Goal: Information Seeking & Learning: Compare options

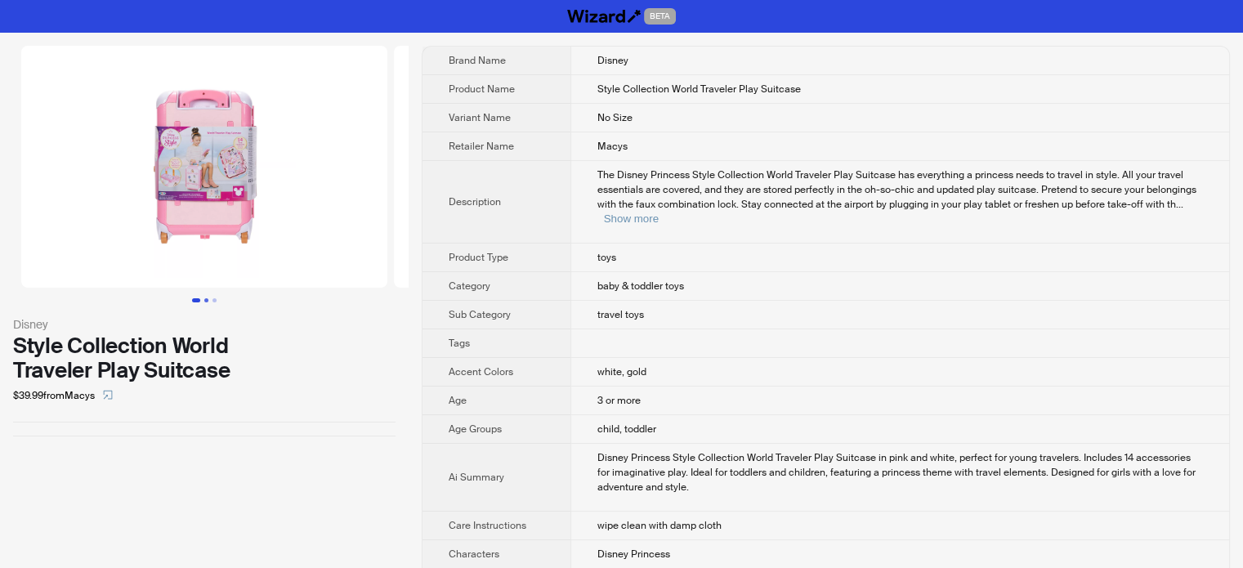
click at [206, 298] on button "Go to slide 2" at bounding box center [206, 300] width 4 height 4
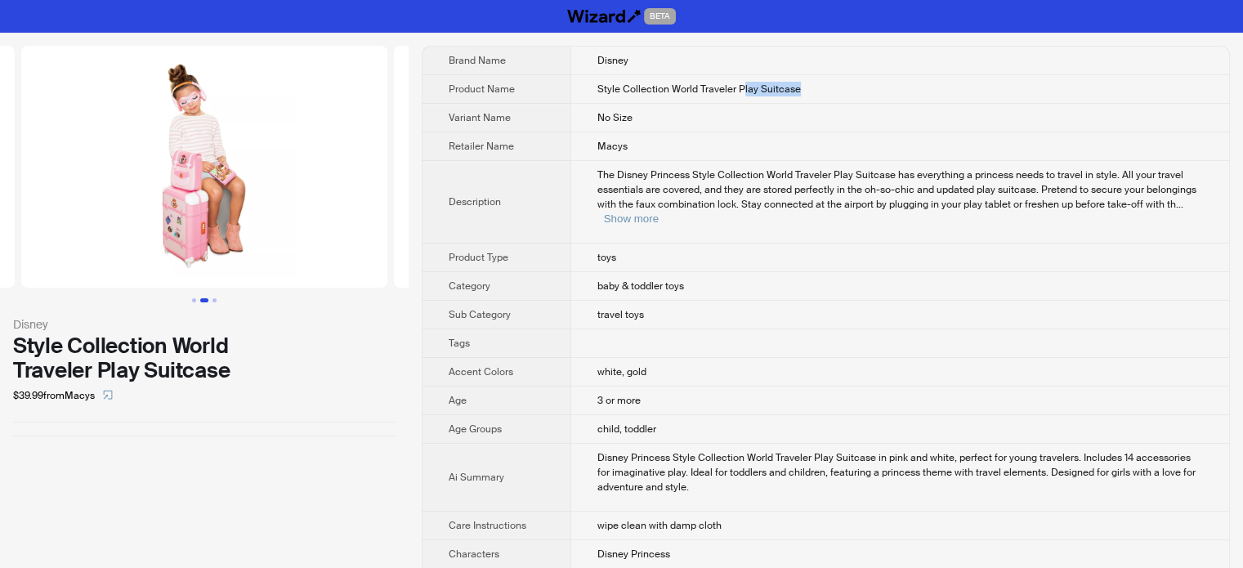
drag, startPoint x: 722, startPoint y: 91, endPoint x: 789, endPoint y: 91, distance: 67.0
type textarea "**********"
click at [789, 91] on td "Style Collection World Traveler Play Suitcase" at bounding box center [899, 89] width 659 height 29
click at [768, 100] on td "Style Collection World Traveler Play Suitcase" at bounding box center [899, 89] width 659 height 29
click at [216, 298] on button "Go to slide 3" at bounding box center [214, 300] width 4 height 4
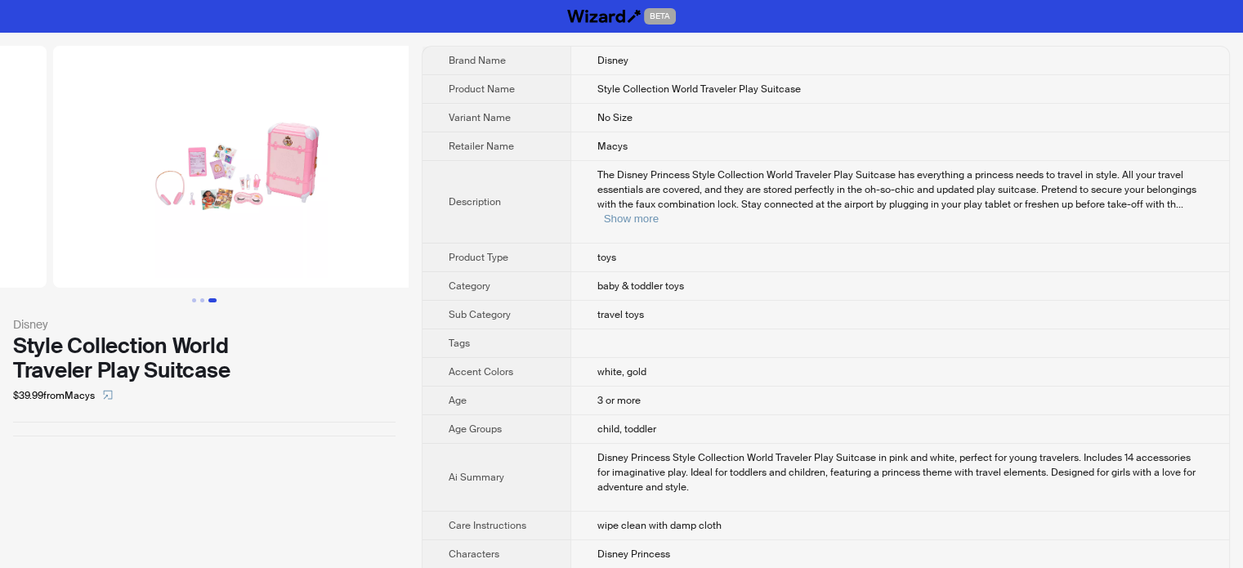
scroll to position [0, 745]
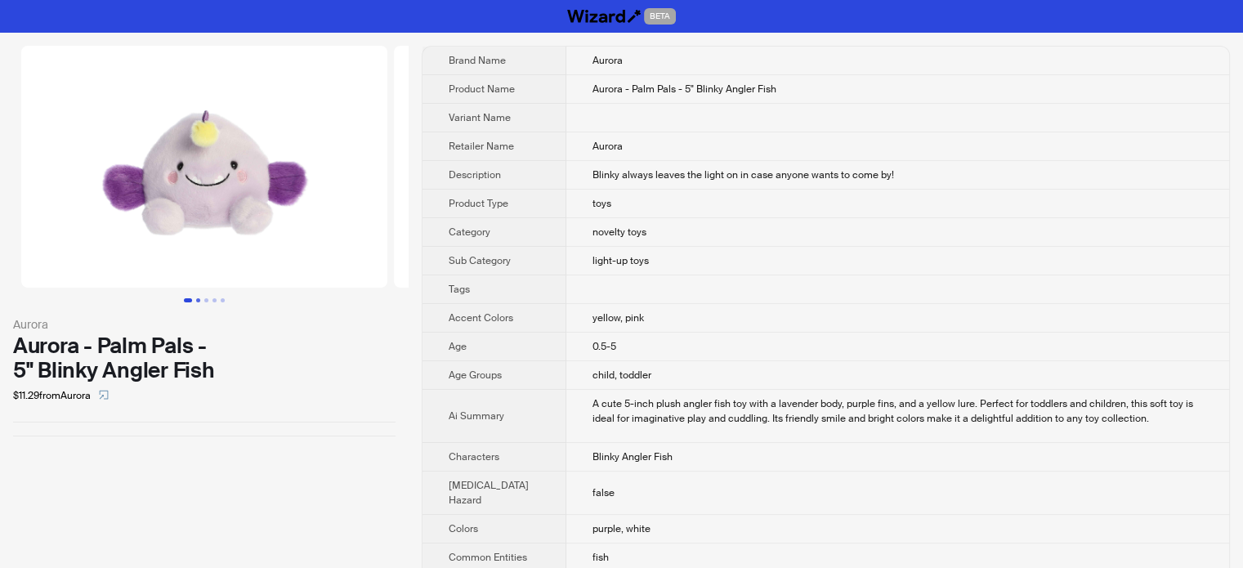
click at [196, 300] on button "Go to slide 2" at bounding box center [198, 300] width 4 height 4
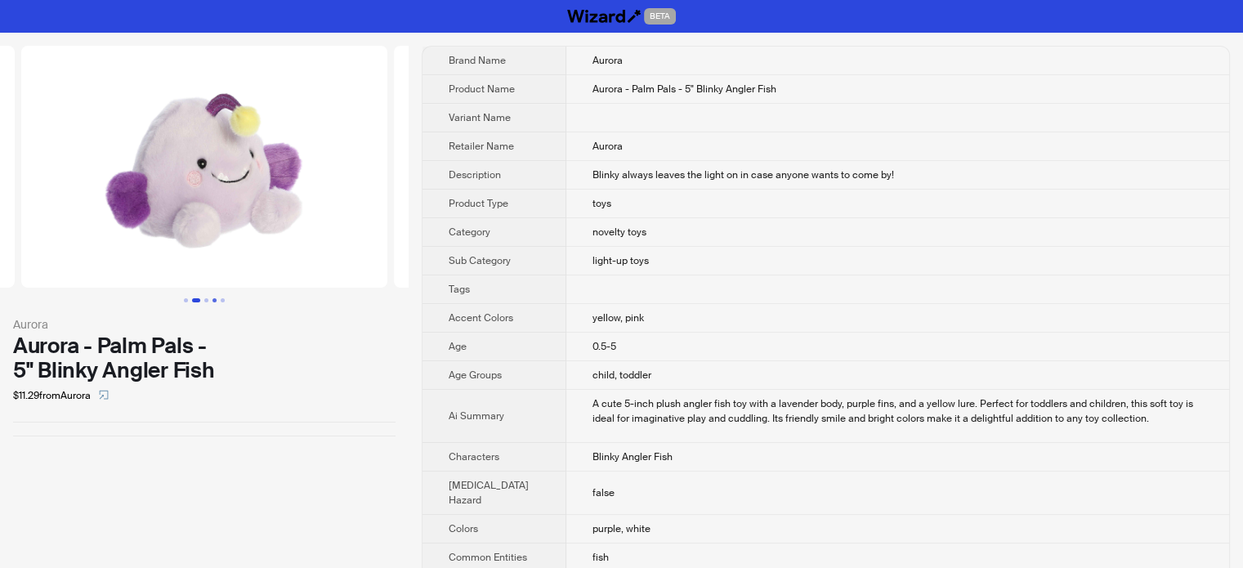
click at [212, 298] on button "Go to slide 4" at bounding box center [214, 300] width 4 height 4
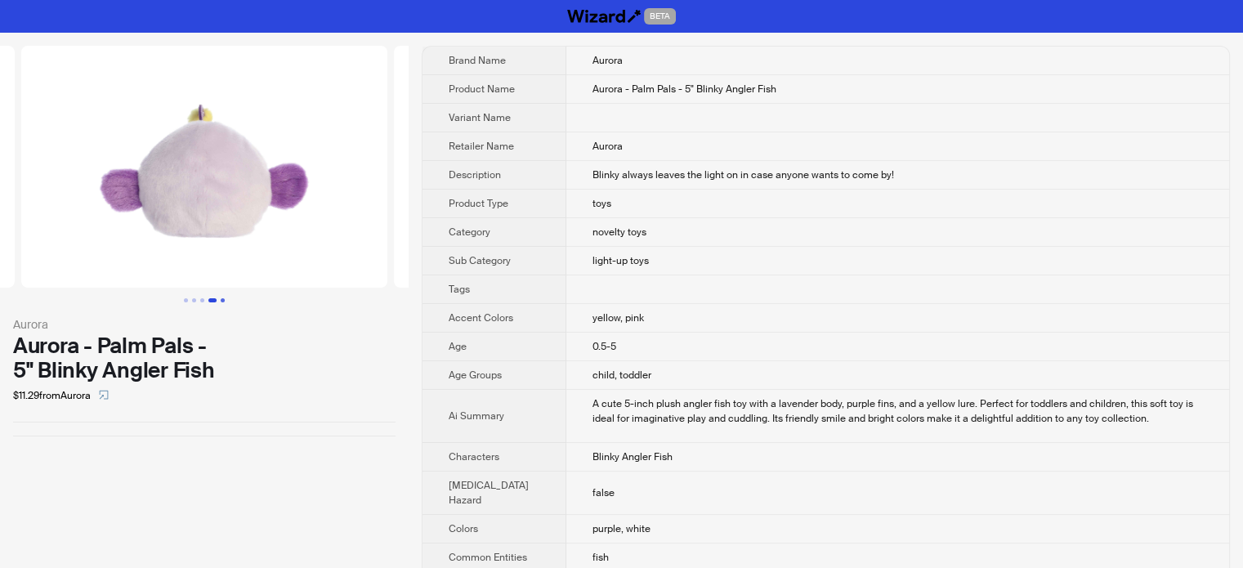
click at [221, 300] on button "Go to slide 5" at bounding box center [223, 300] width 4 height 4
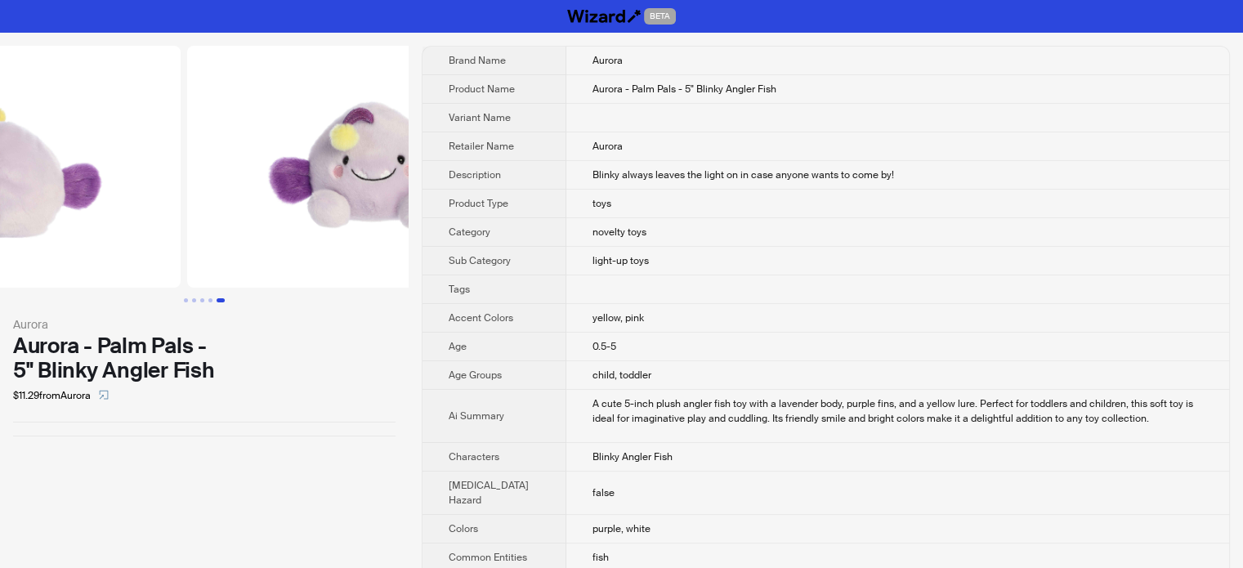
scroll to position [0, 1491]
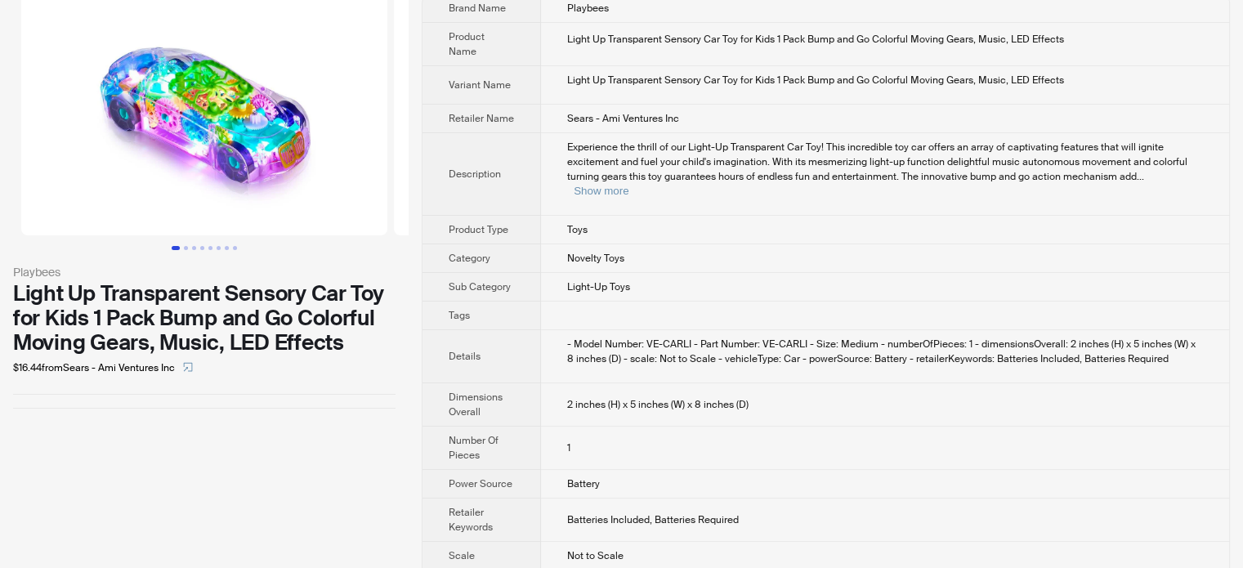
scroll to position [78, 0]
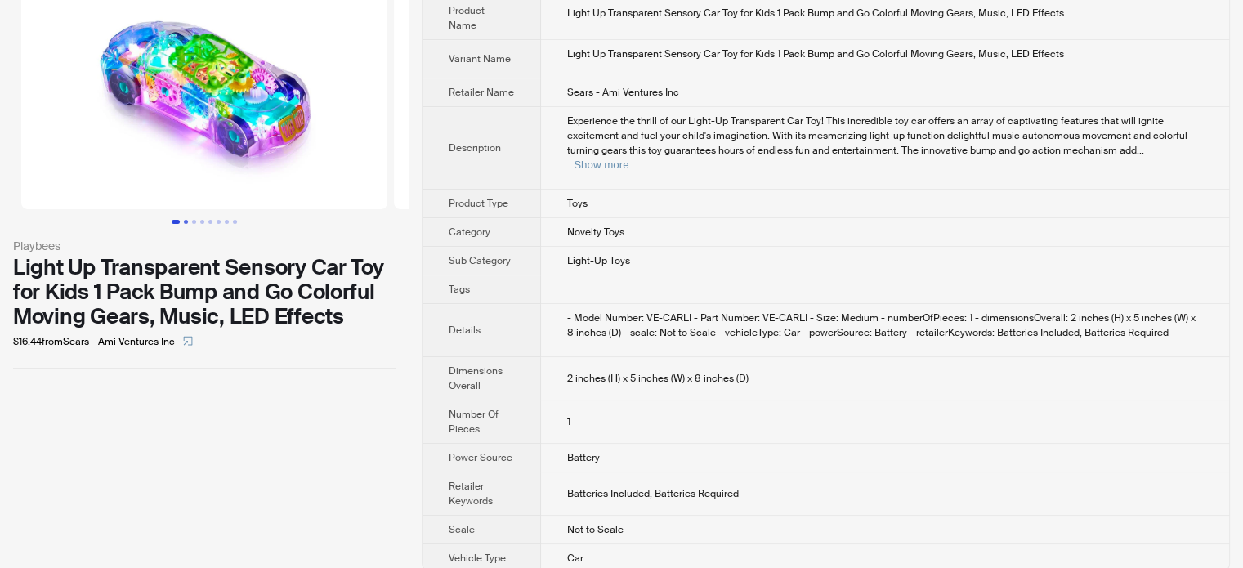
click at [185, 224] on button "Go to slide 2" at bounding box center [186, 222] width 4 height 4
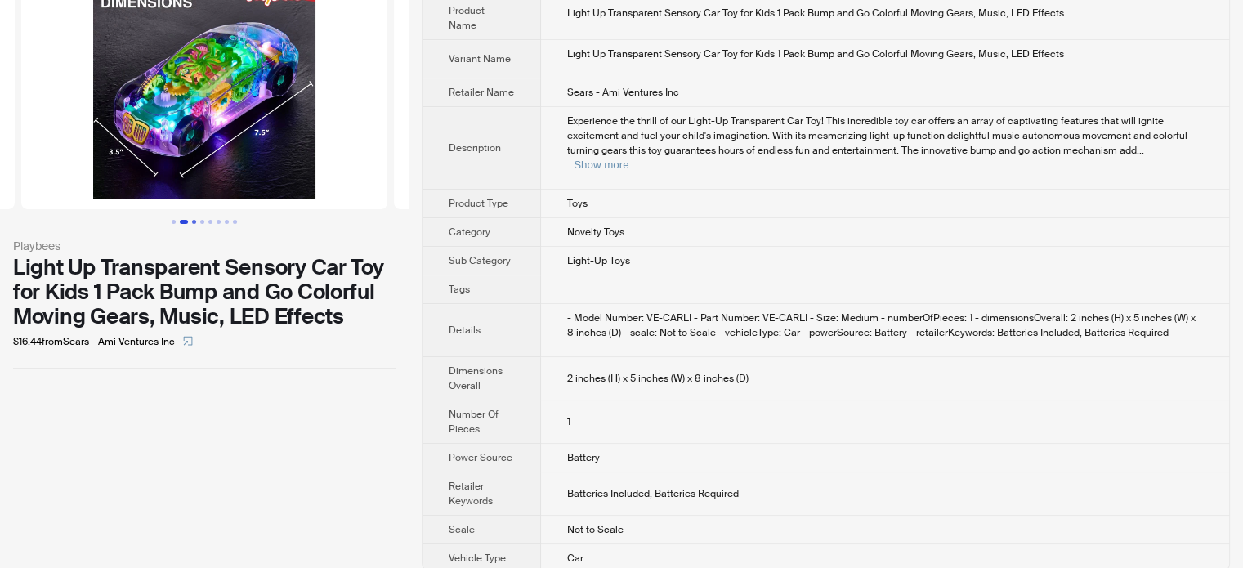
click at [196, 221] on button "Go to slide 3" at bounding box center [194, 222] width 4 height 4
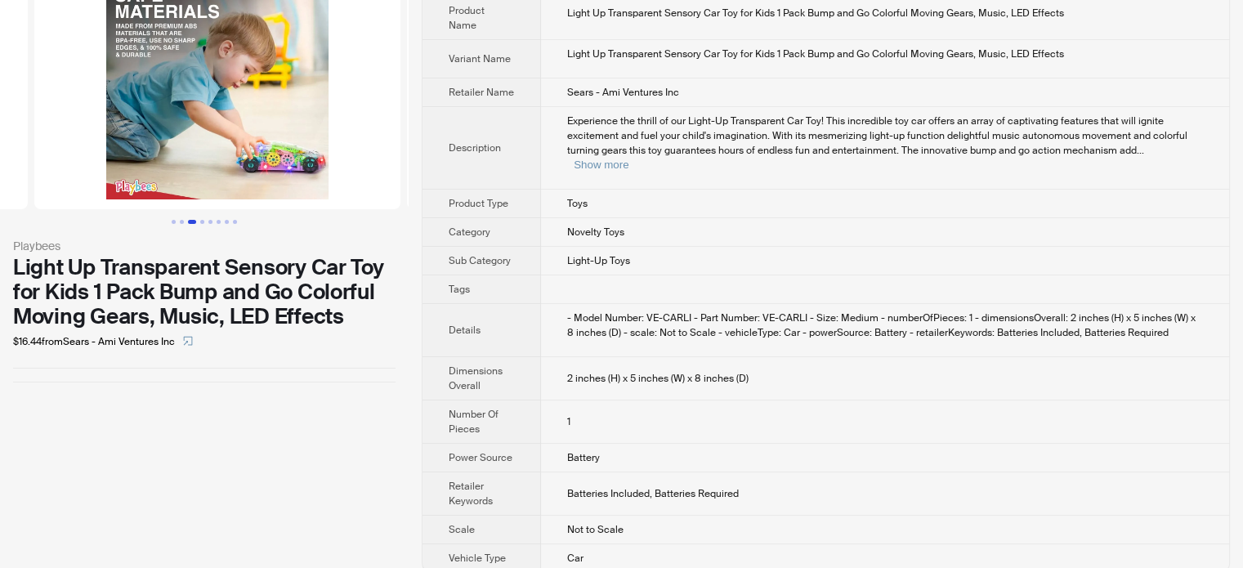
scroll to position [0, 745]
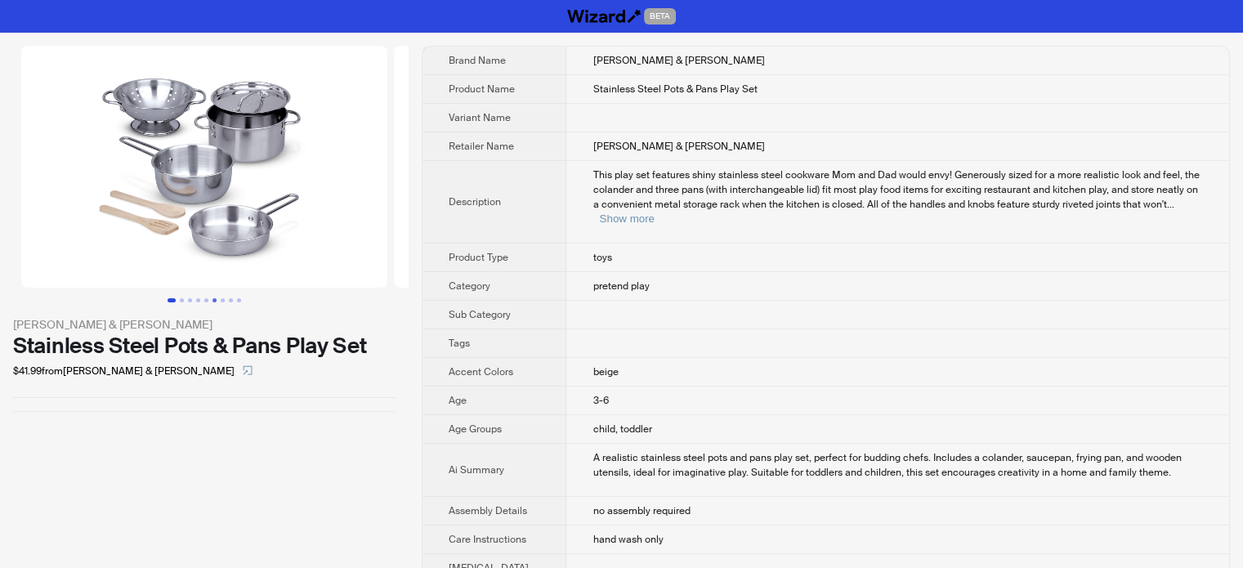
click at [217, 302] on button "Go to slide 6" at bounding box center [214, 300] width 4 height 4
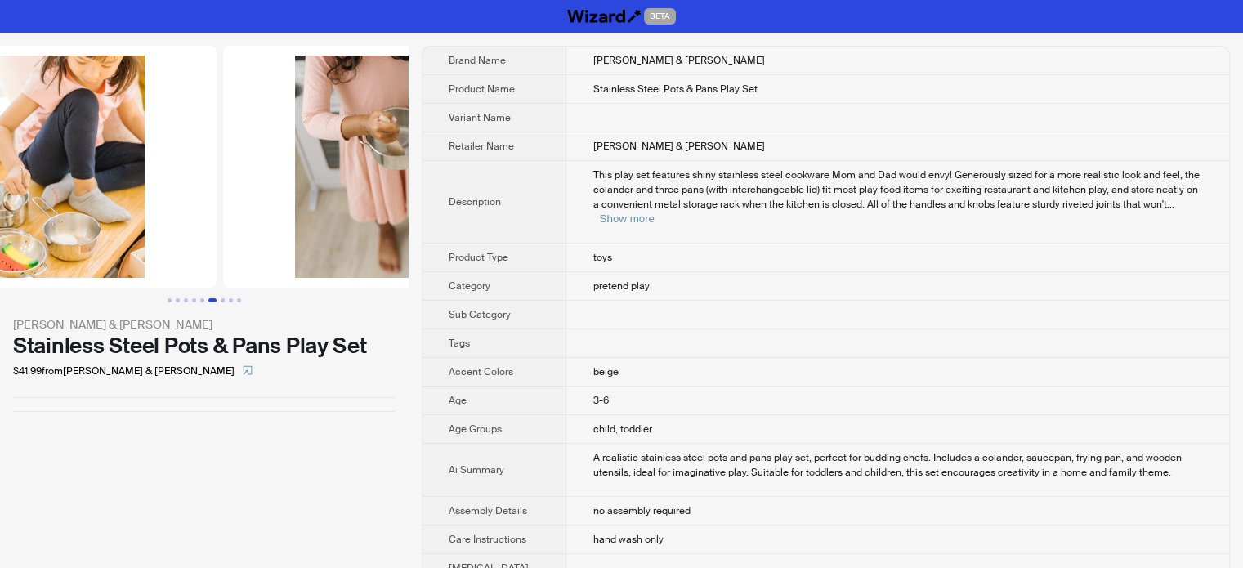
scroll to position [0, 1863]
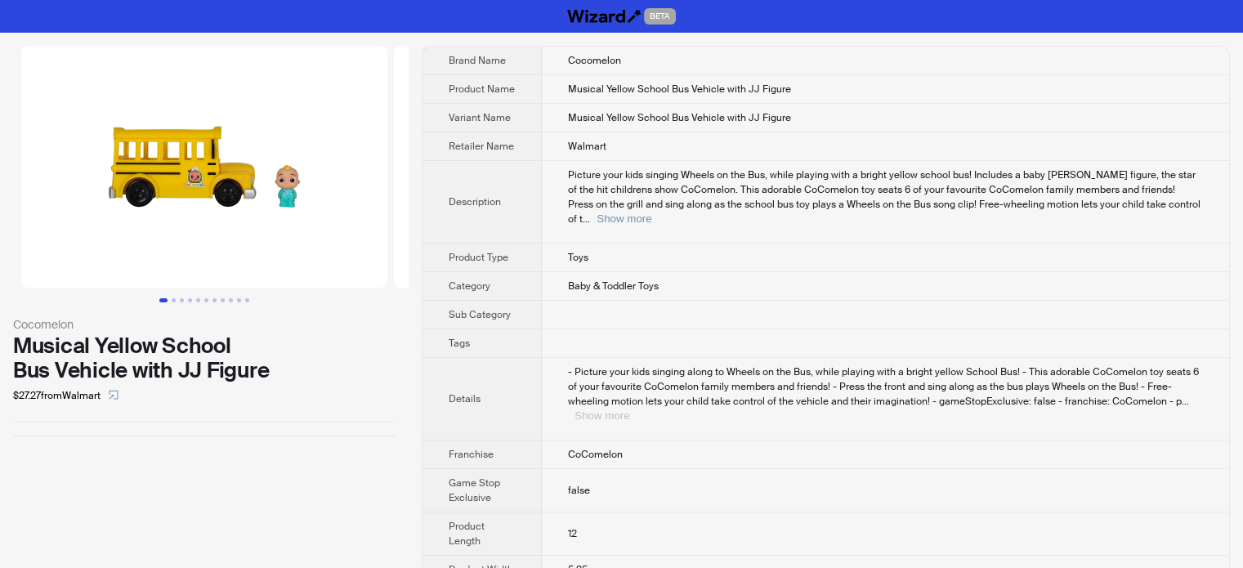
click at [629, 409] on button "Show more" at bounding box center [601, 415] width 55 height 12
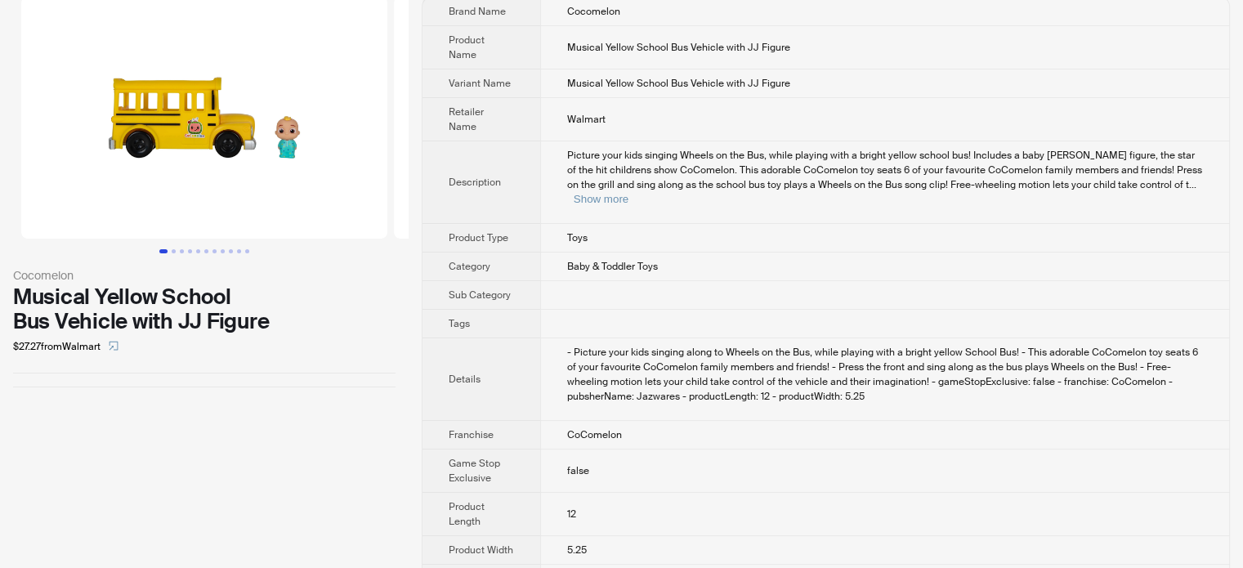
scroll to position [69, 0]
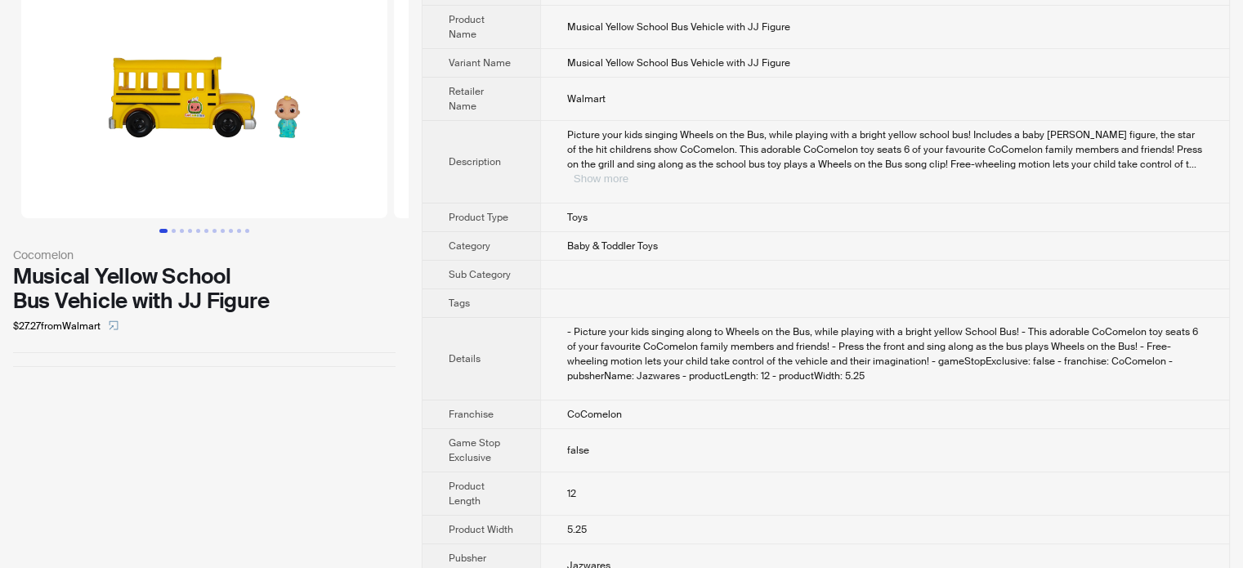
click at [1158, 141] on div "Picture your kids singing Wheels on the Bus, while playing with a bright yellow…" at bounding box center [885, 156] width 636 height 59
click at [628, 172] on button "Show more" at bounding box center [601, 178] width 55 height 12
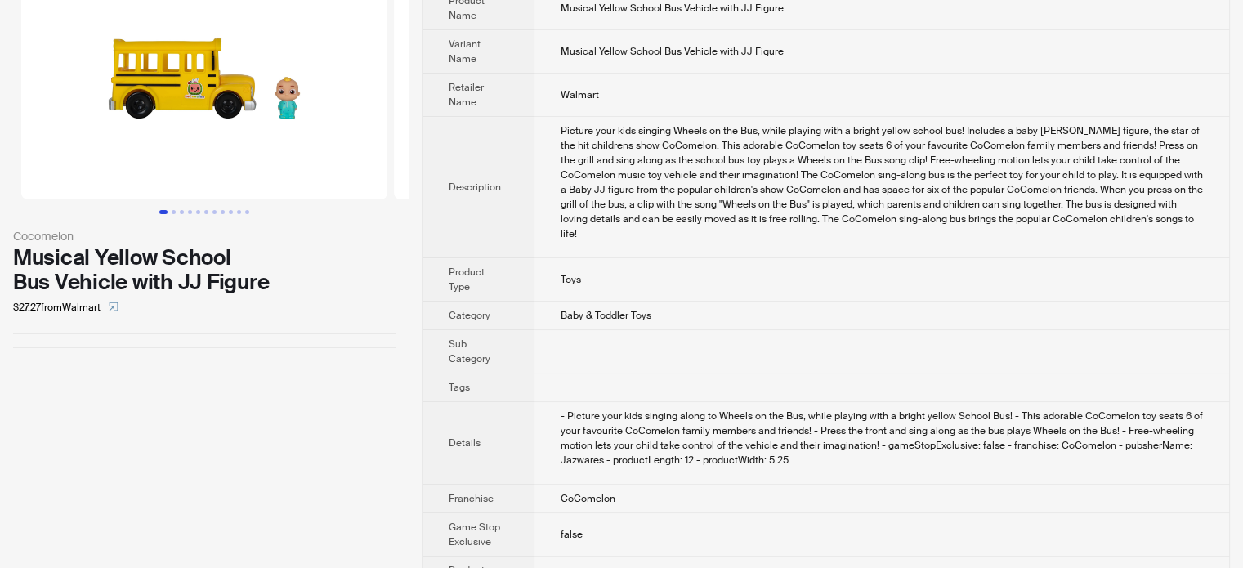
scroll to position [0, 0]
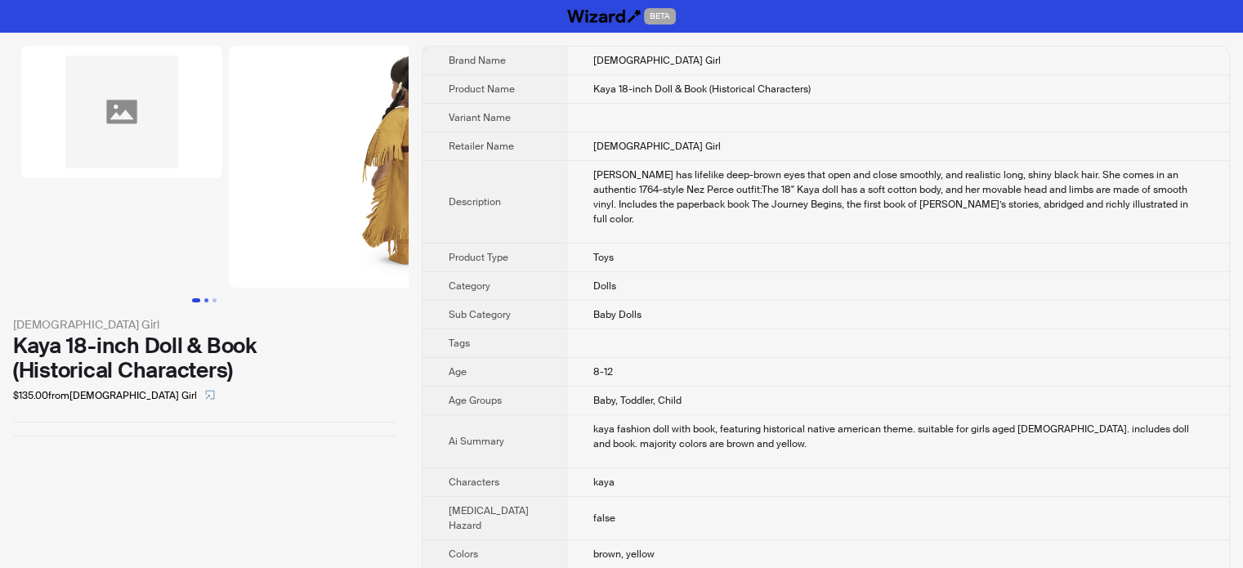
click at [204, 299] on button "Go to slide 2" at bounding box center [206, 300] width 4 height 4
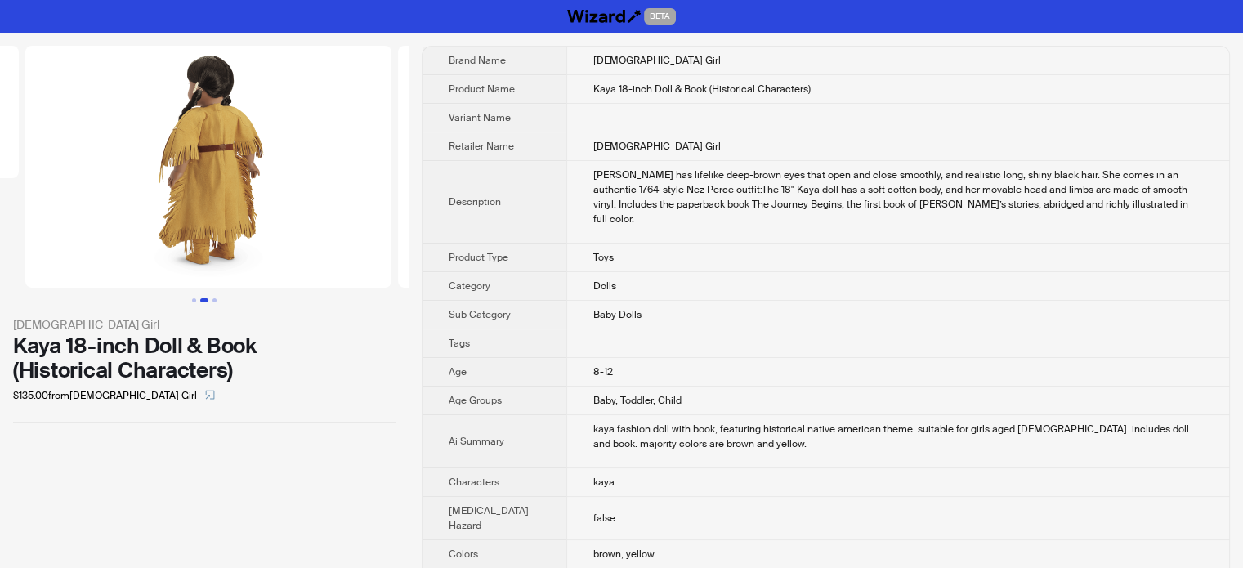
scroll to position [0, 208]
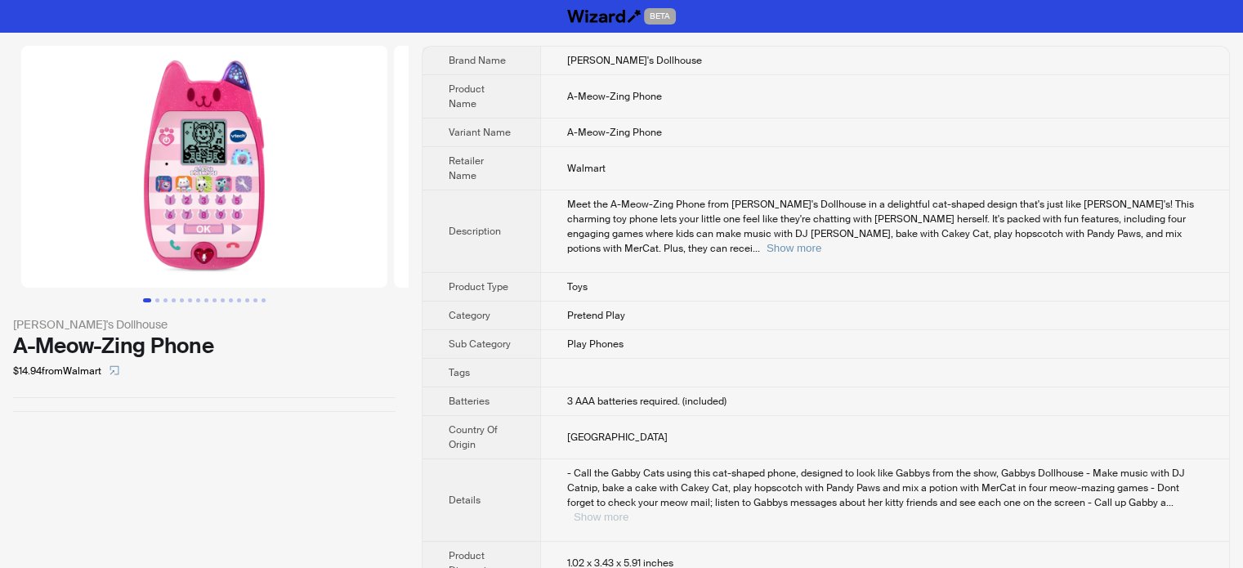
click at [628, 511] on button "Show more" at bounding box center [601, 517] width 55 height 12
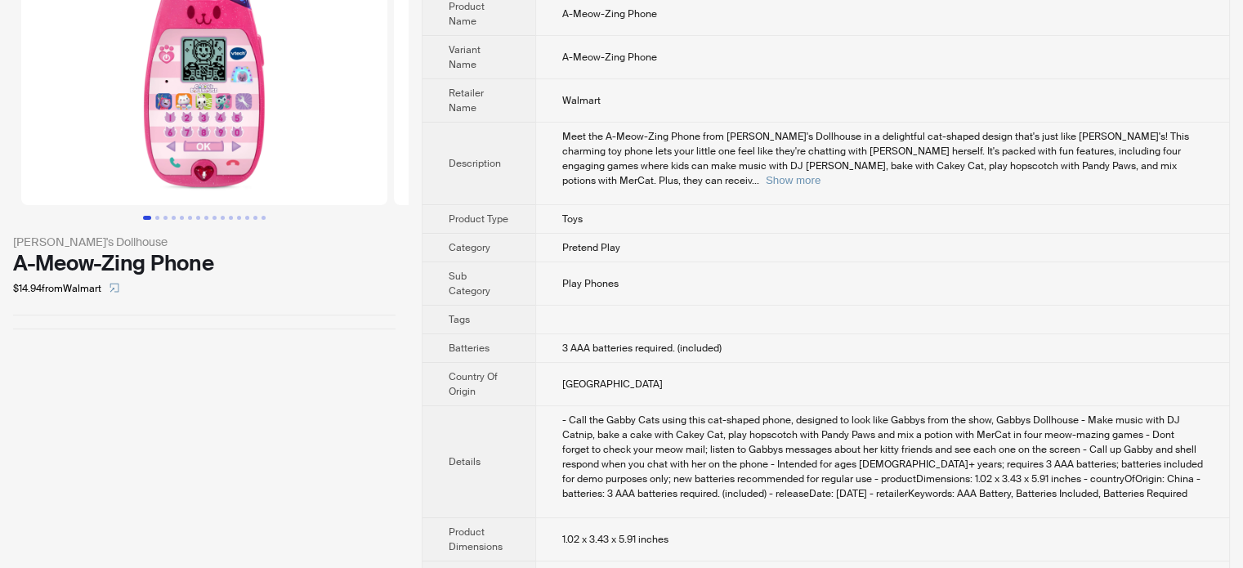
scroll to position [158, 0]
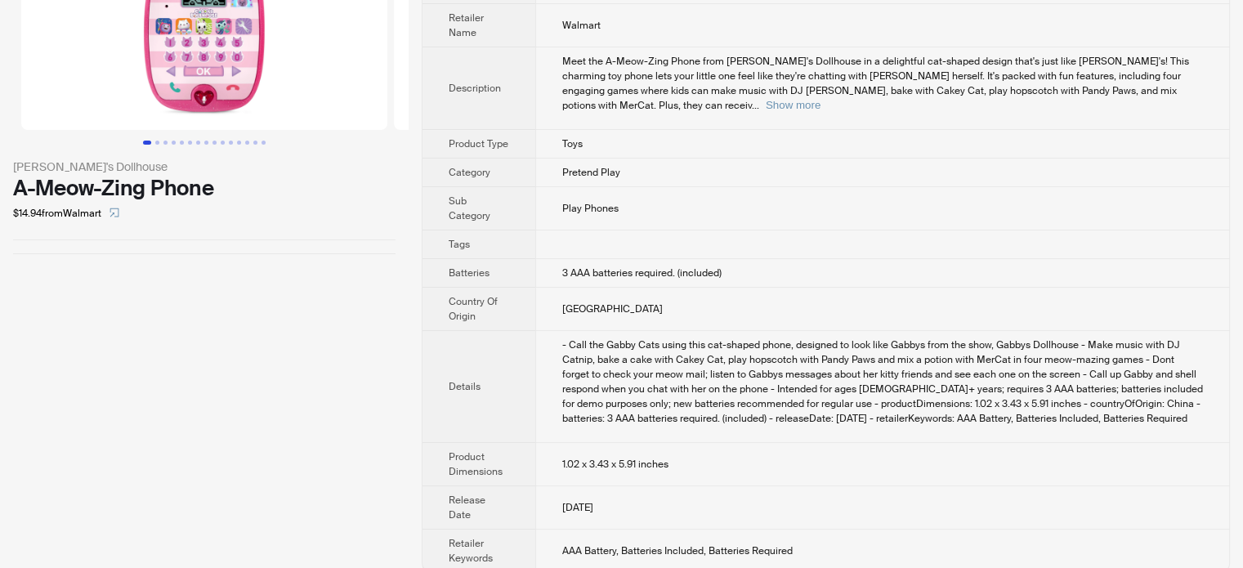
click at [1166, 96] on td "Meet the A-Meow-Zing Phone from Gabby's Dollhouse in a delightful cat-shaped de…" at bounding box center [882, 88] width 694 height 83
click at [820, 99] on button "Show more" at bounding box center [793, 105] width 55 height 12
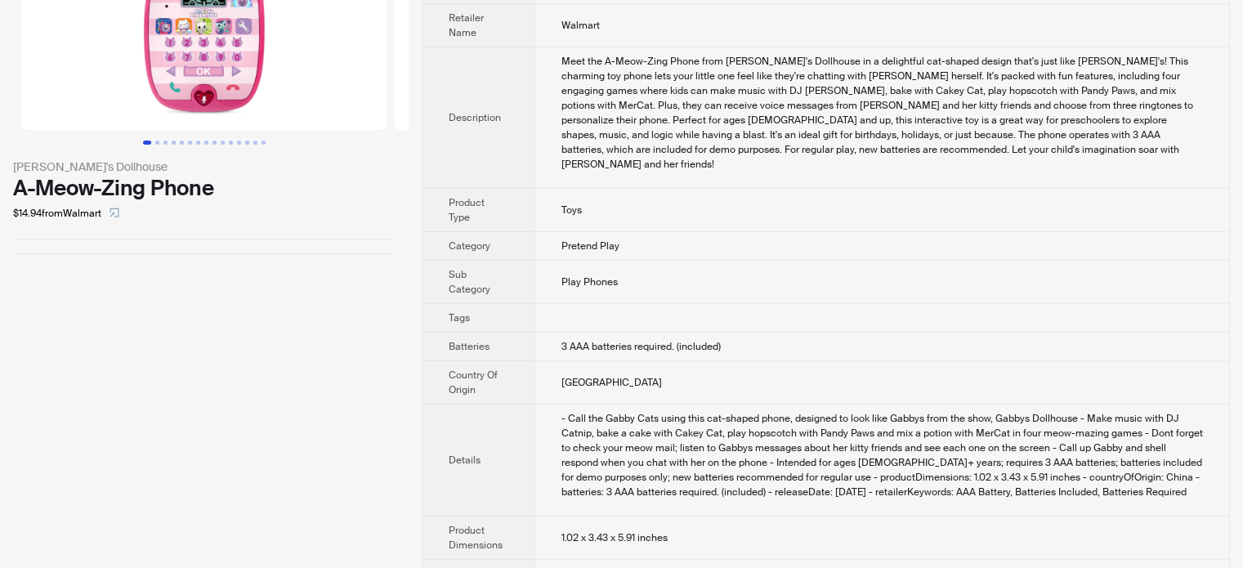
scroll to position [217, 0]
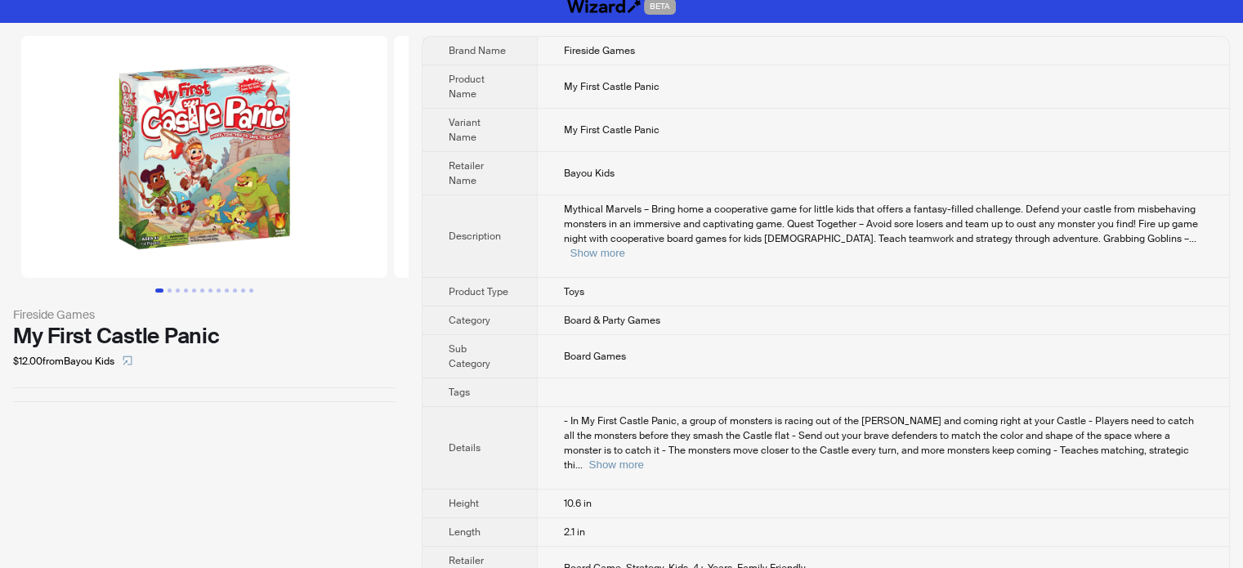
scroll to position [12, 0]
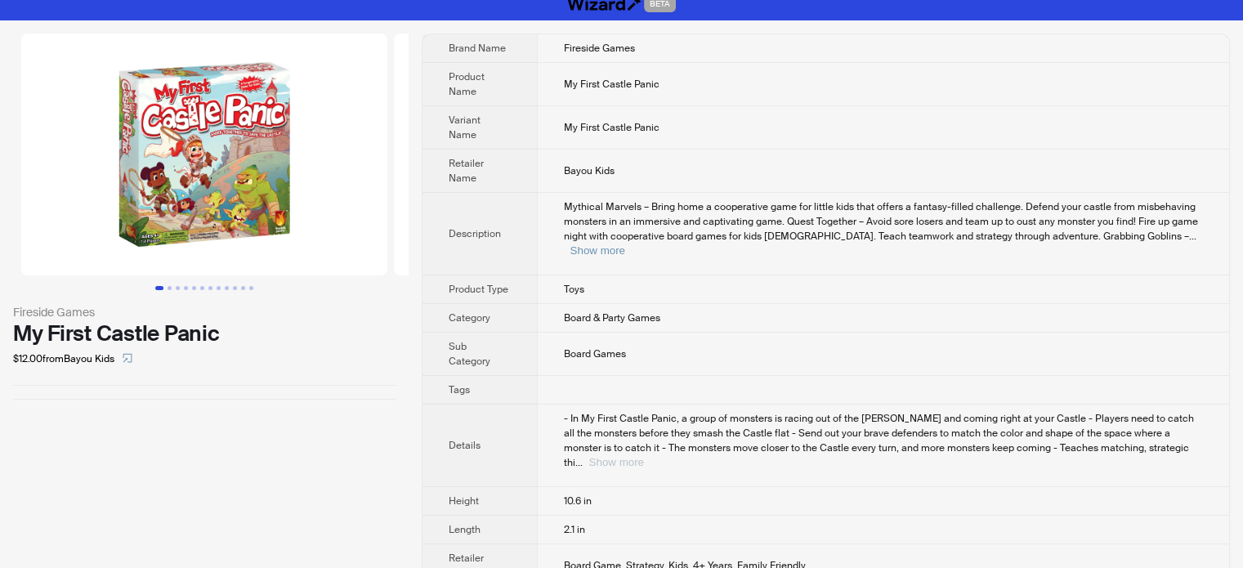
click at [644, 456] on button "Show more" at bounding box center [616, 462] width 55 height 12
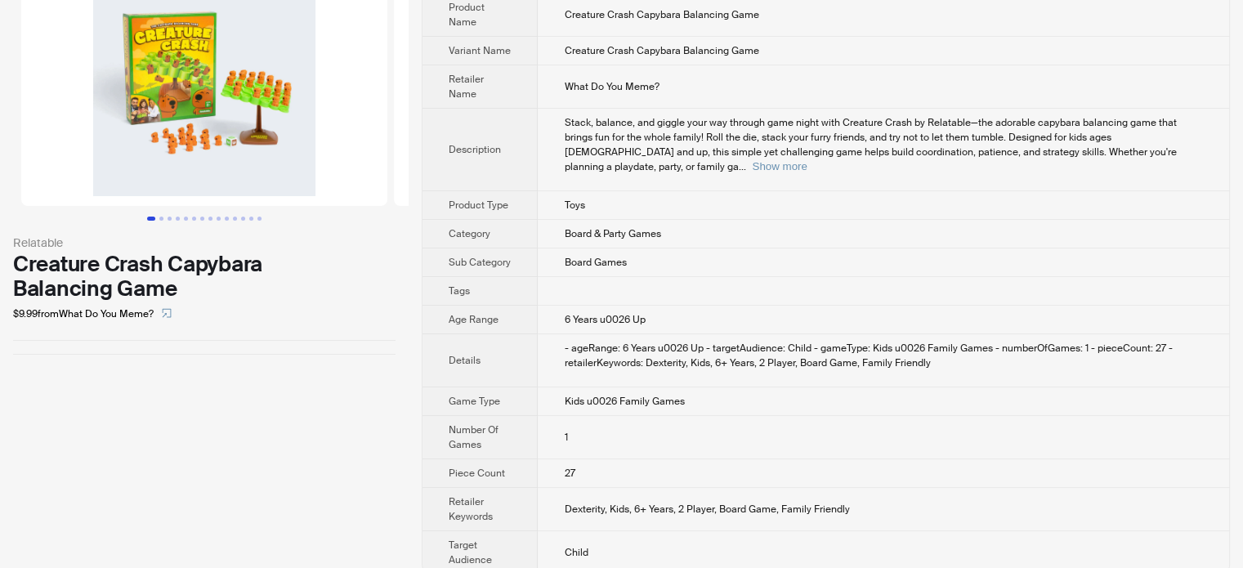
scroll to position [83, 0]
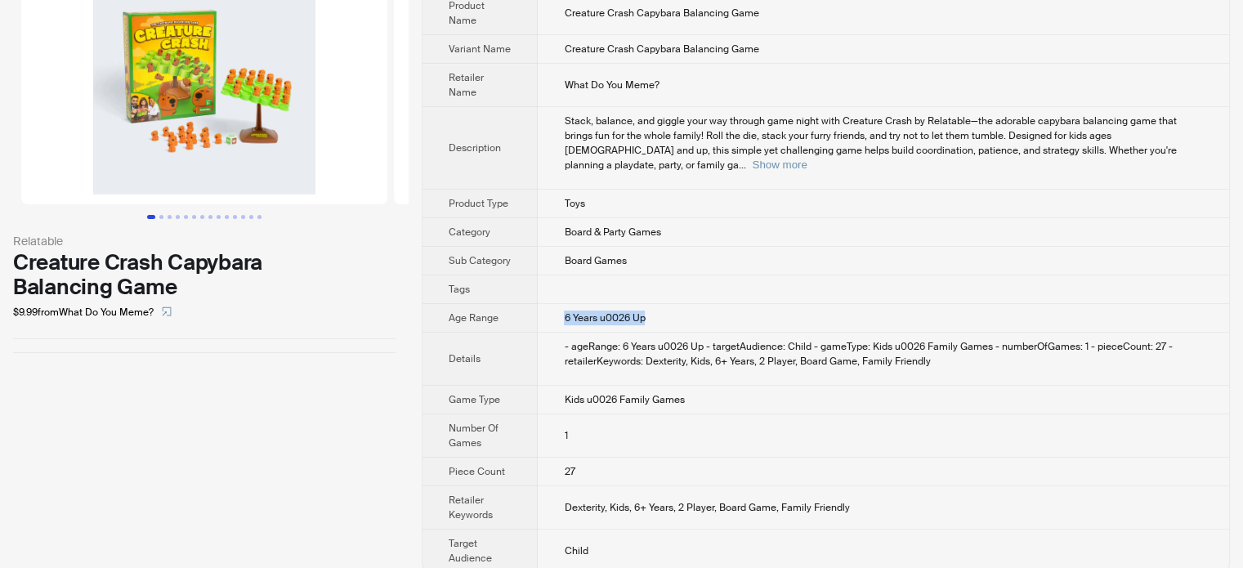
drag, startPoint x: 564, startPoint y: 297, endPoint x: 664, endPoint y: 295, distance: 99.7
type textarea "**********"
click at [664, 304] on td "6 Years u0026 Up" at bounding box center [883, 318] width 691 height 29
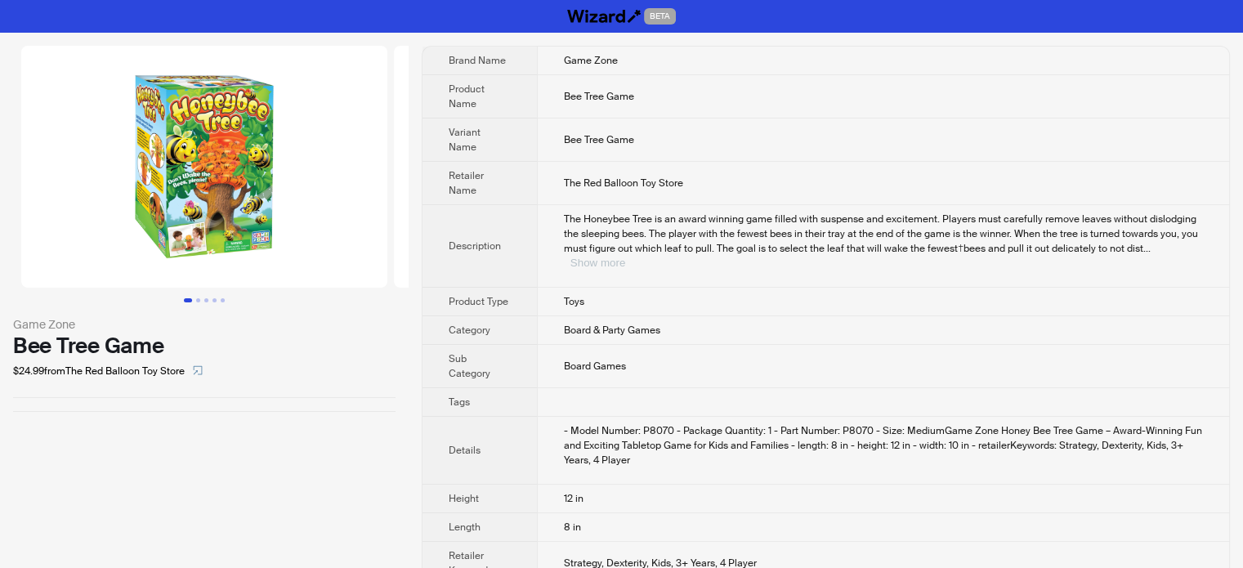
click at [625, 257] on button "Show more" at bounding box center [597, 263] width 55 height 12
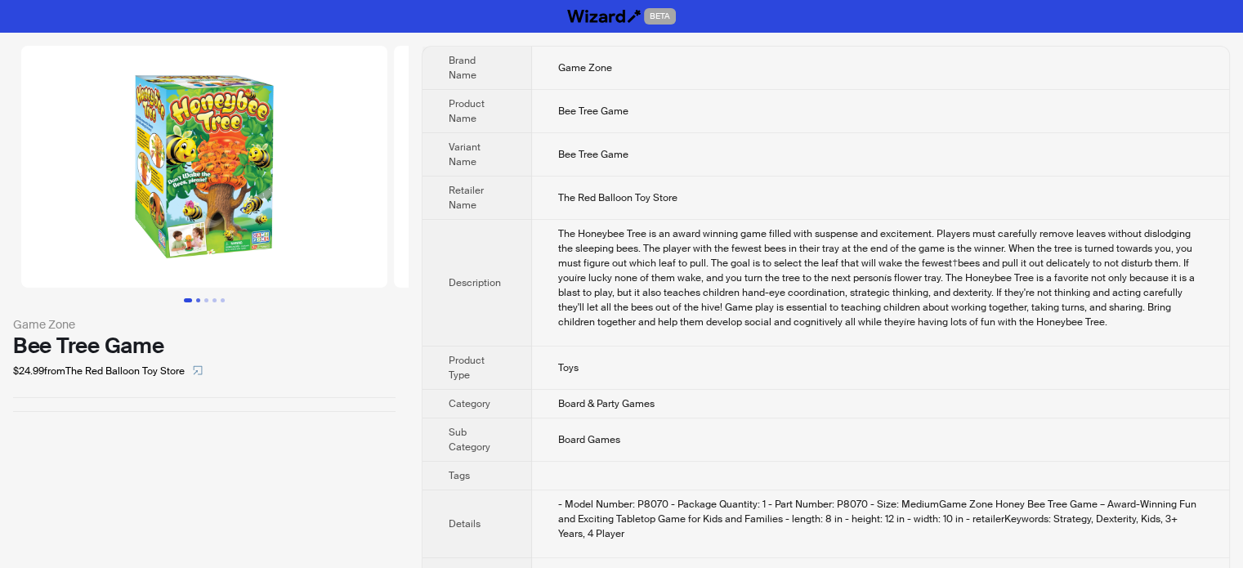
click at [200, 302] on button "Go to slide 2" at bounding box center [198, 300] width 4 height 4
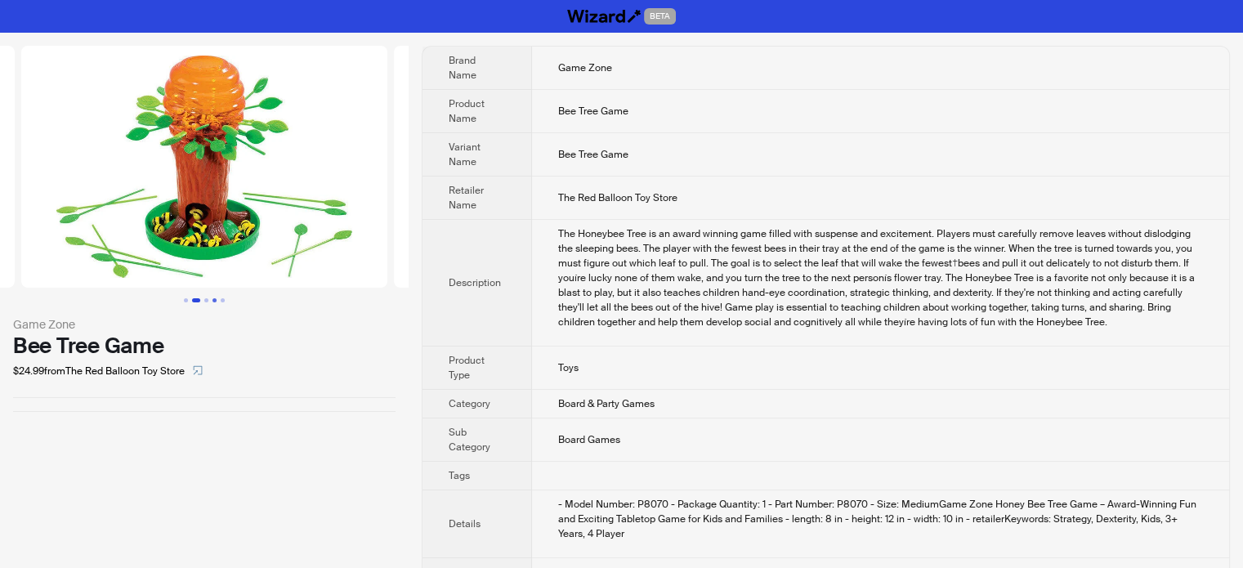
click at [212, 301] on button "Go to slide 4" at bounding box center [214, 300] width 4 height 4
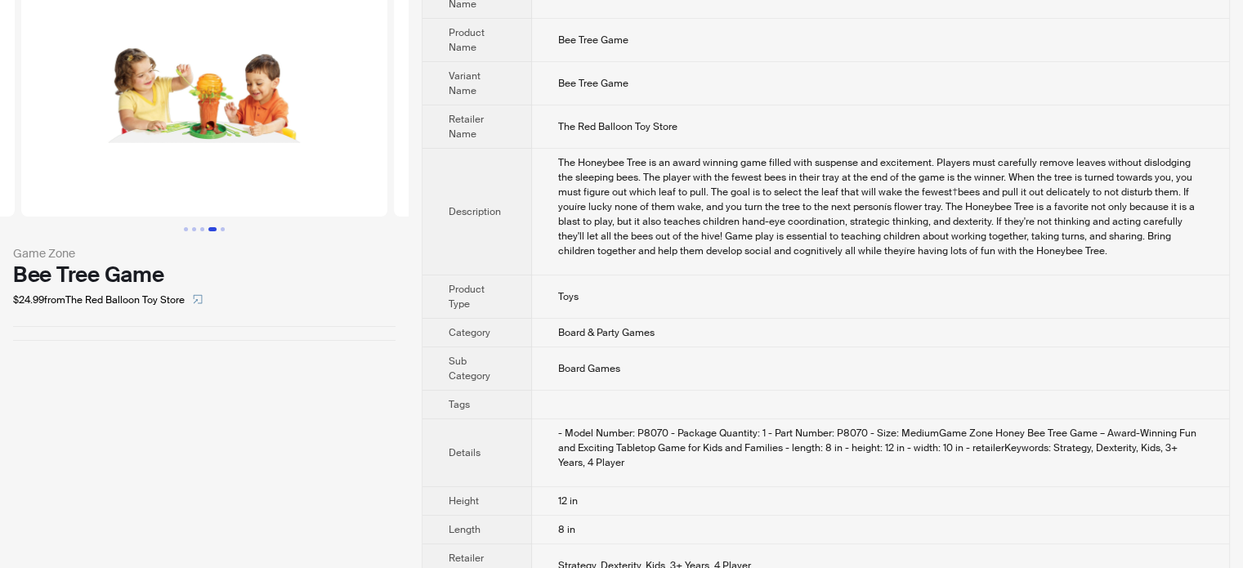
scroll to position [130, 0]
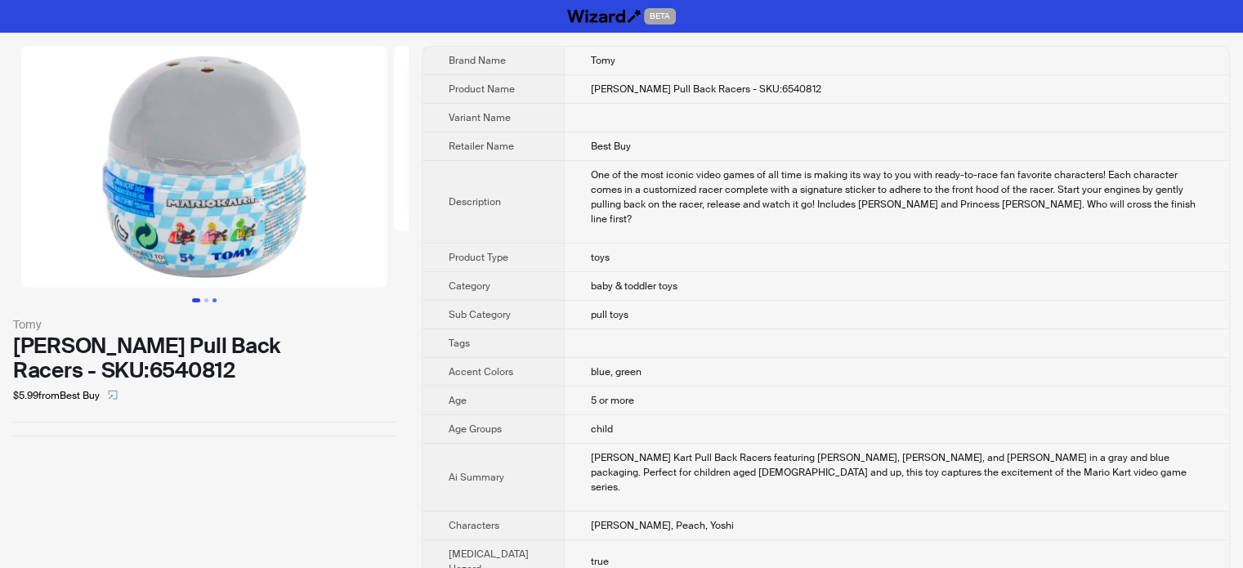
click at [212, 300] on button "Go to slide 3" at bounding box center [214, 300] width 4 height 4
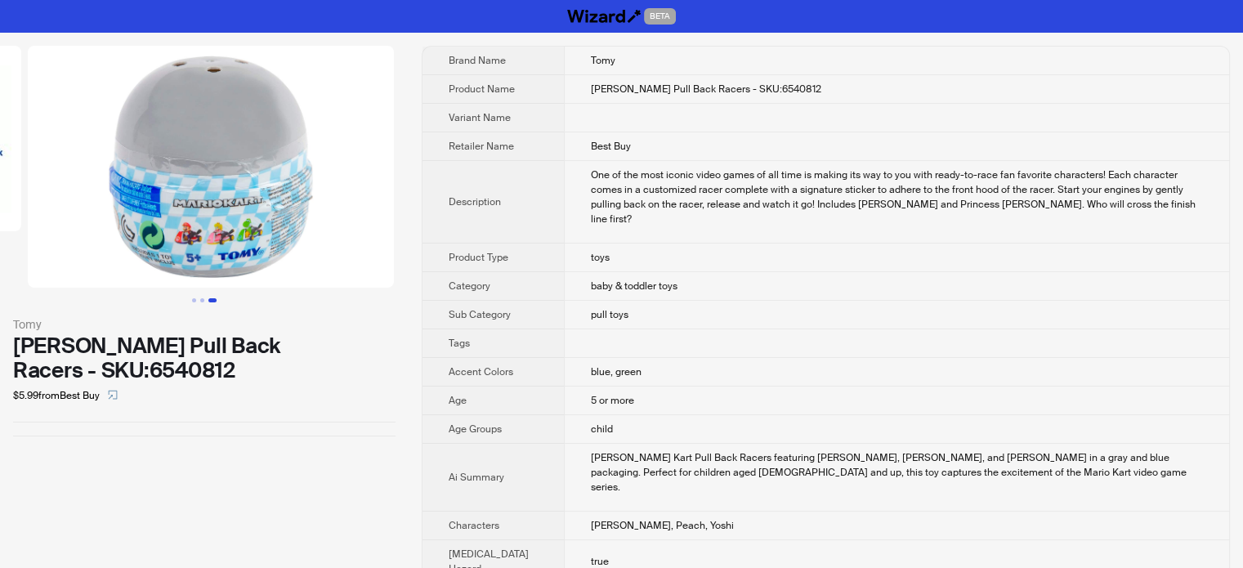
scroll to position [0, 660]
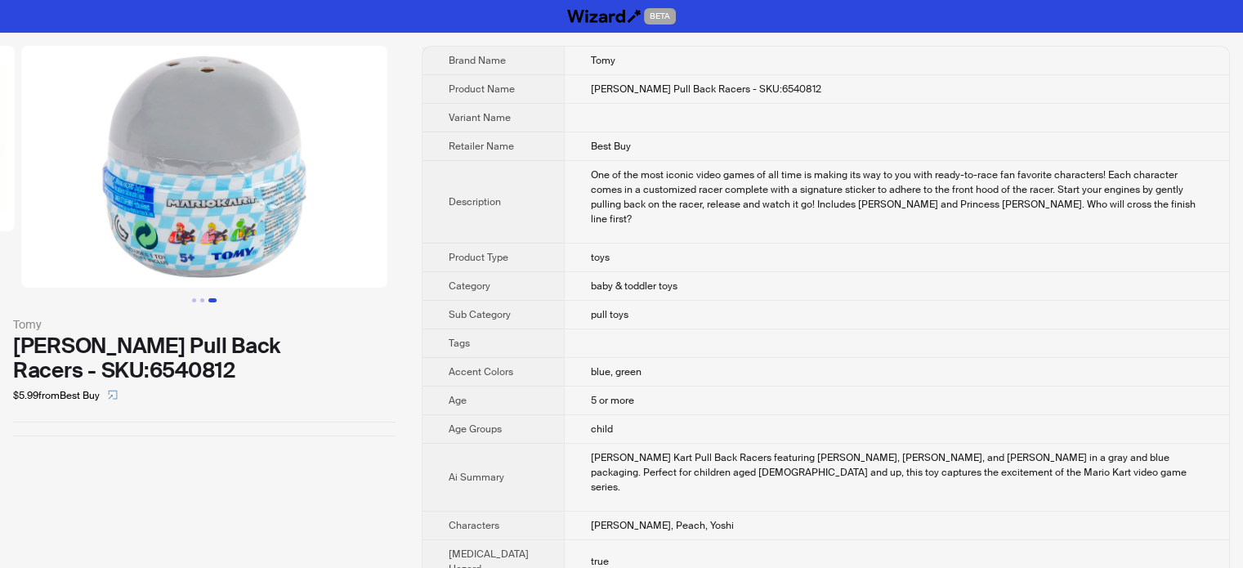
click at [208, 300] on button "Go to slide 3" at bounding box center [212, 300] width 8 height 4
click at [203, 301] on button "Go to slide 2" at bounding box center [202, 300] width 4 height 4
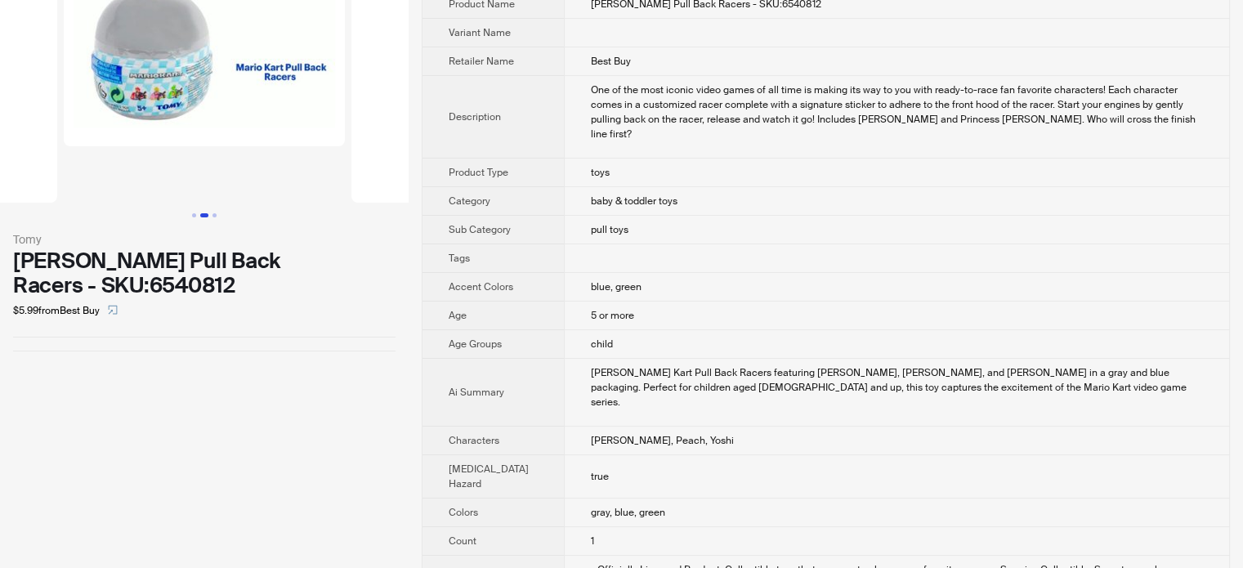
scroll to position [327, 0]
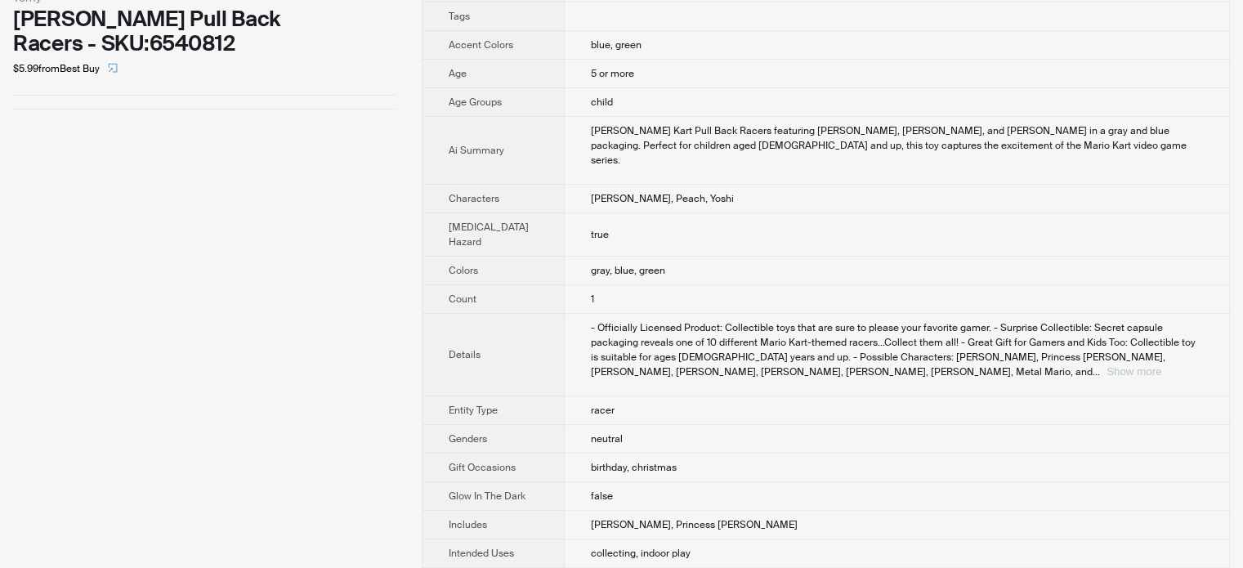
click at [1161, 365] on button "Show more" at bounding box center [1133, 371] width 55 height 12
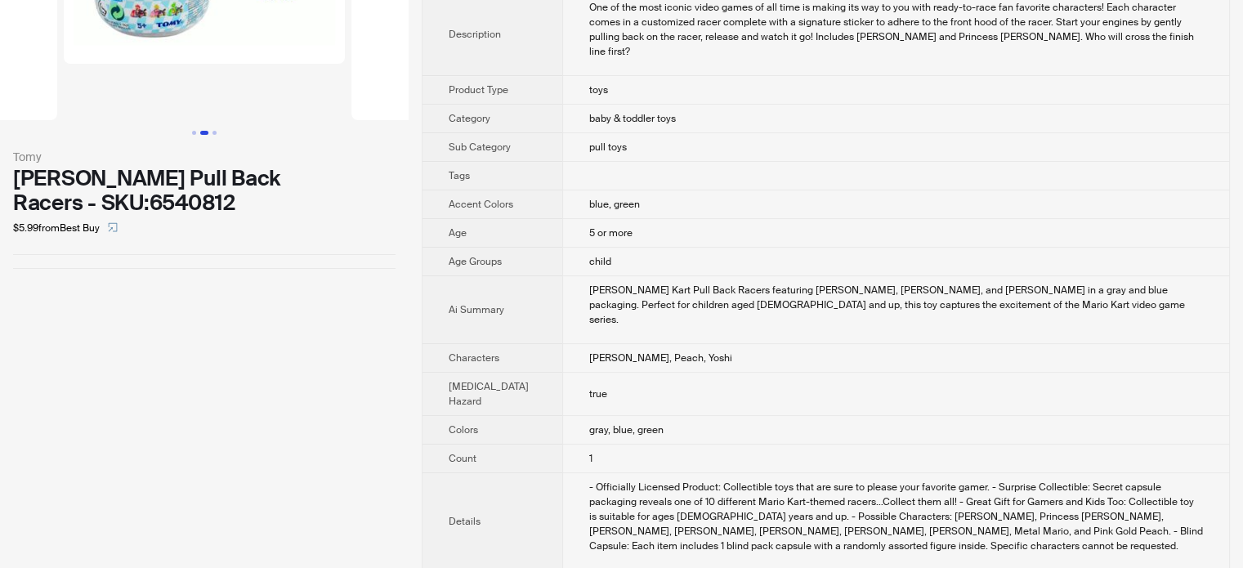
scroll to position [0, 0]
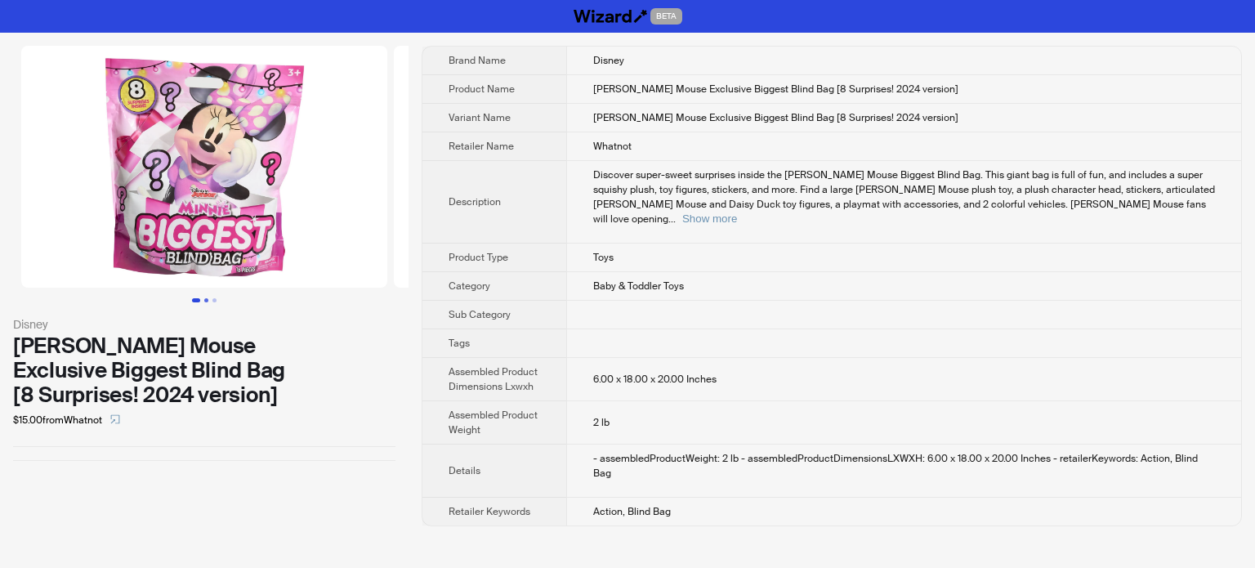
click at [208, 301] on button "Go to slide 2" at bounding box center [206, 300] width 4 height 4
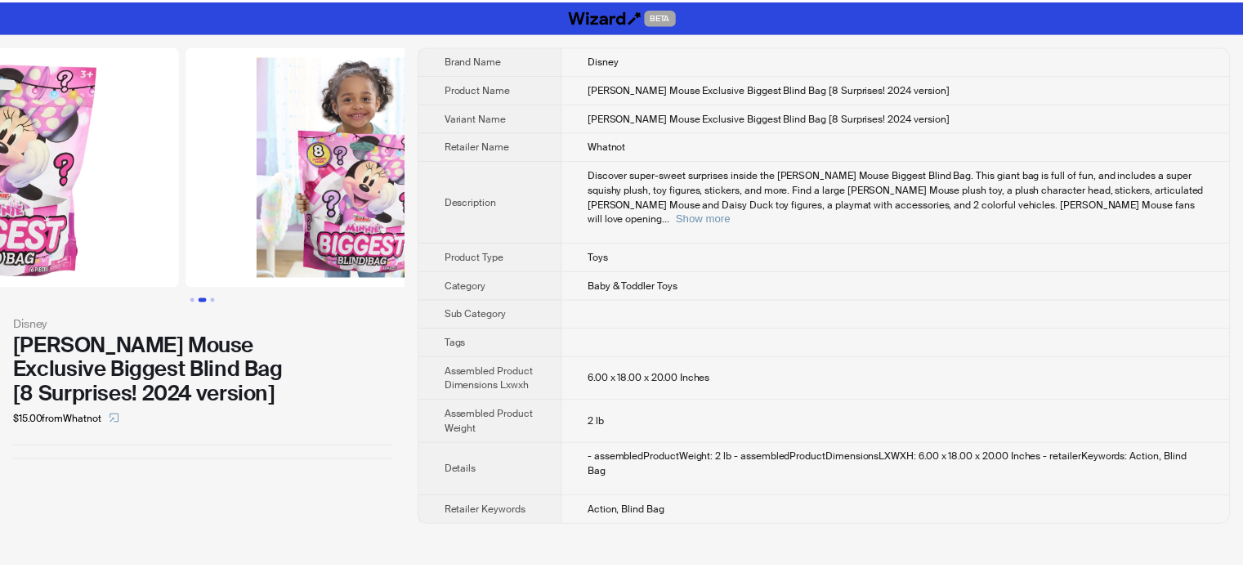
scroll to position [0, 373]
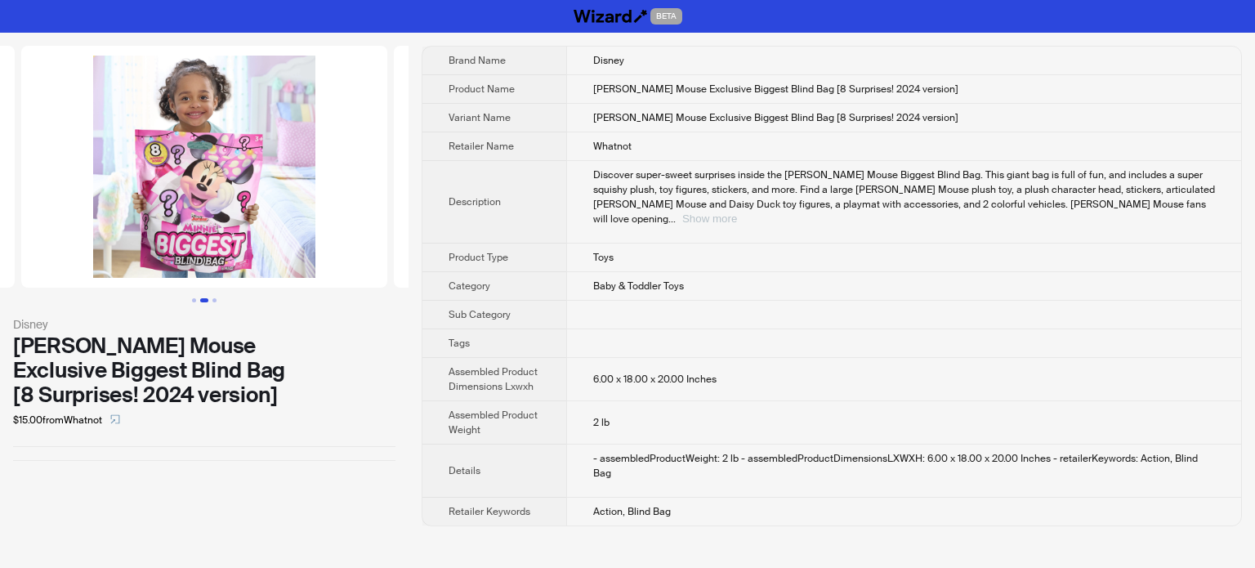
click at [737, 212] on button "Show more" at bounding box center [709, 218] width 55 height 12
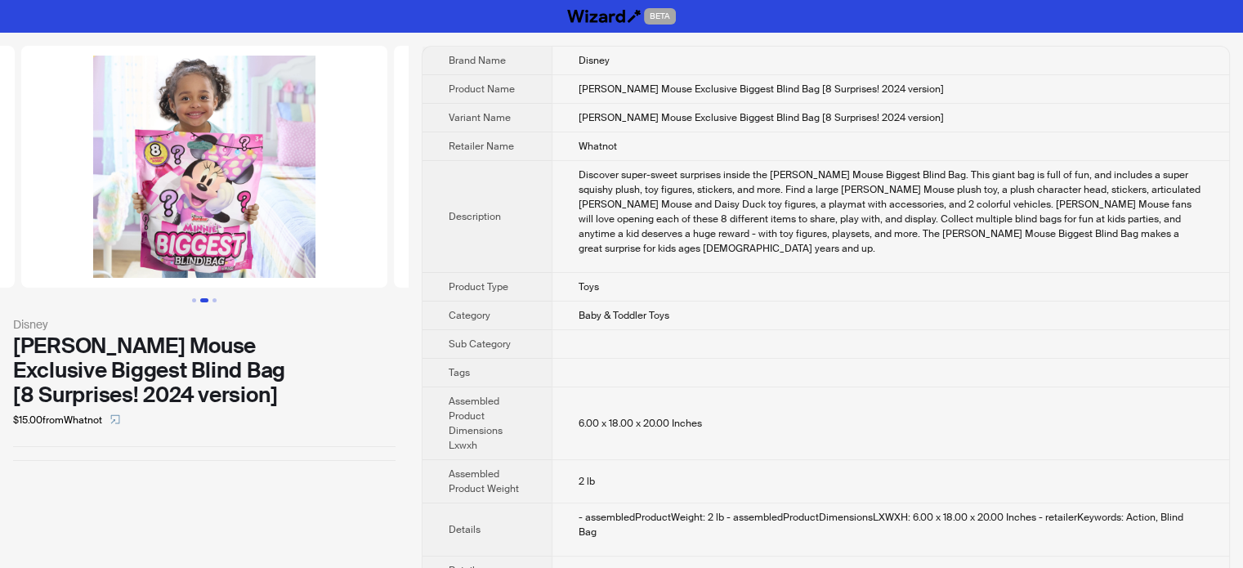
click at [717, 174] on div "Discover super-sweet surprises inside the Disney Minnie Mouse Biggest Blind Bag…" at bounding box center [891, 212] width 624 height 88
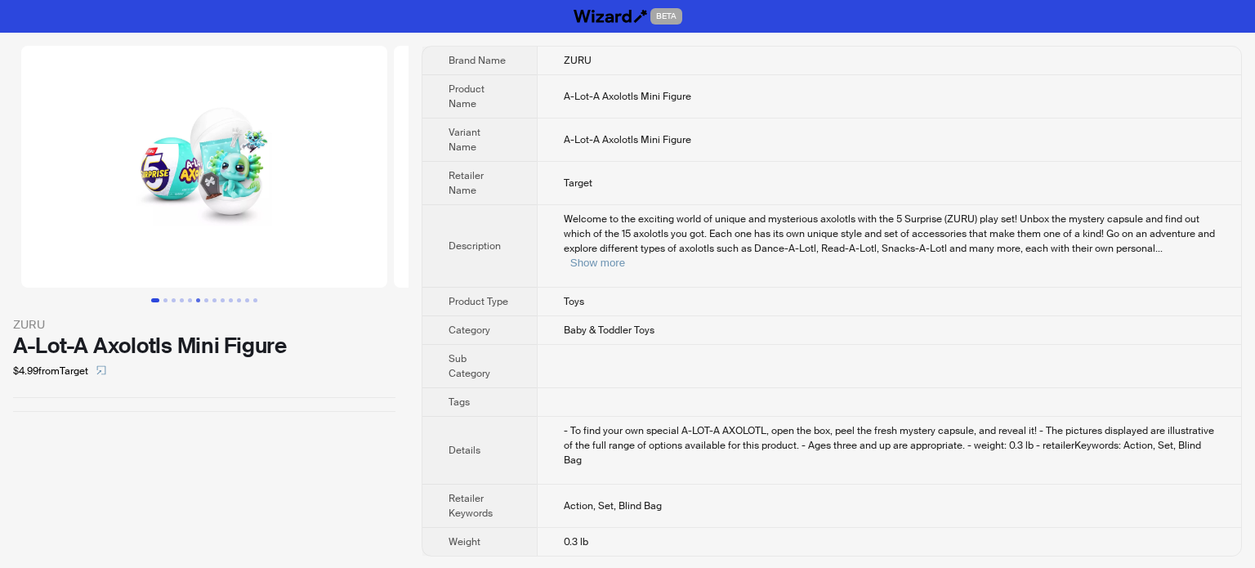
click at [196, 301] on button "Go to slide 6" at bounding box center [198, 300] width 4 height 4
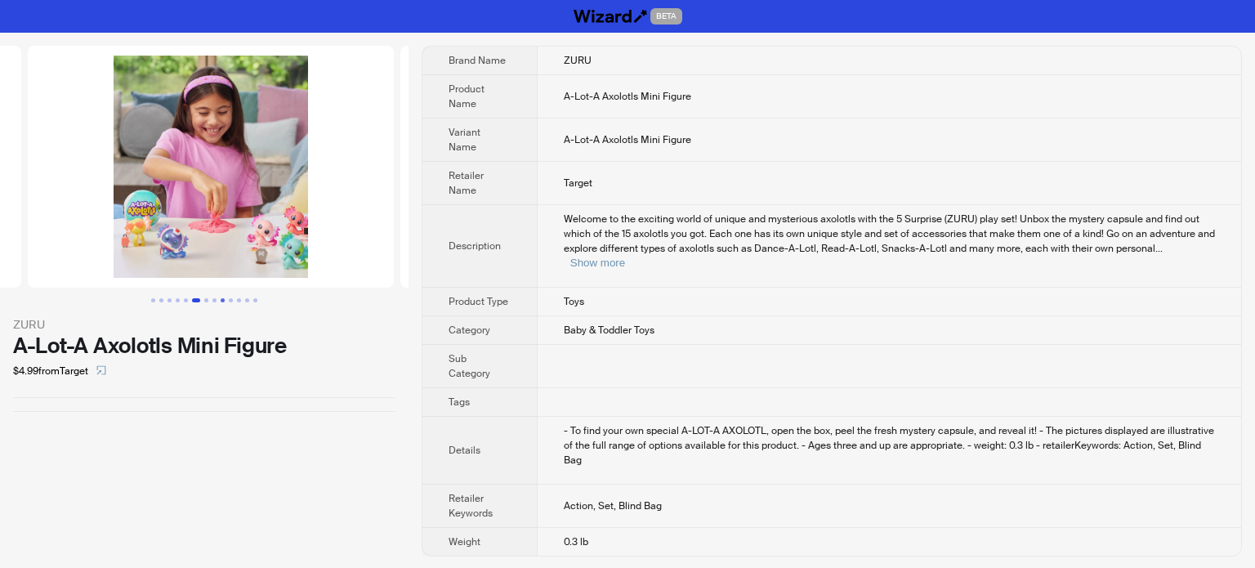
scroll to position [0, 1863]
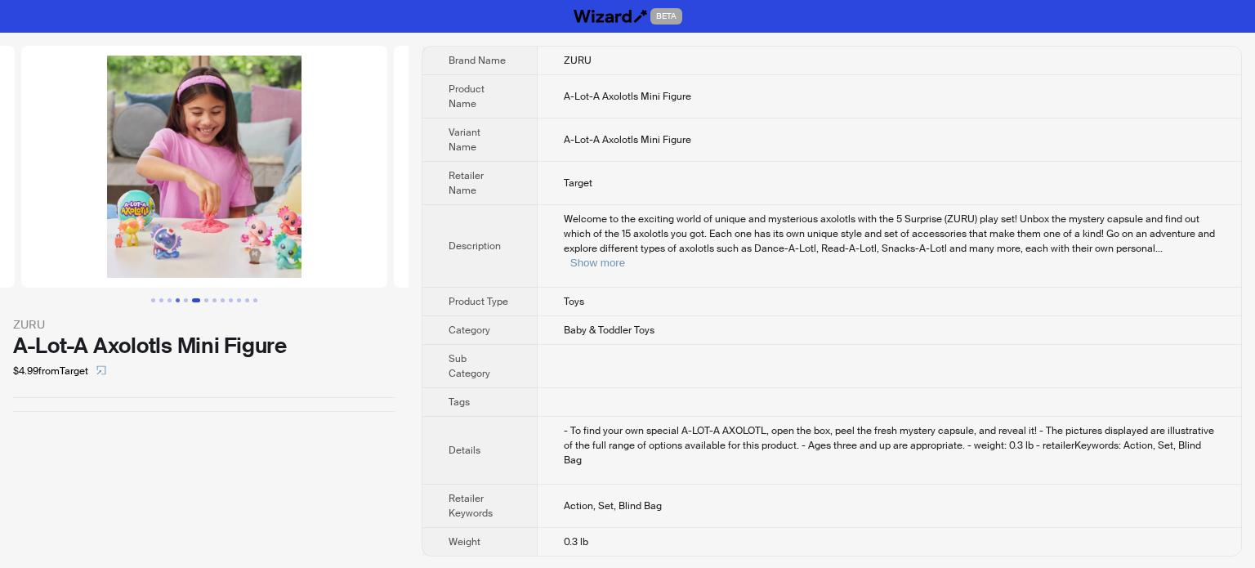
click at [179, 298] on button "Go to slide 4" at bounding box center [178, 300] width 4 height 4
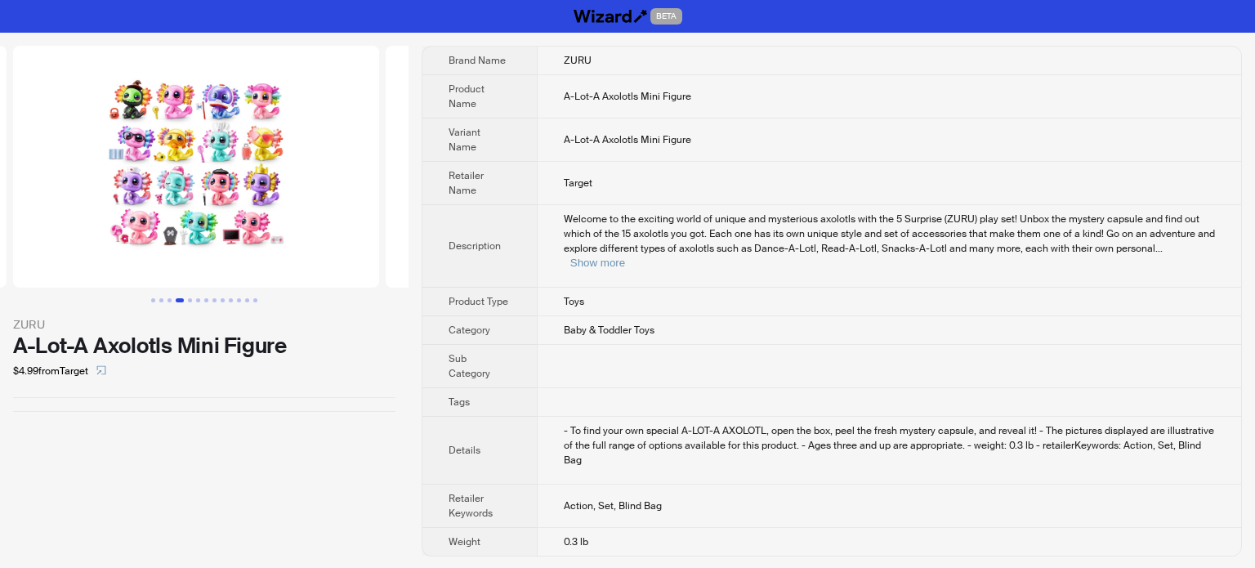
scroll to position [0, 1118]
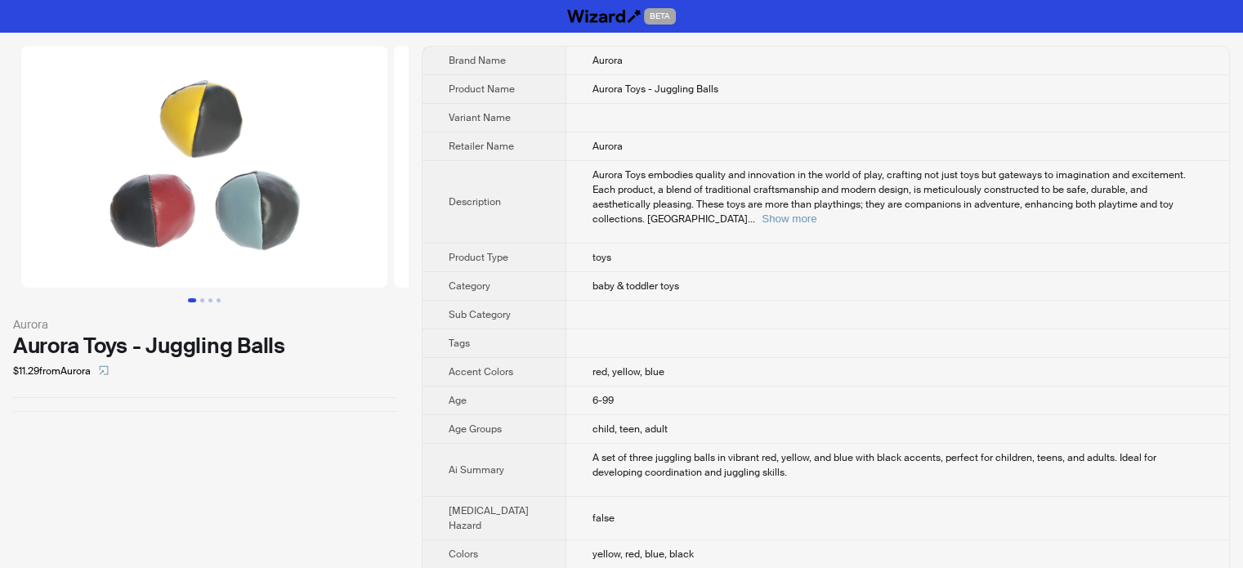
scroll to position [706, 0]
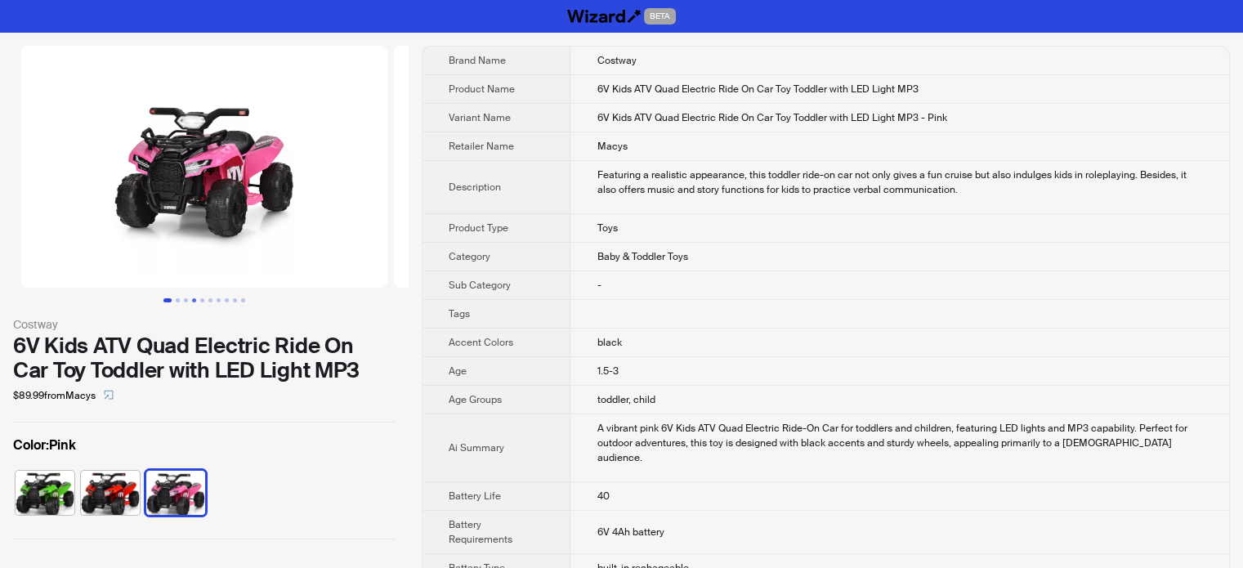
click at [192, 301] on button "Go to slide 4" at bounding box center [194, 300] width 4 height 4
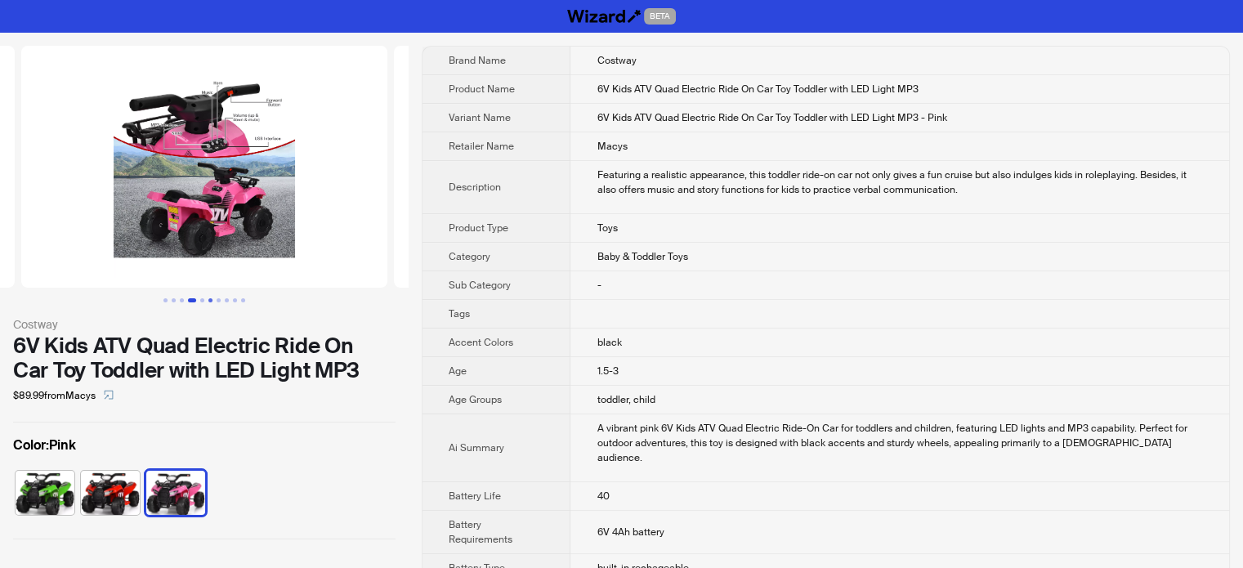
click at [208, 298] on button "Go to slide 6" at bounding box center [210, 300] width 4 height 4
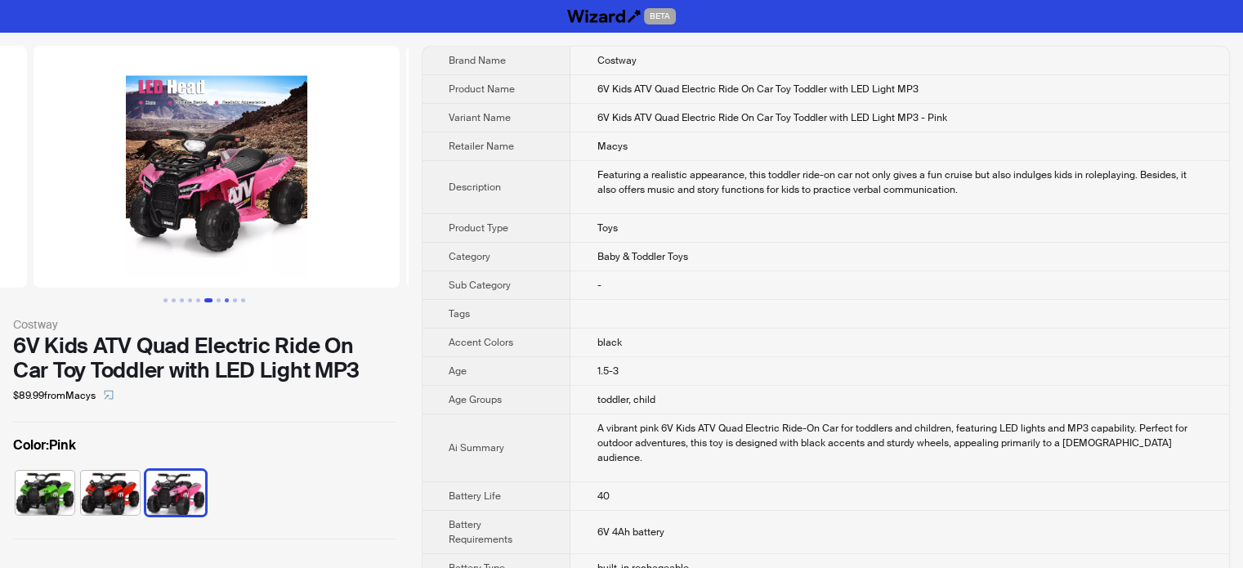
scroll to position [0, 1863]
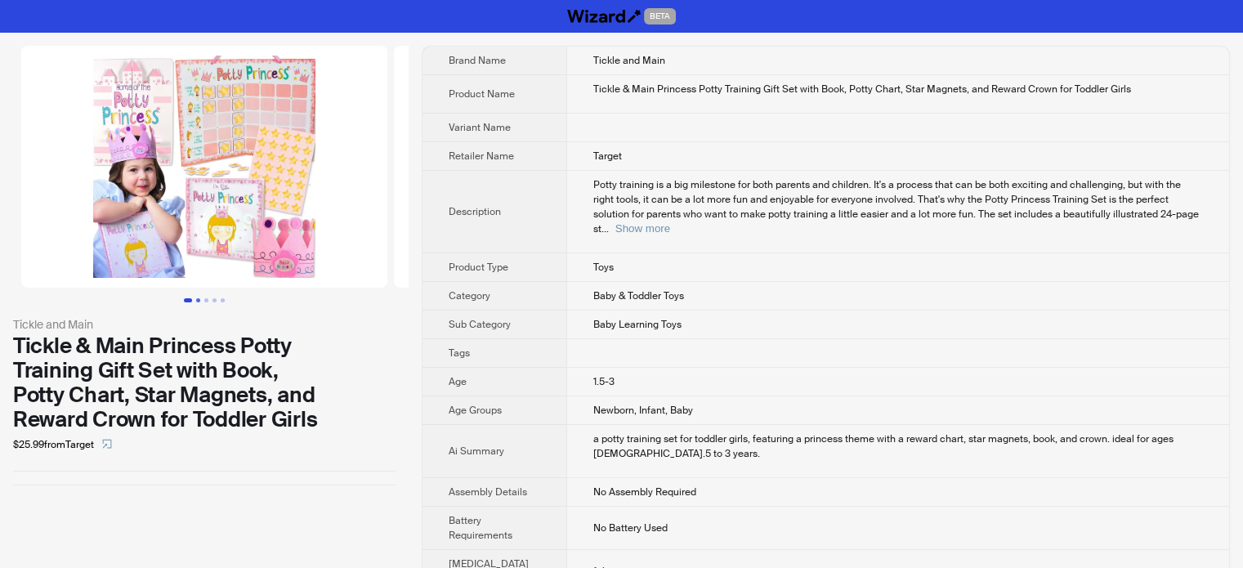
click at [196, 298] on button "Go to slide 2" at bounding box center [198, 300] width 4 height 4
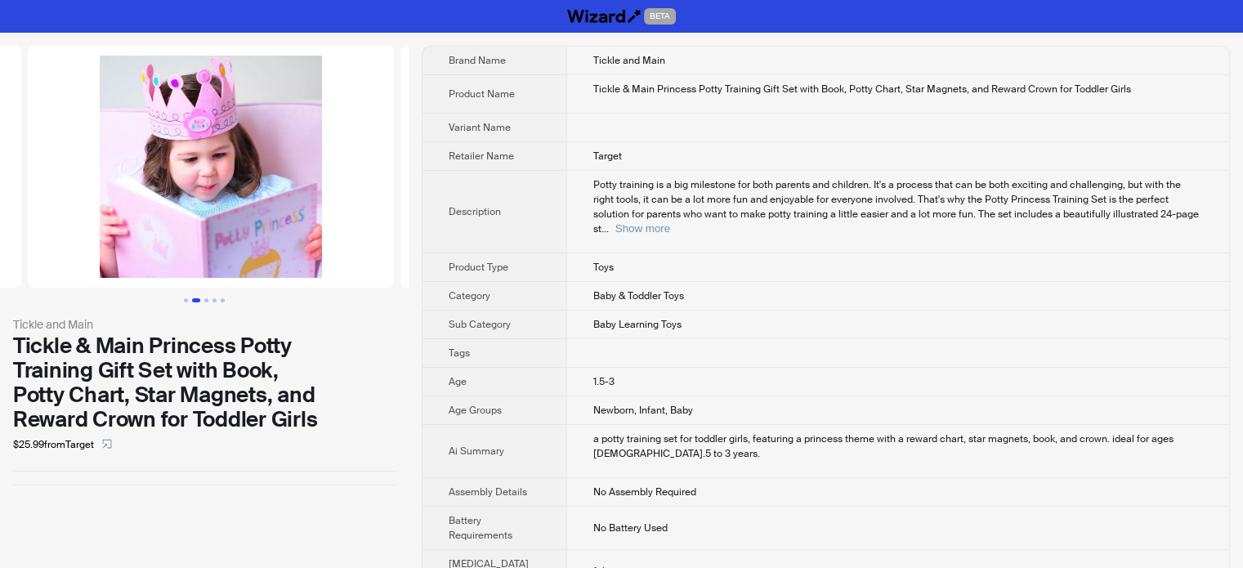
scroll to position [0, 373]
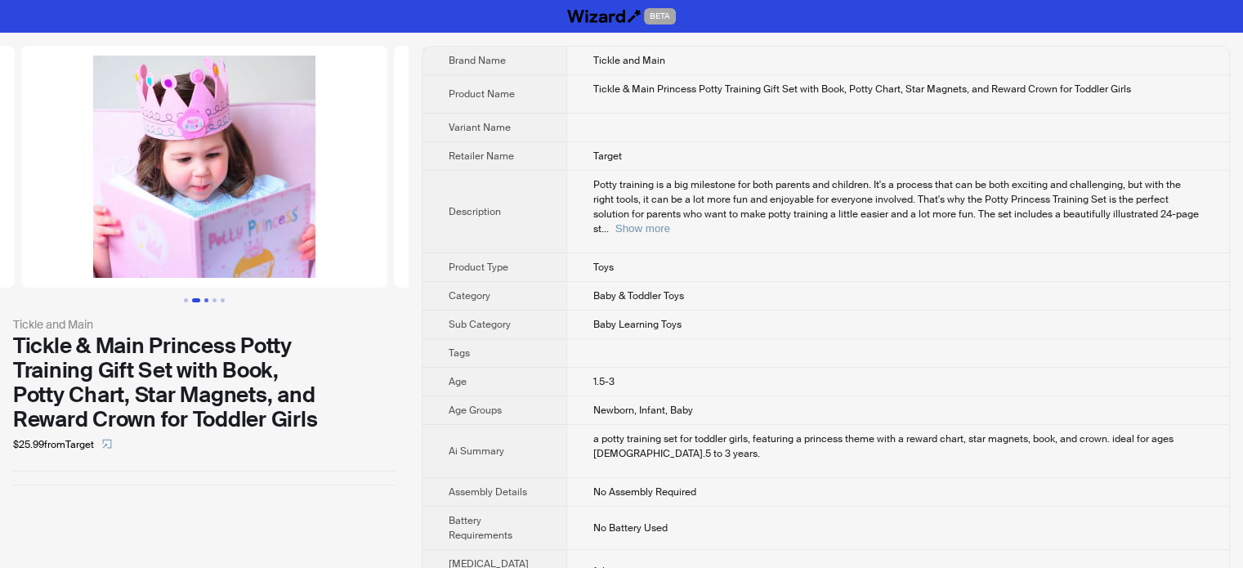
click at [206, 300] on button "Go to slide 3" at bounding box center [206, 300] width 4 height 4
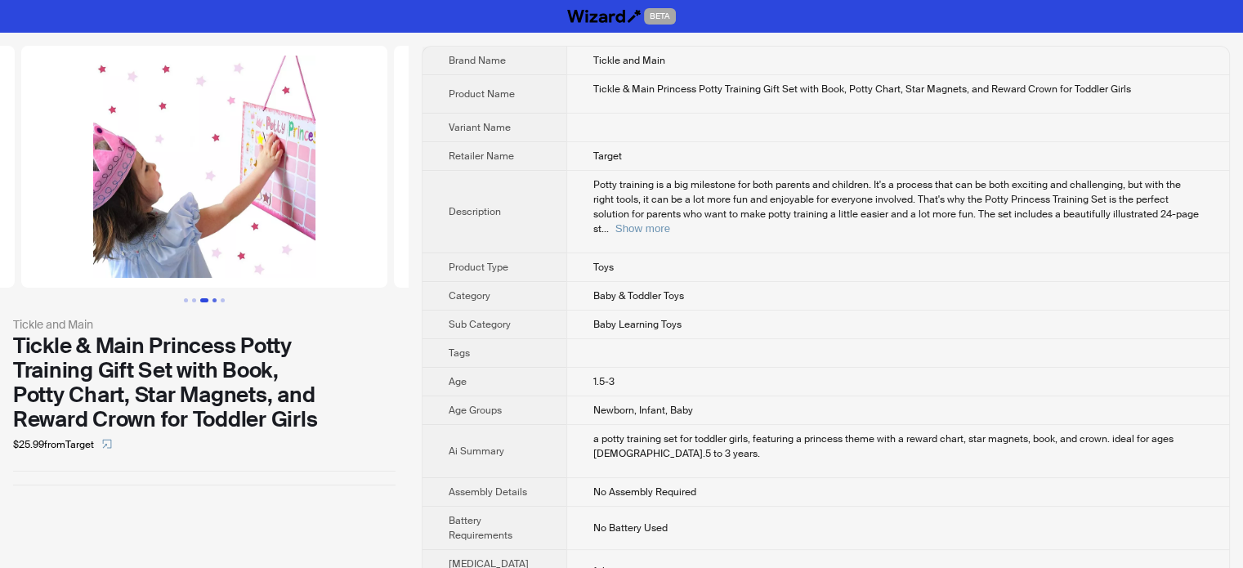
click at [214, 299] on button "Go to slide 4" at bounding box center [214, 300] width 4 height 4
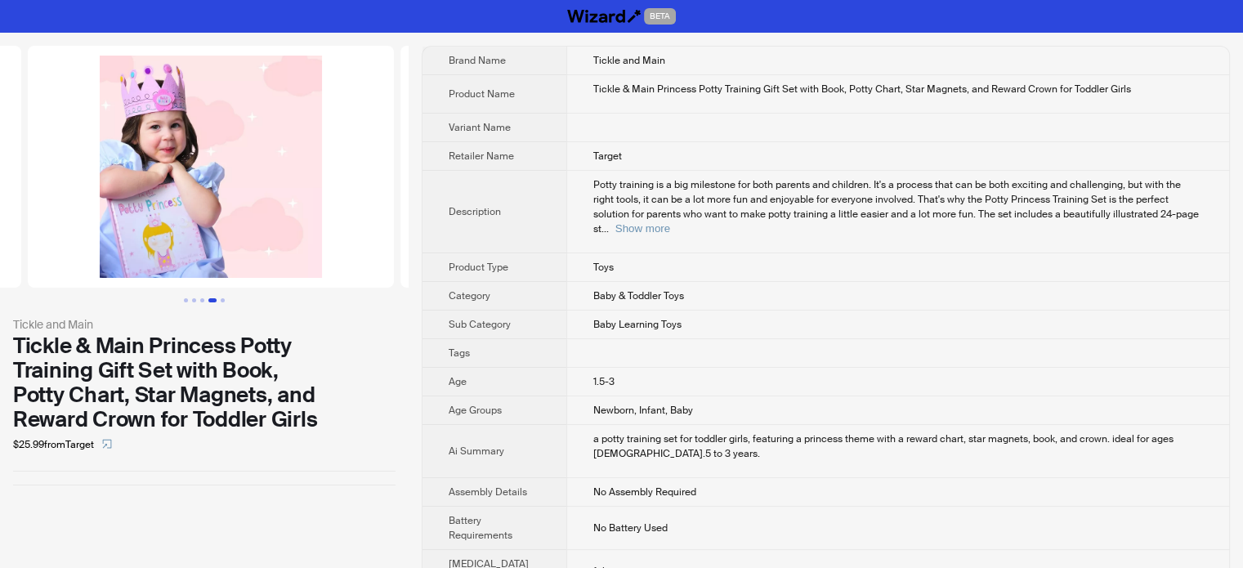
scroll to position [0, 1118]
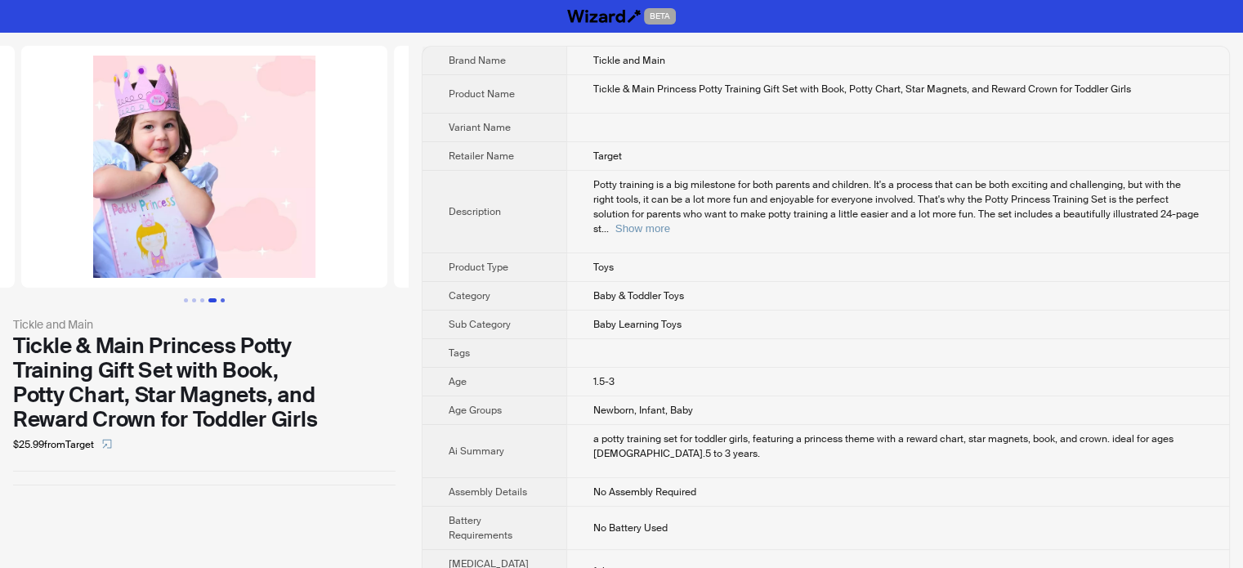
click at [225, 300] on button "Go to slide 5" at bounding box center [223, 300] width 4 height 4
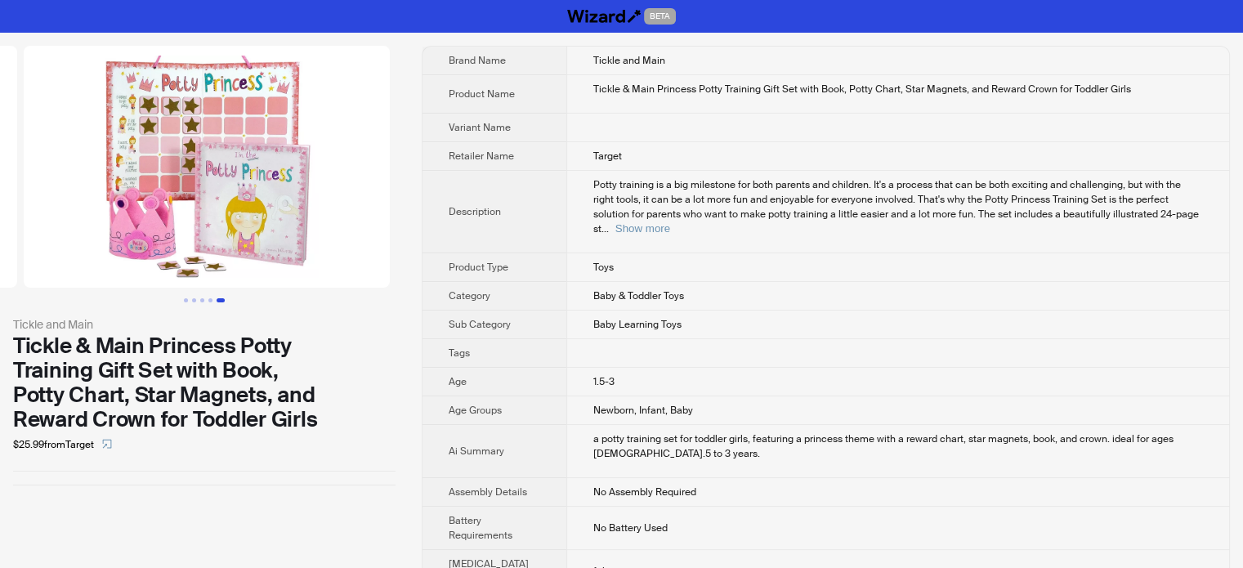
scroll to position [0, 1491]
click at [670, 222] on button "Show more" at bounding box center [642, 228] width 55 height 12
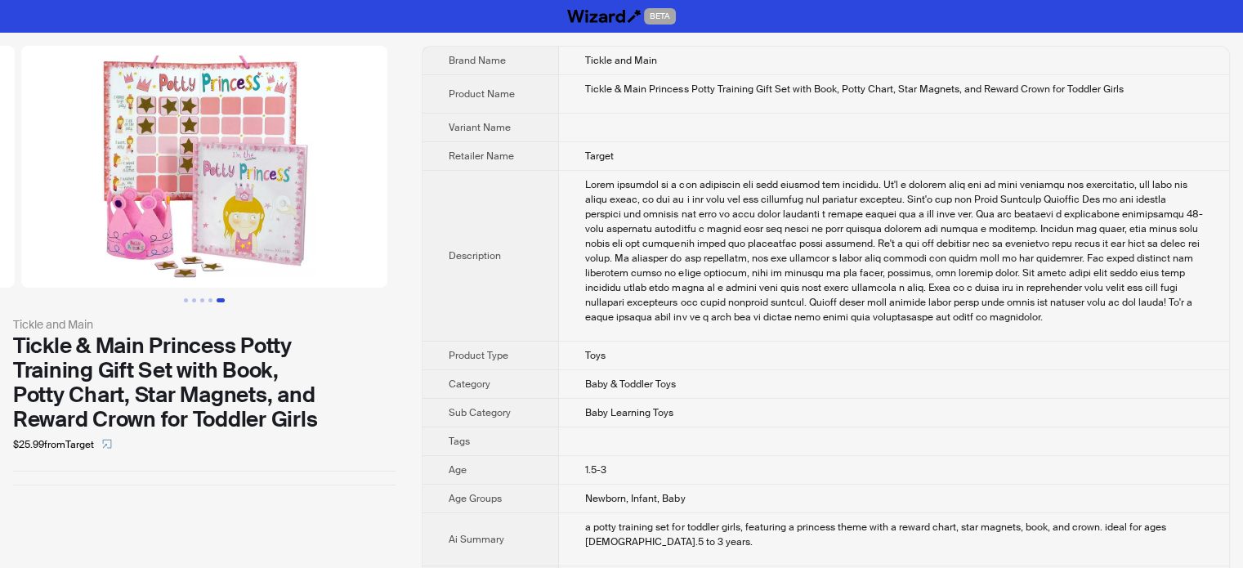
click at [688, 188] on div "Potty training is a big milestone for both parents and children. It's a process…" at bounding box center [894, 250] width 618 height 147
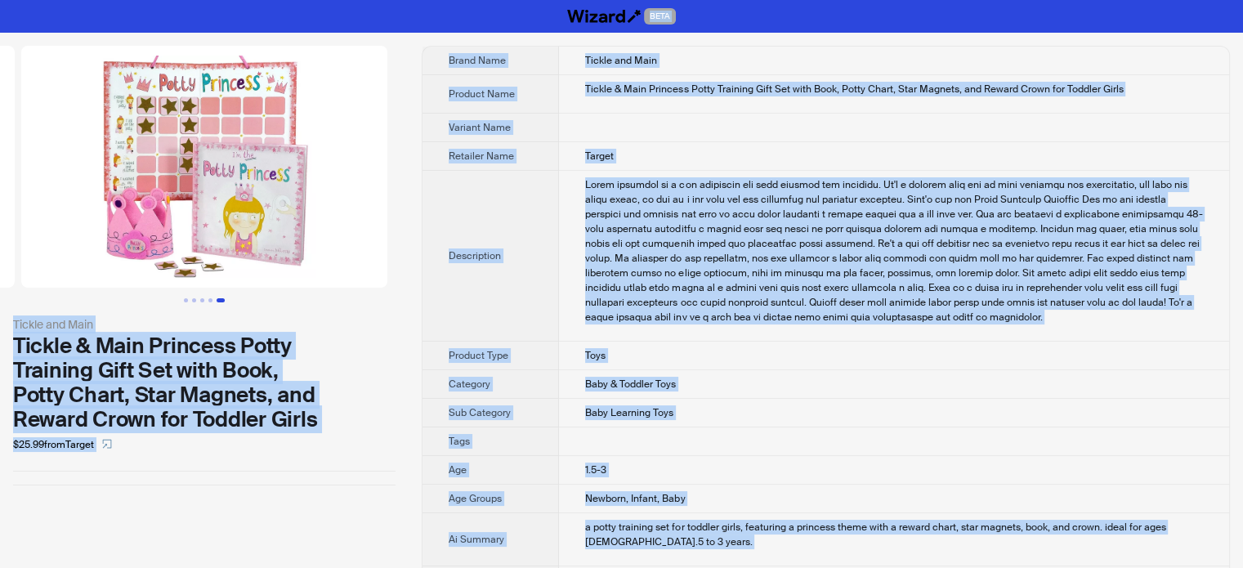
type textarea "**********"
click at [136, 467] on div "Tickle and Main Tickle & Main Princess Potty Training Gift Set with Book, Potty…" at bounding box center [204, 266] width 409 height 466
click at [203, 372] on div "Tickle & Main Princess Potty Training Gift Set with Book, Potty Chart, Star Mag…" at bounding box center [204, 382] width 382 height 98
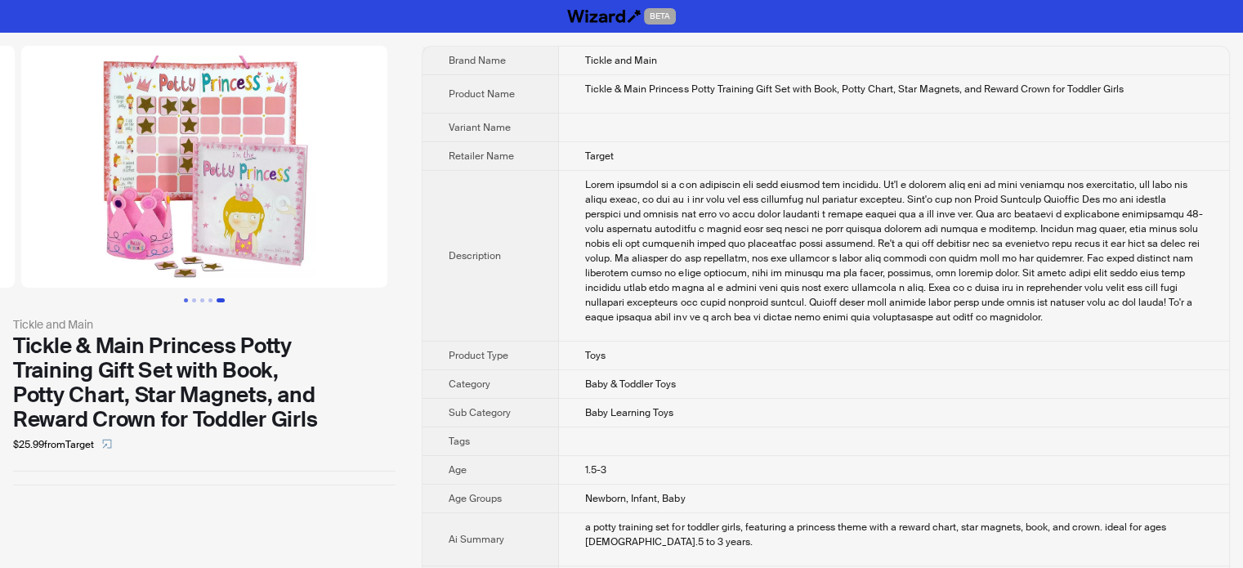
click at [188, 300] on button "Go to slide 1" at bounding box center [186, 300] width 4 height 4
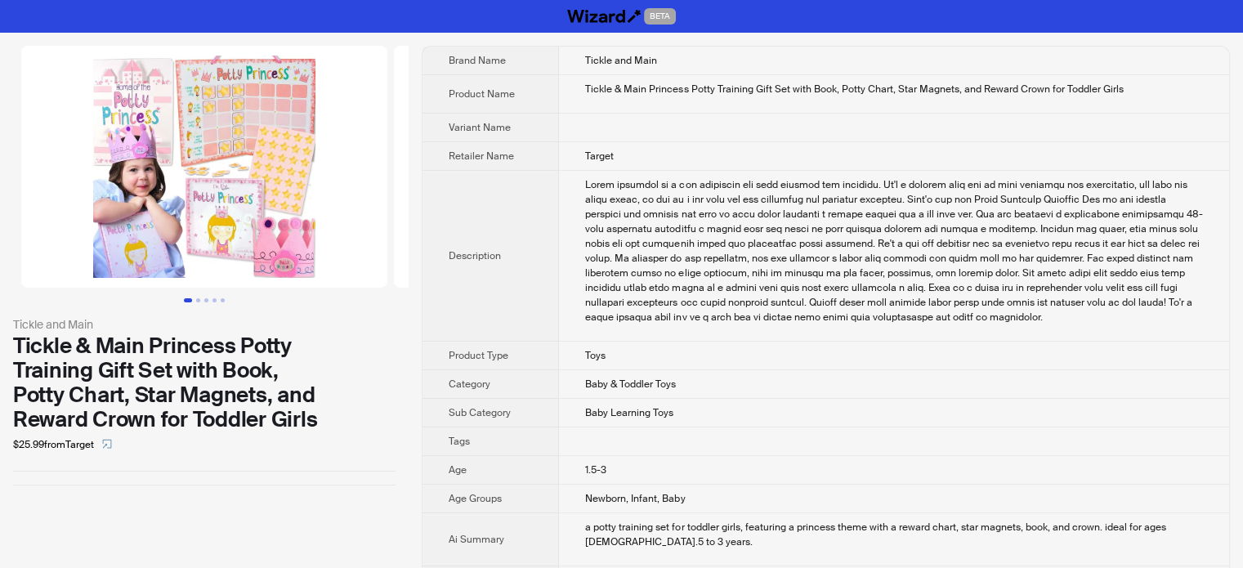
click at [192, 299] on button "Go to slide 1" at bounding box center [188, 300] width 8 height 4
click at [199, 298] on button "Go to slide 2" at bounding box center [198, 300] width 4 height 4
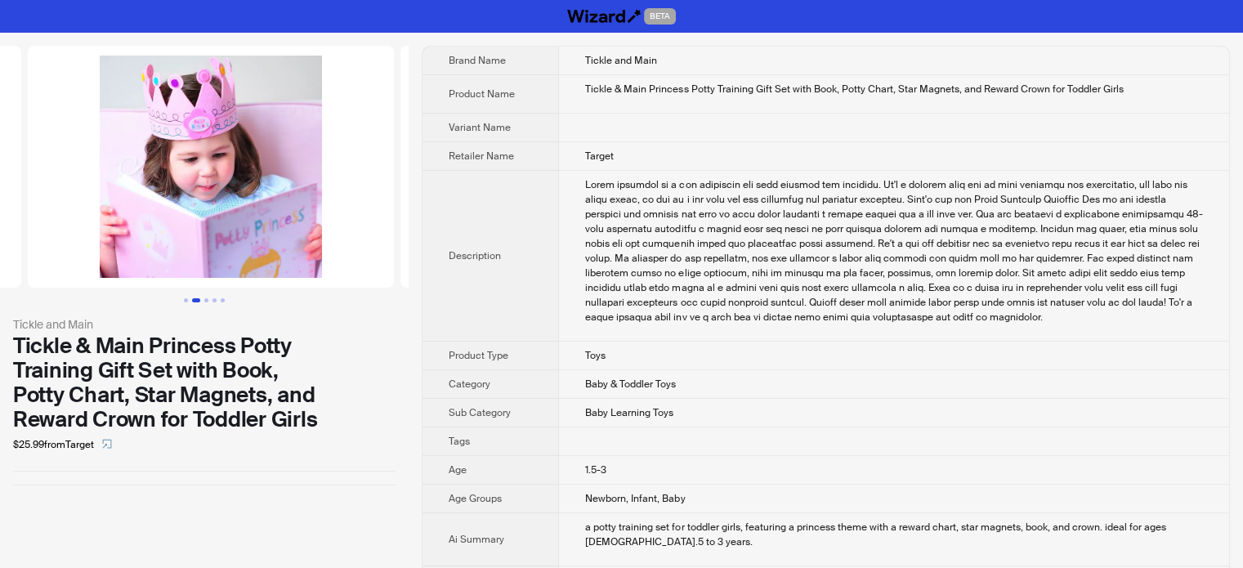
scroll to position [0, 373]
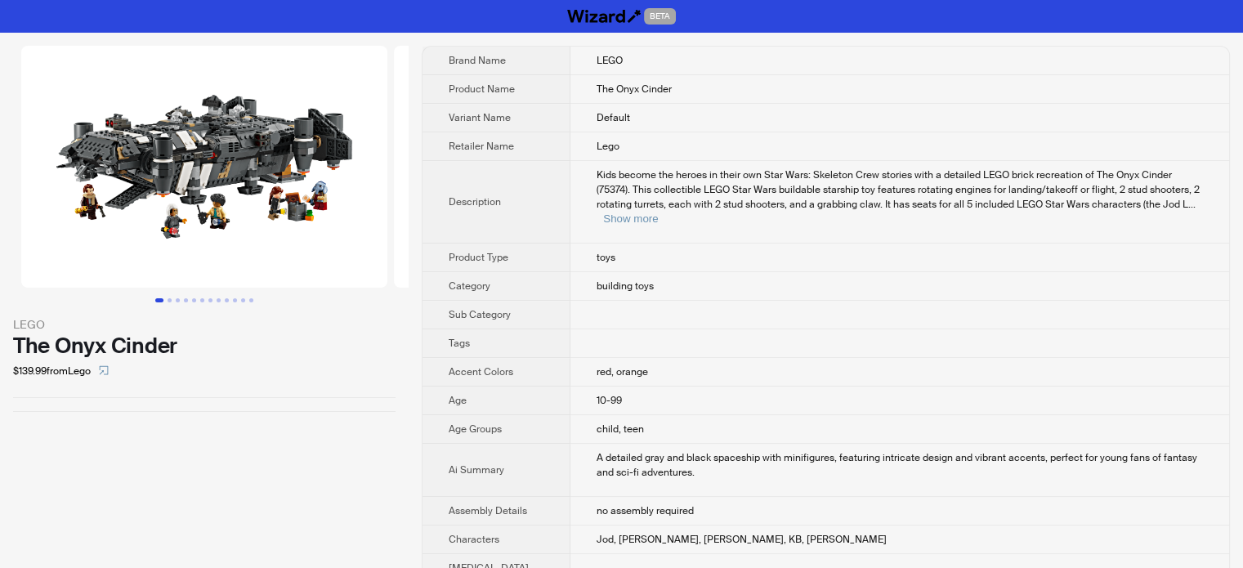
click at [775, 218] on td "Kids become the heroes in their own Star Wars: Skeleton Crew stories with a det…" at bounding box center [899, 202] width 659 height 83
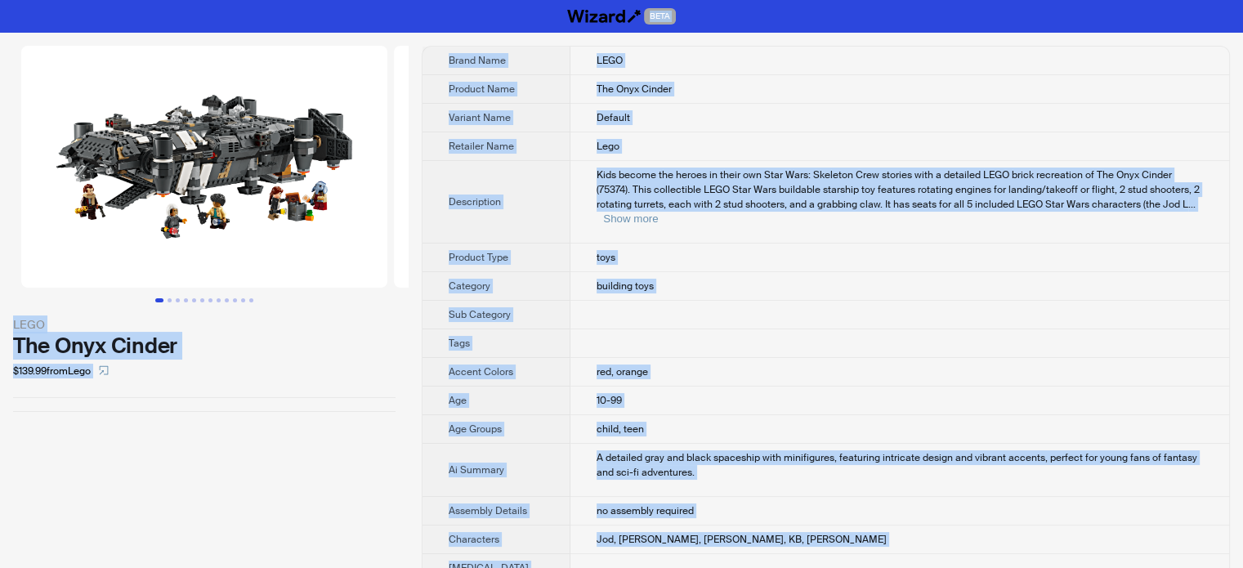
type textarea "**********"
click at [700, 244] on td "toys" at bounding box center [899, 258] width 659 height 29
click at [719, 182] on span "Kids become the heroes in their own Star Wars: Skeleton Crew stories with a det…" at bounding box center [898, 189] width 603 height 42
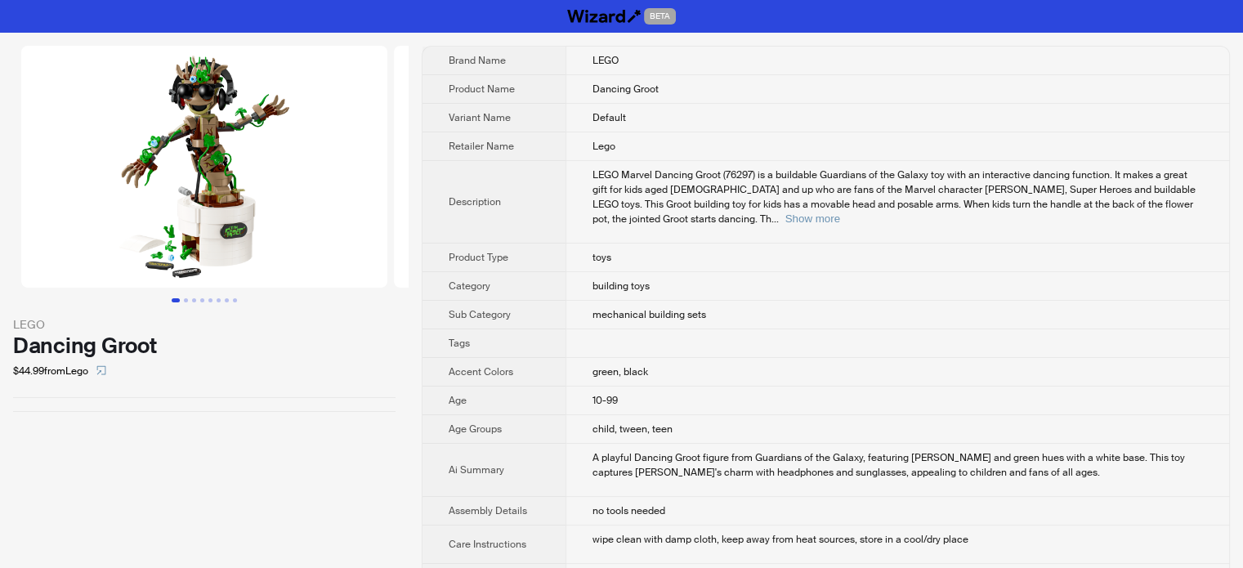
click at [698, 333] on td at bounding box center [897, 343] width 664 height 29
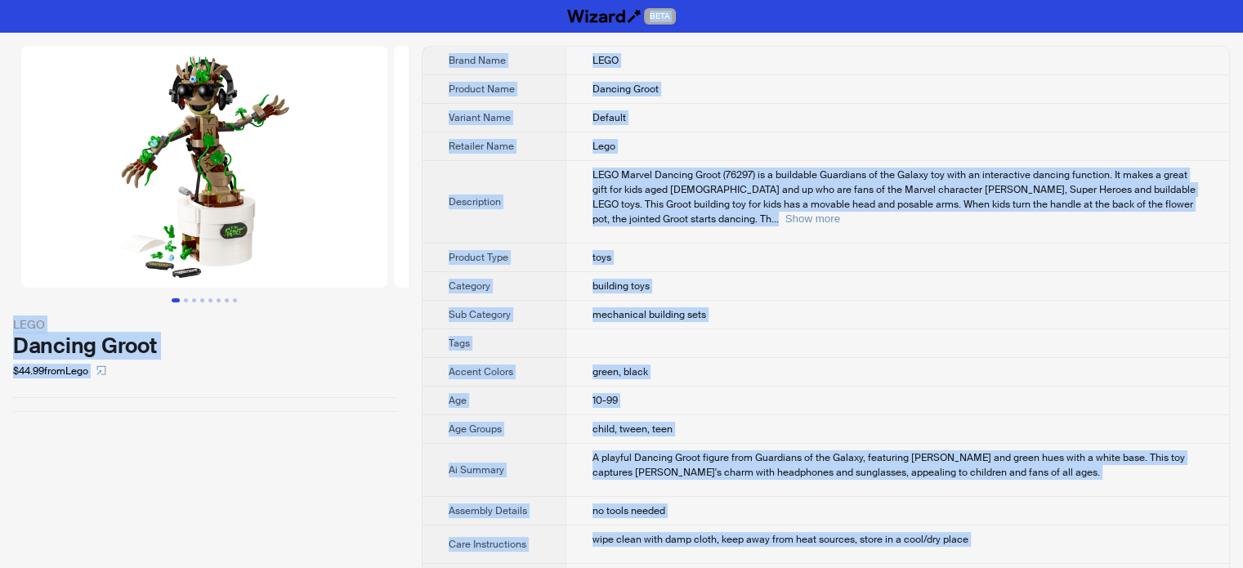
type textarea "**********"
click at [660, 192] on span "LEGO Marvel Dancing Groot (76297) is a buildable Guardians of the Galaxy toy wi…" at bounding box center [893, 196] width 603 height 57
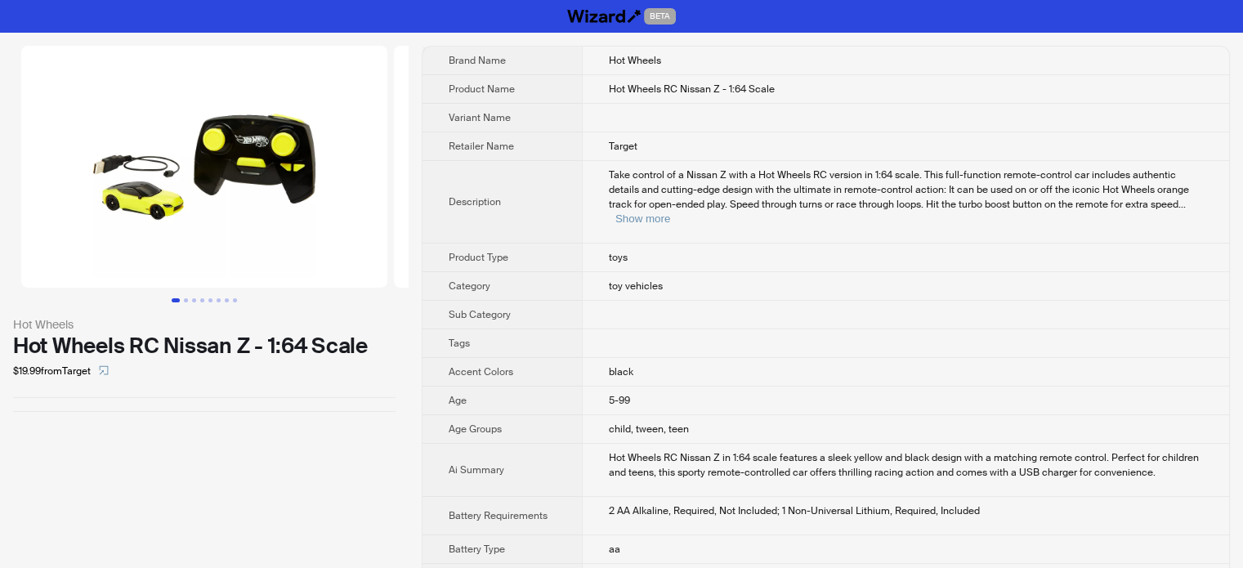
click at [582, 248] on td "toys" at bounding box center [905, 258] width 647 height 29
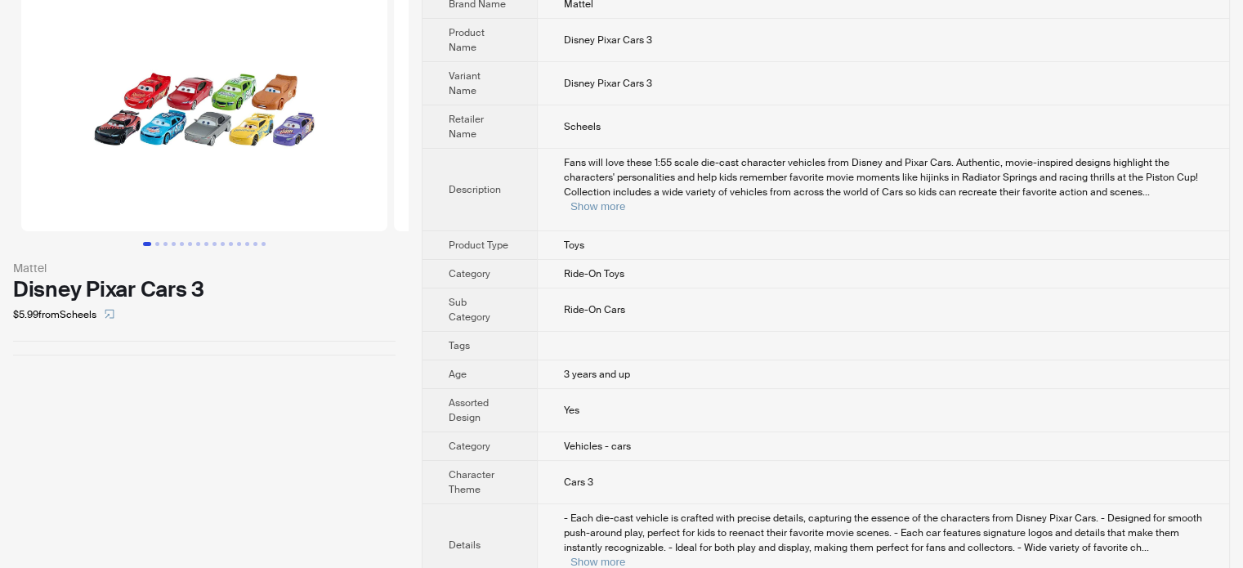
scroll to position [82, 0]
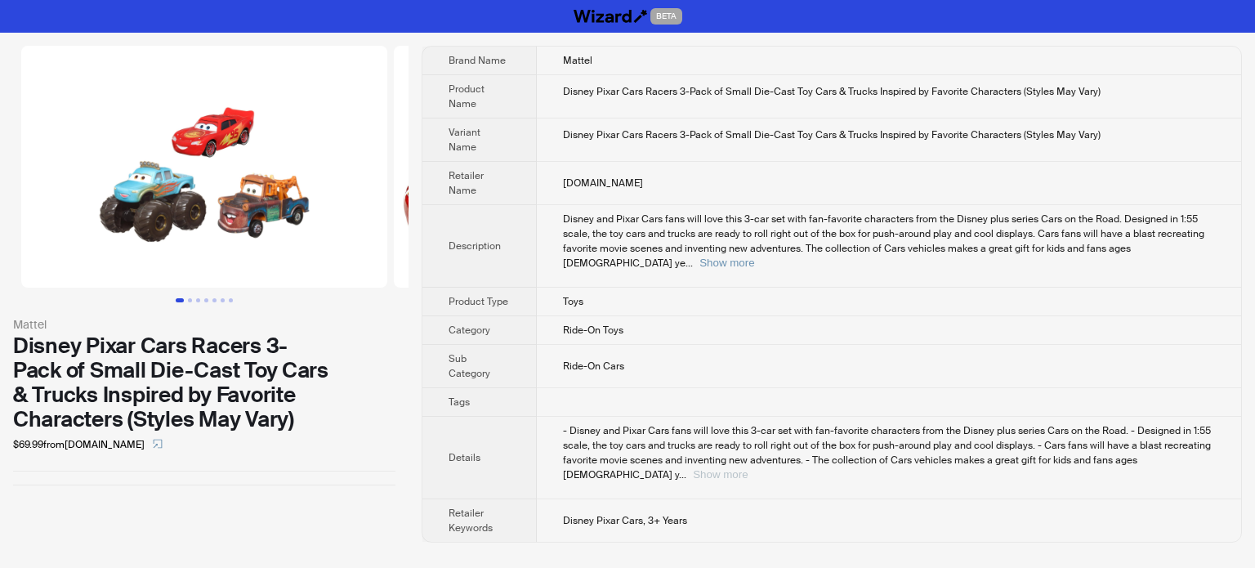
click at [748, 468] on button "Show more" at bounding box center [720, 474] width 55 height 12
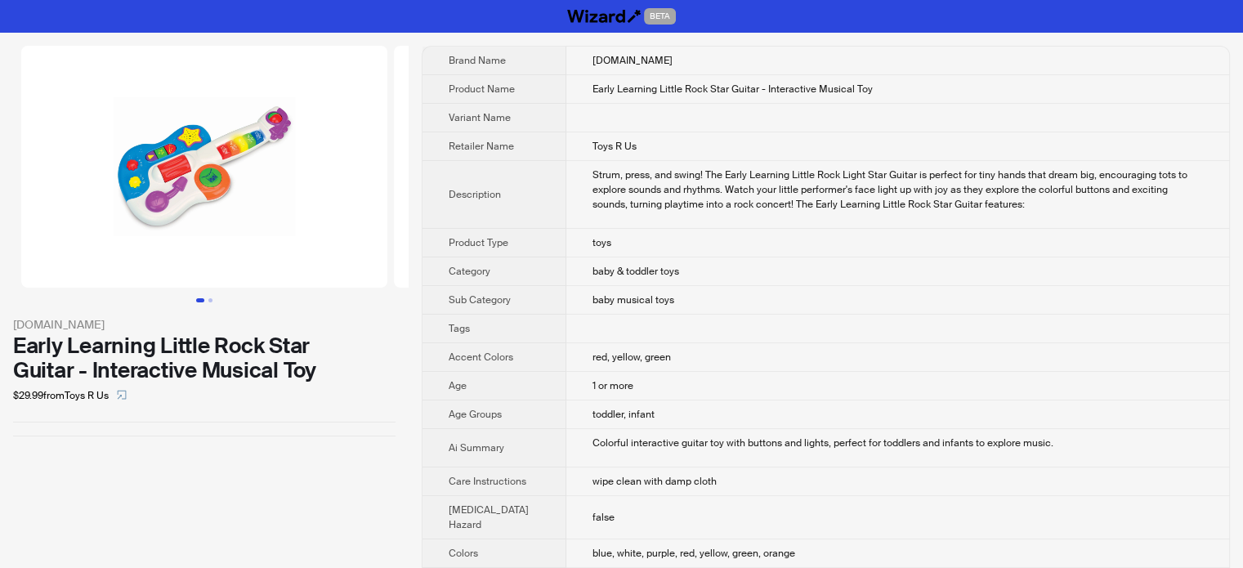
click at [758, 169] on div "Strum, press, and swing! The Early Learning Little Rock Light Star Guitar is pe…" at bounding box center [897, 190] width 610 height 44
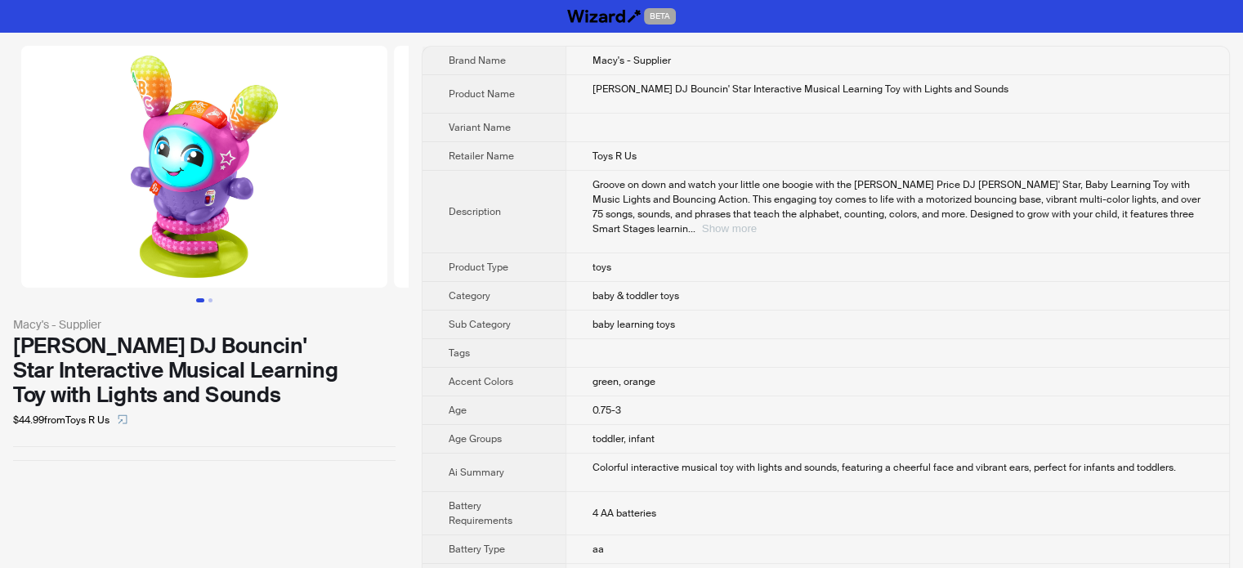
click at [757, 222] on button "Show more" at bounding box center [729, 228] width 55 height 12
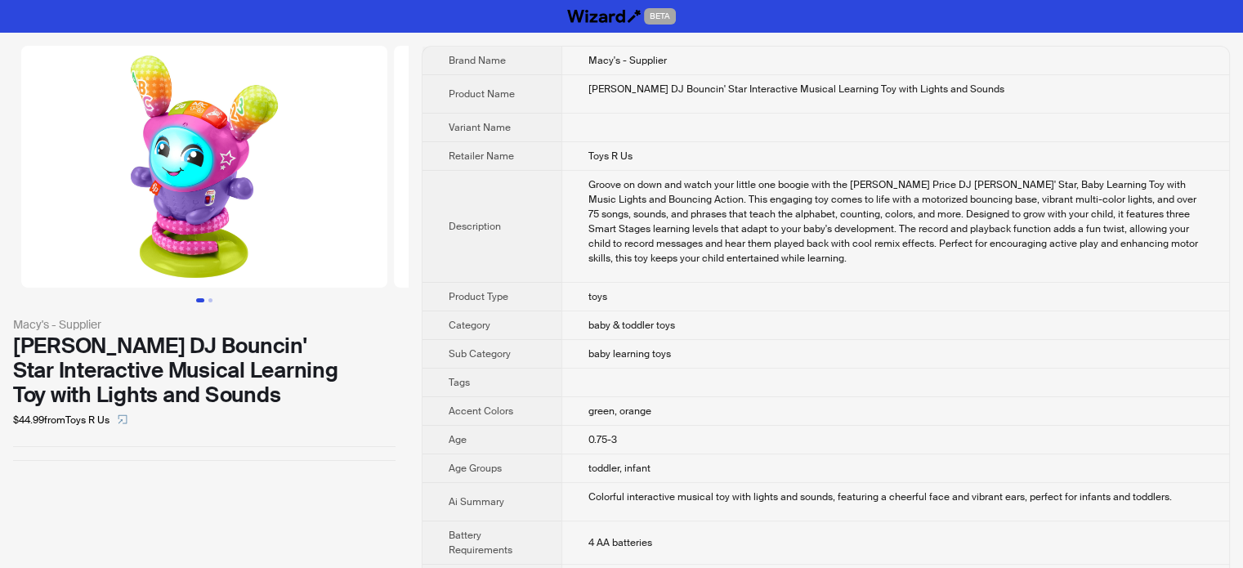
click at [738, 201] on div "Groove on down and watch your little one boogie with the [PERSON_NAME] Price DJ…" at bounding box center [895, 221] width 615 height 88
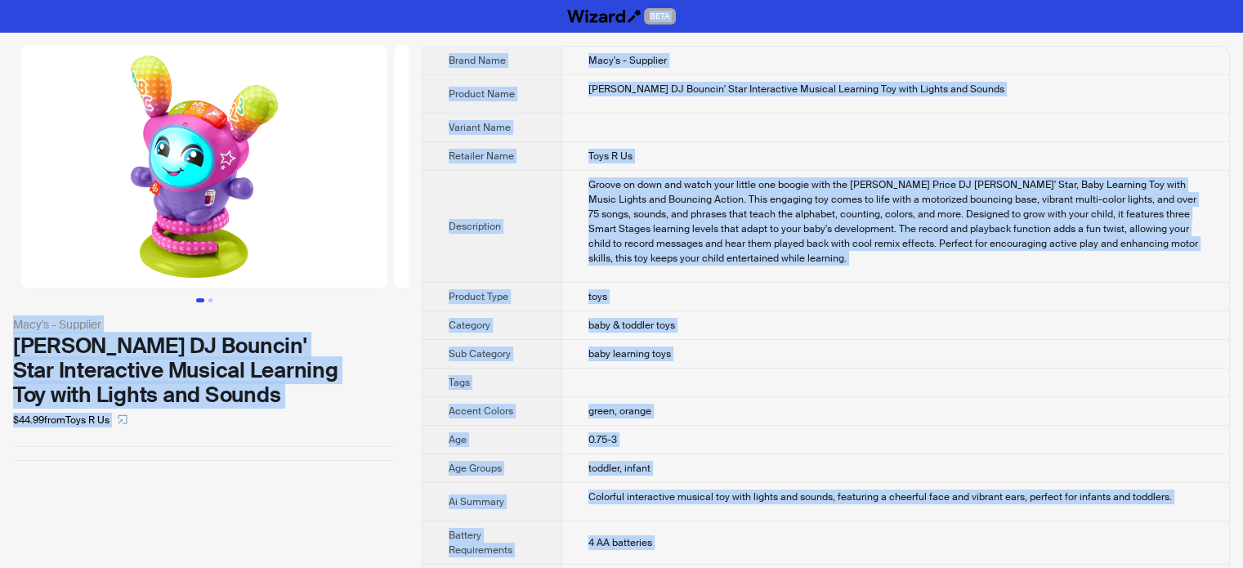
type textarea "**********"
click at [749, 313] on td "baby & toddler toys" at bounding box center [895, 325] width 668 height 29
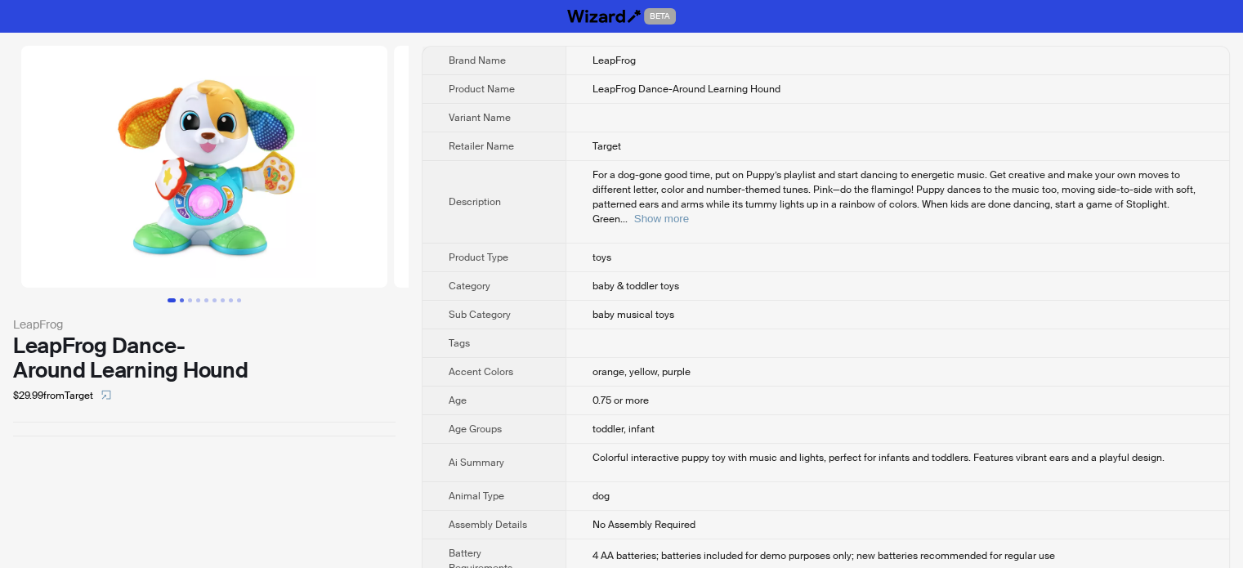
click at [180, 298] on button "Go to slide 2" at bounding box center [182, 300] width 4 height 4
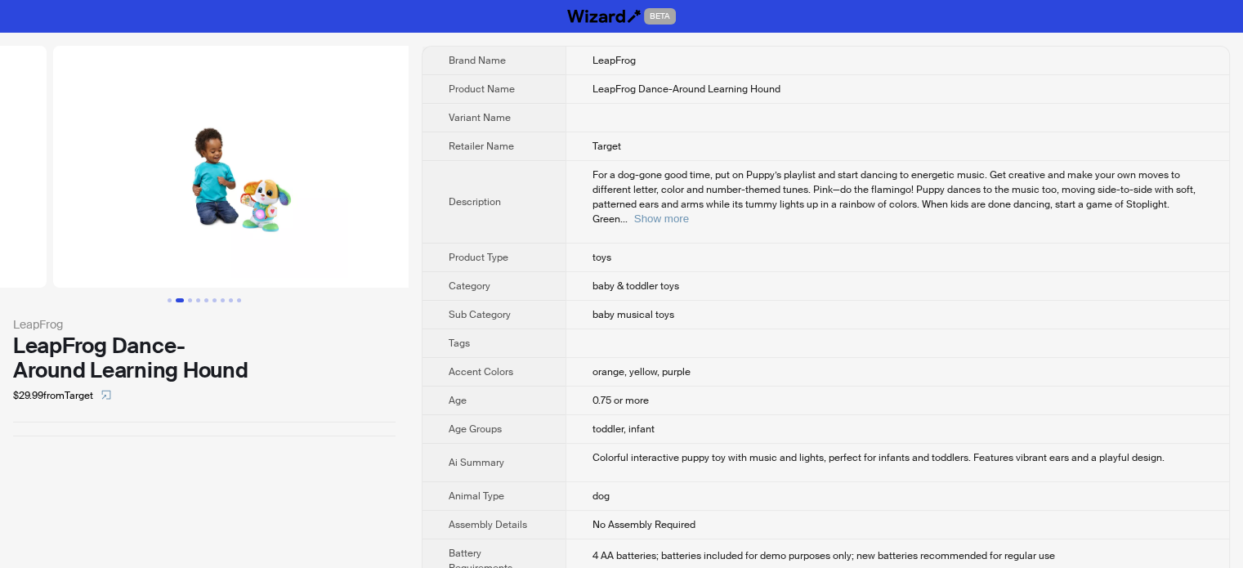
scroll to position [0, 373]
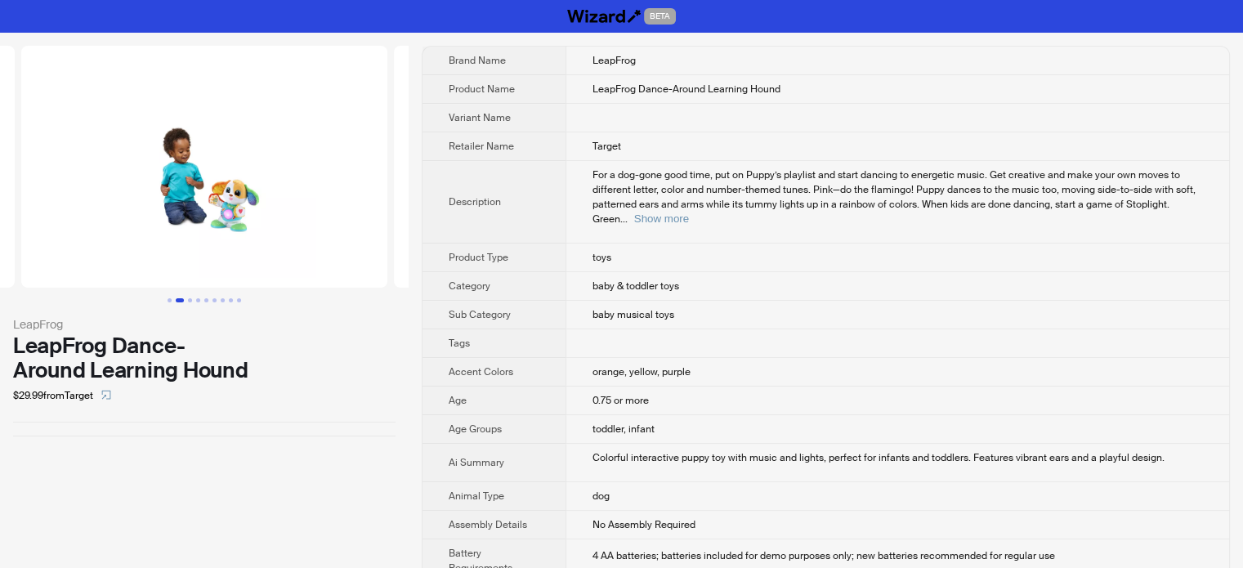
click at [804, 301] on td "baby musical toys" at bounding box center [897, 315] width 664 height 29
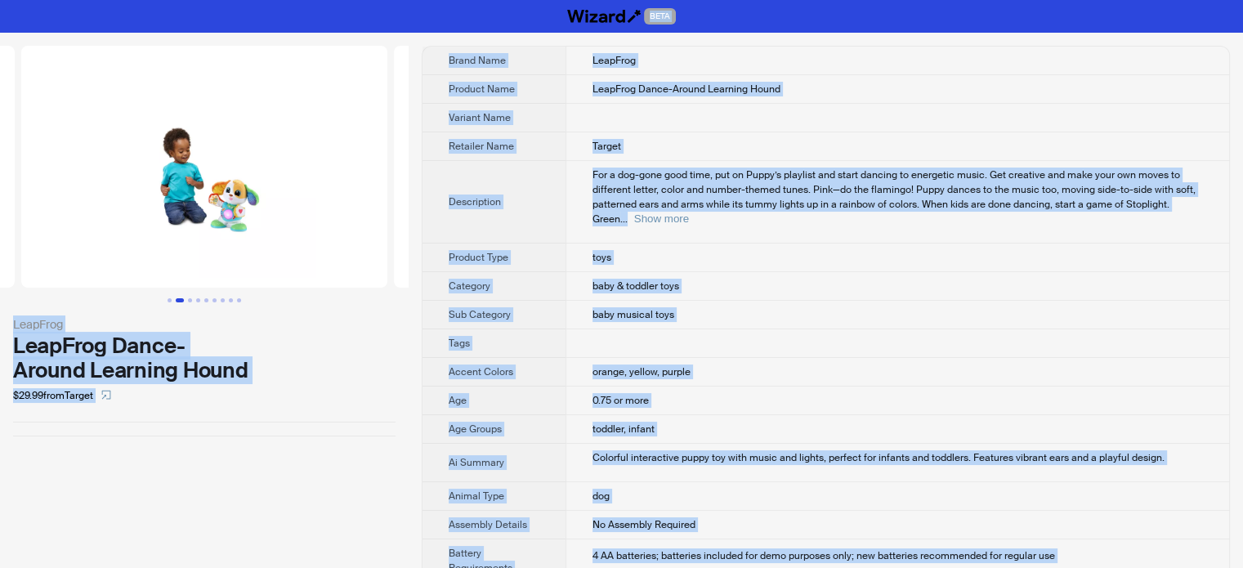
copy body "BETA LeapFrog LeapFrog Dance-Around Learning Hound $29.99 from Target Brand Nam…"
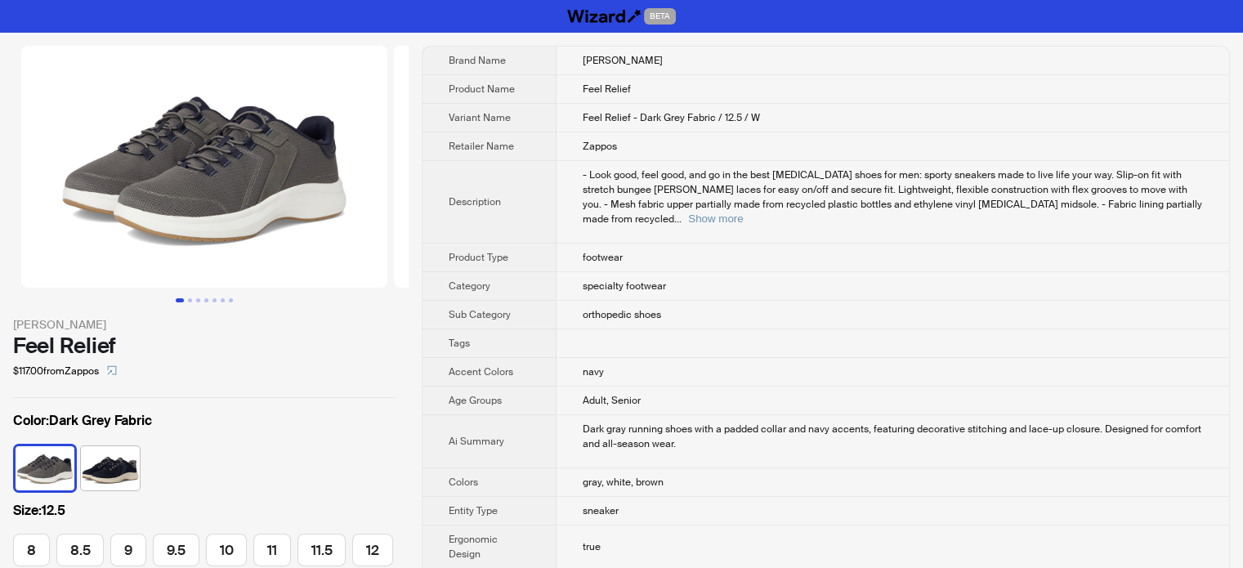
scroll to position [0, 101]
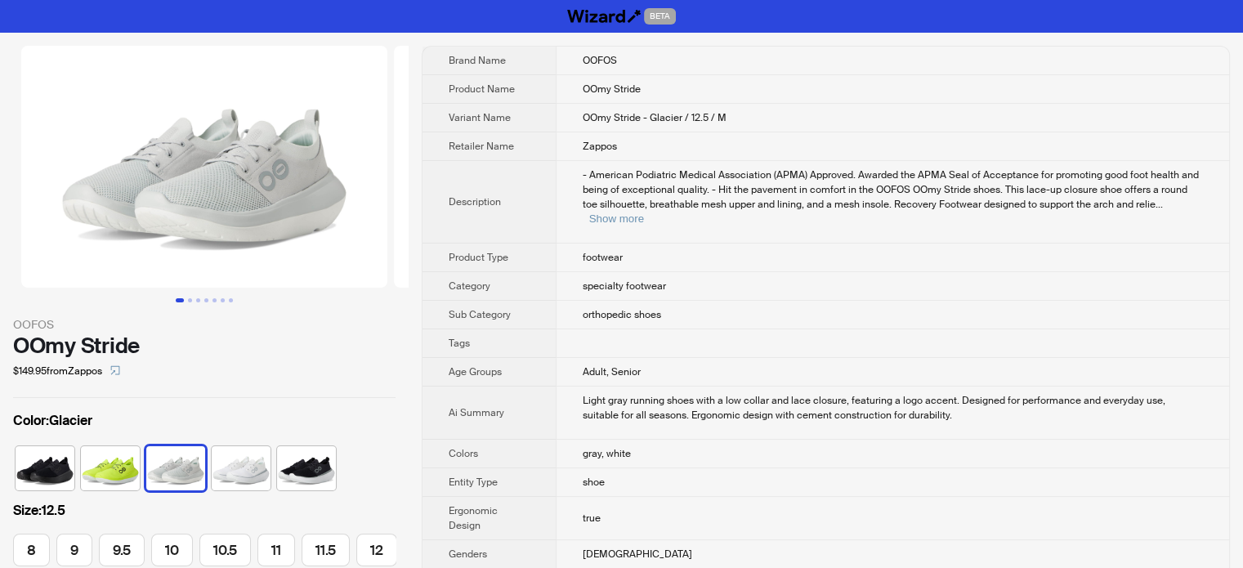
scroll to position [0, 105]
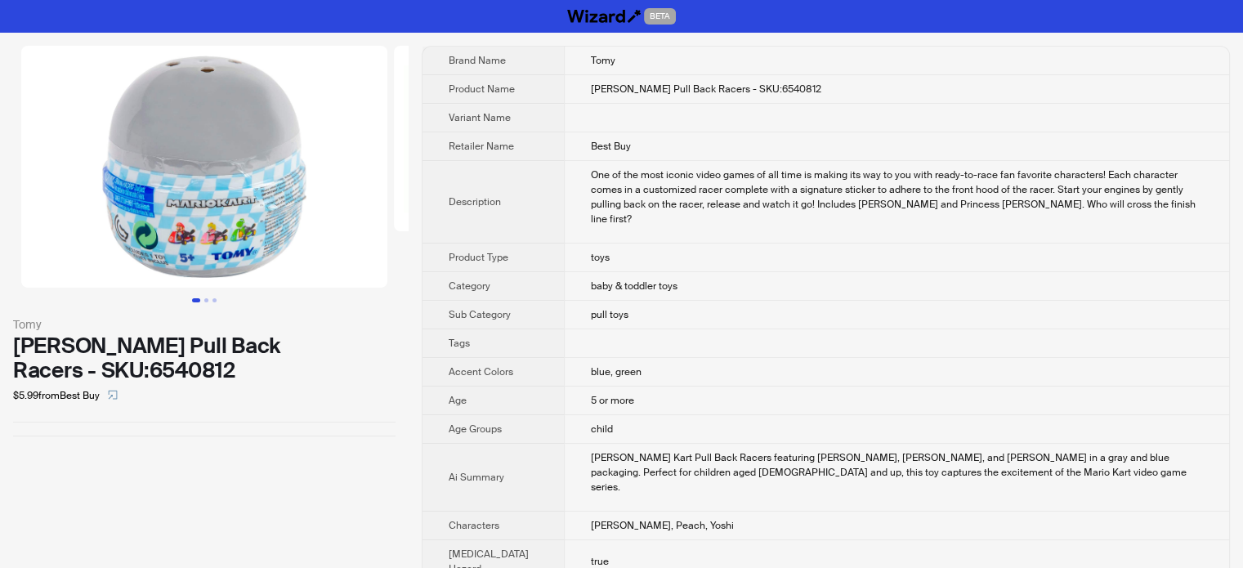
click at [641, 301] on td "baby & toddler toys" at bounding box center [896, 286] width 665 height 29
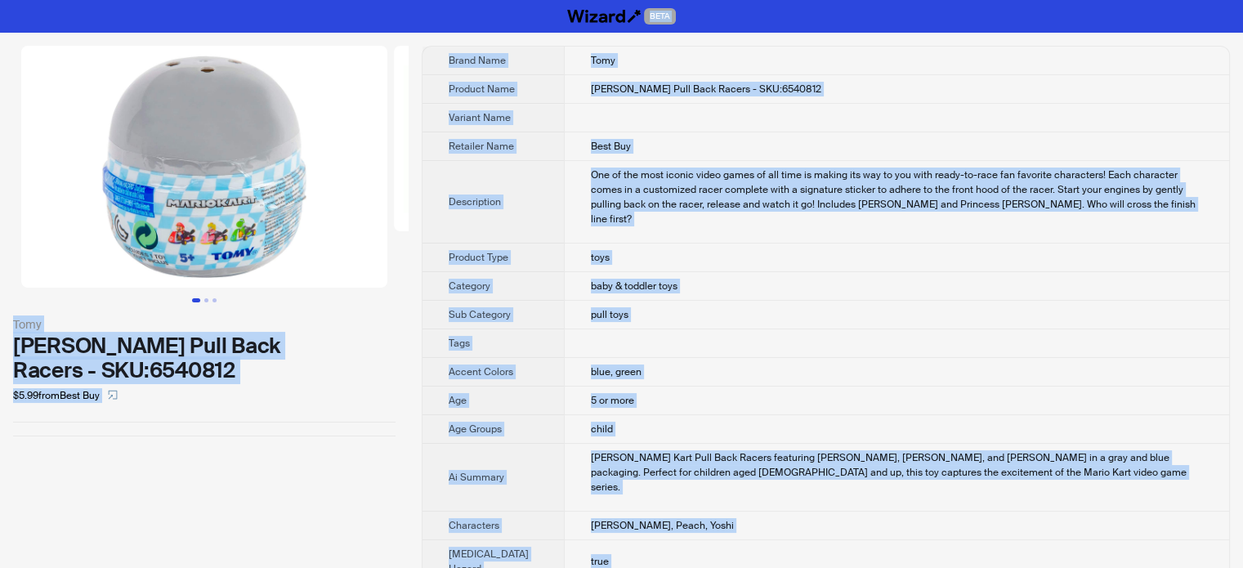
type textarea "**********"
click at [905, 161] on td "Best Buy" at bounding box center [896, 146] width 665 height 29
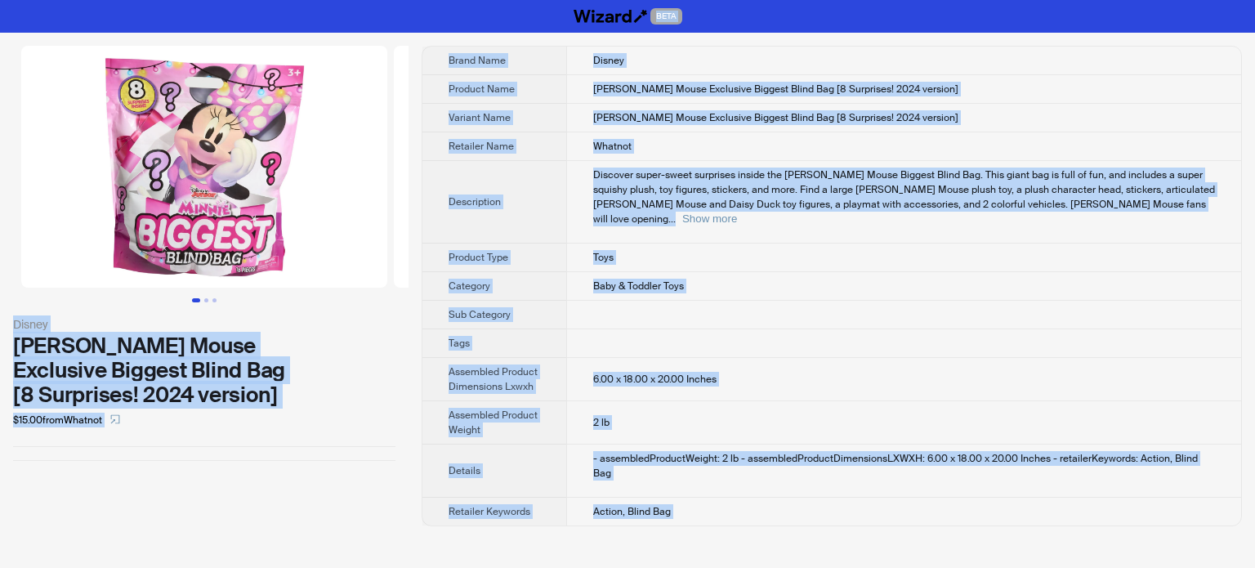
type textarea "**********"
click at [646, 244] on td "Toys" at bounding box center [903, 258] width 675 height 29
click at [644, 111] on span "Minnie Mouse Exclusive Biggest Blind Bag [8 Surprises! 2024 version]" at bounding box center [775, 117] width 365 height 13
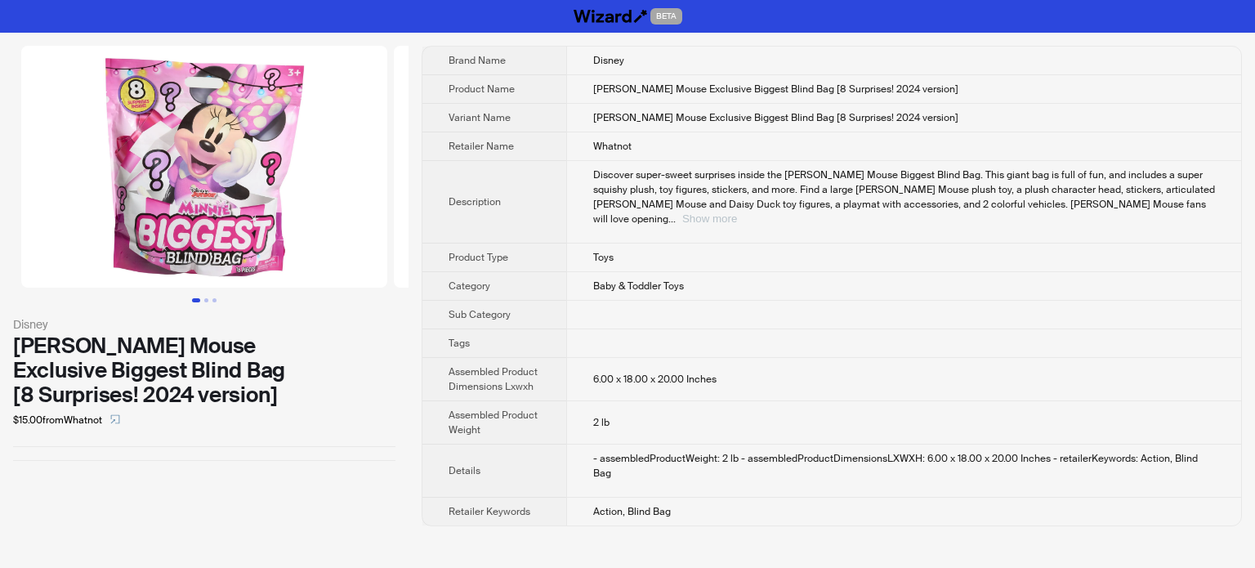
click at [737, 212] on button "Show more" at bounding box center [709, 218] width 55 height 12
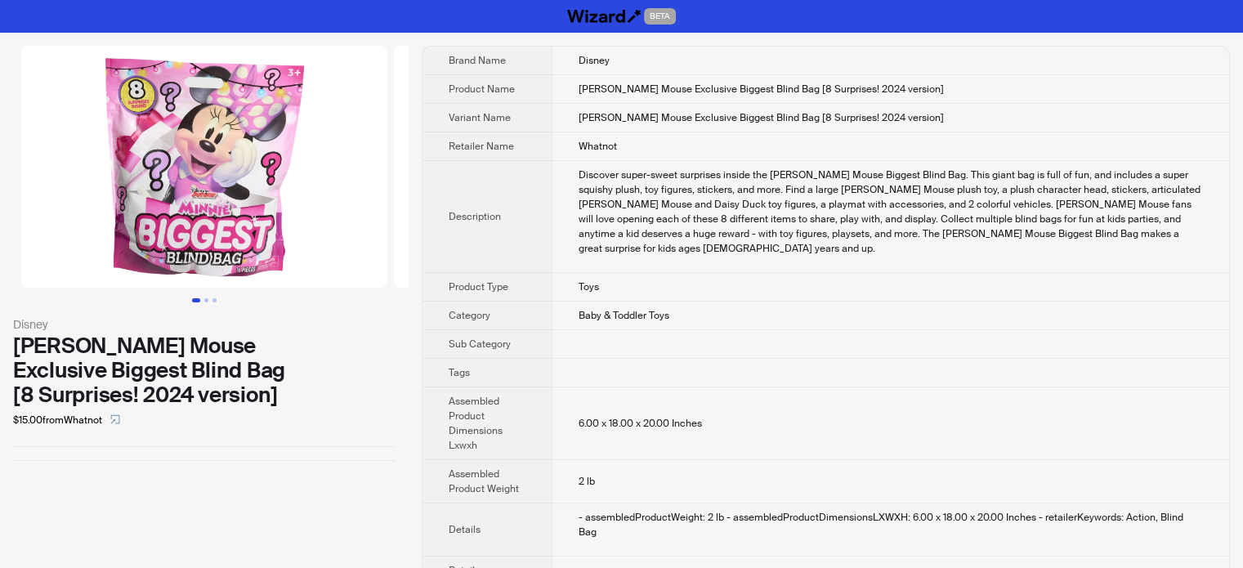
click at [856, 331] on td at bounding box center [890, 344] width 677 height 29
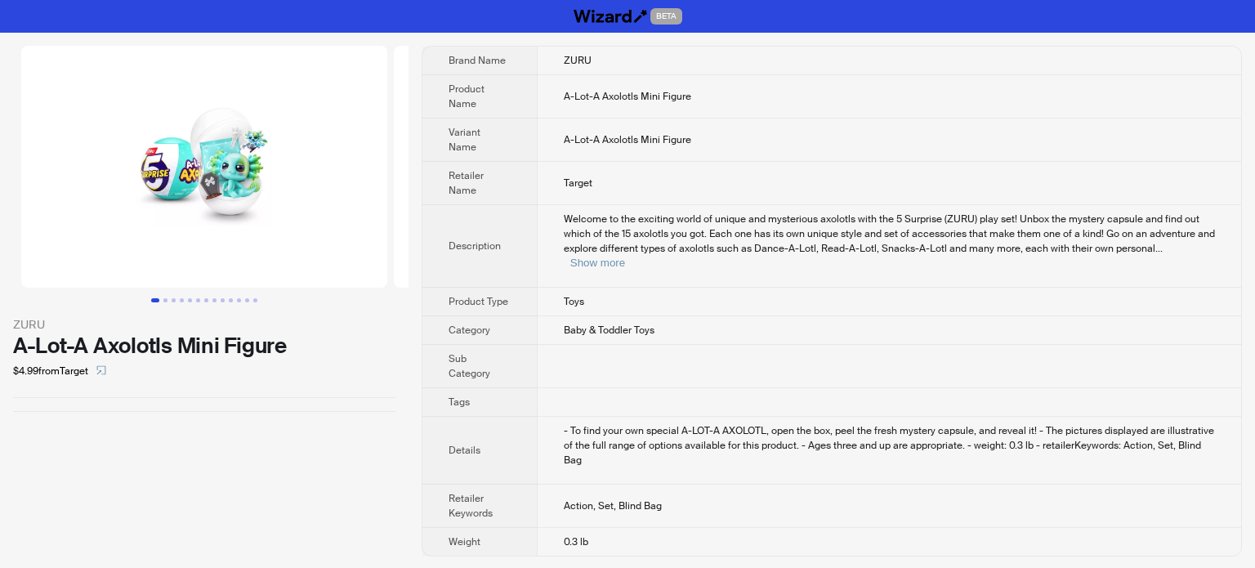
click at [698, 316] on td "Baby & Toddler Toys" at bounding box center [889, 330] width 704 height 29
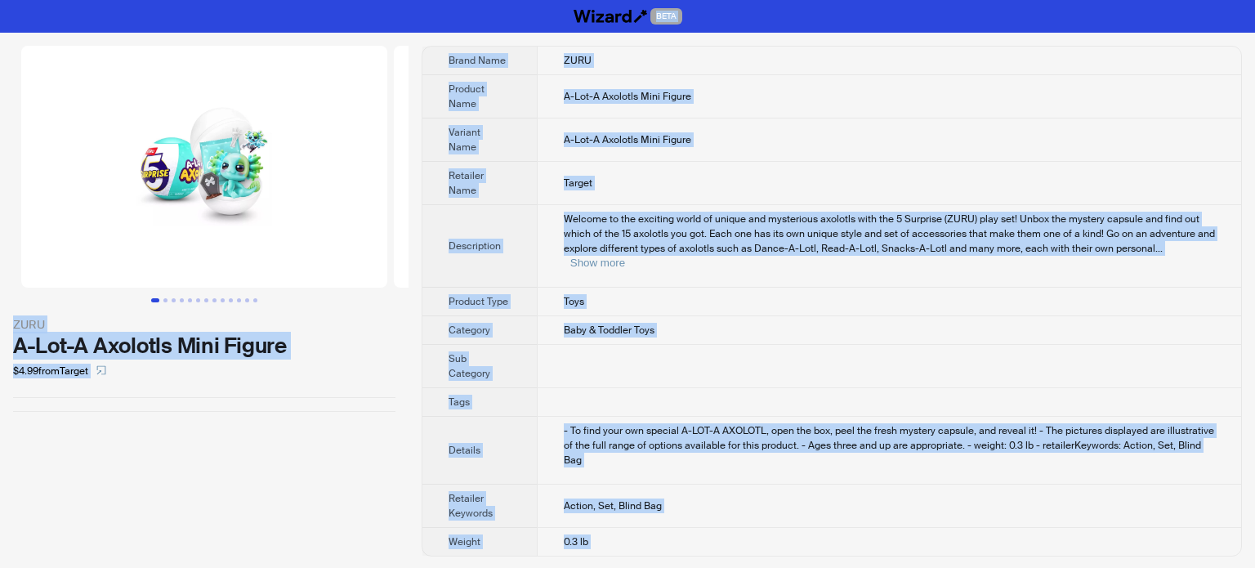
copy body "BETA ZURU A-Lot-A Axolotls Mini Figure $4.99 from Target Brand Name ZURU Produc…"
type textarea "**********"
click at [736, 288] on td "Toys" at bounding box center [889, 302] width 704 height 29
copy body "BETA ZURU A-Lot-A Axolotls Mini Figure $4.99 from Target Brand Name ZURU Produc…"
click at [684, 143] on td "A-Lot-A Axolotls Mini Figure" at bounding box center [889, 139] width 704 height 43
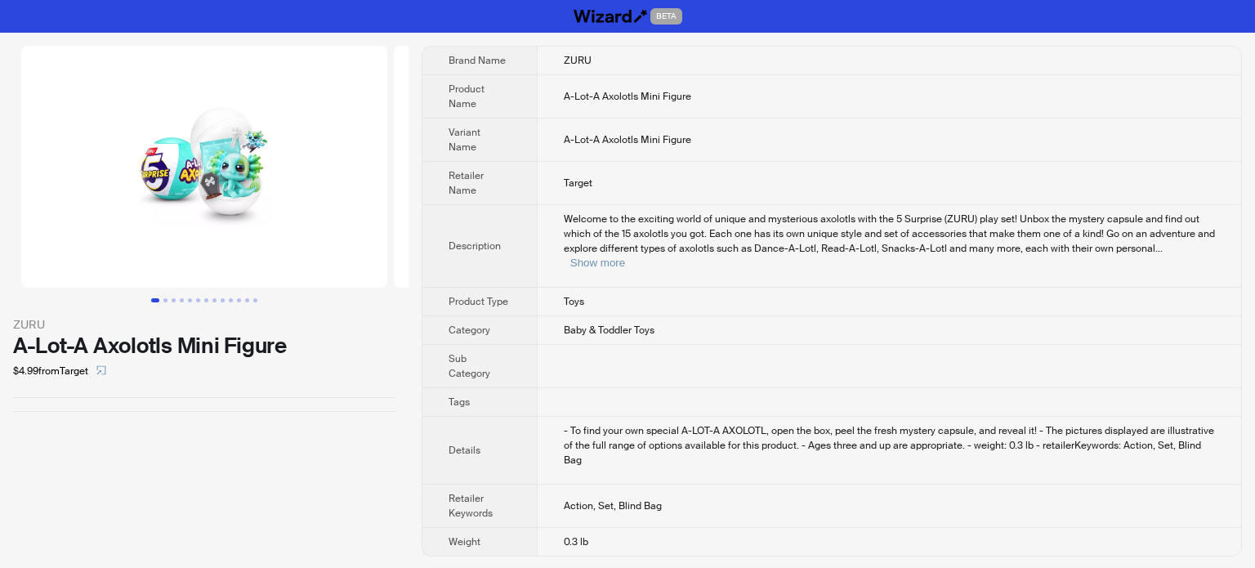
click at [744, 316] on td "Baby & Toddler Toys" at bounding box center [889, 330] width 704 height 29
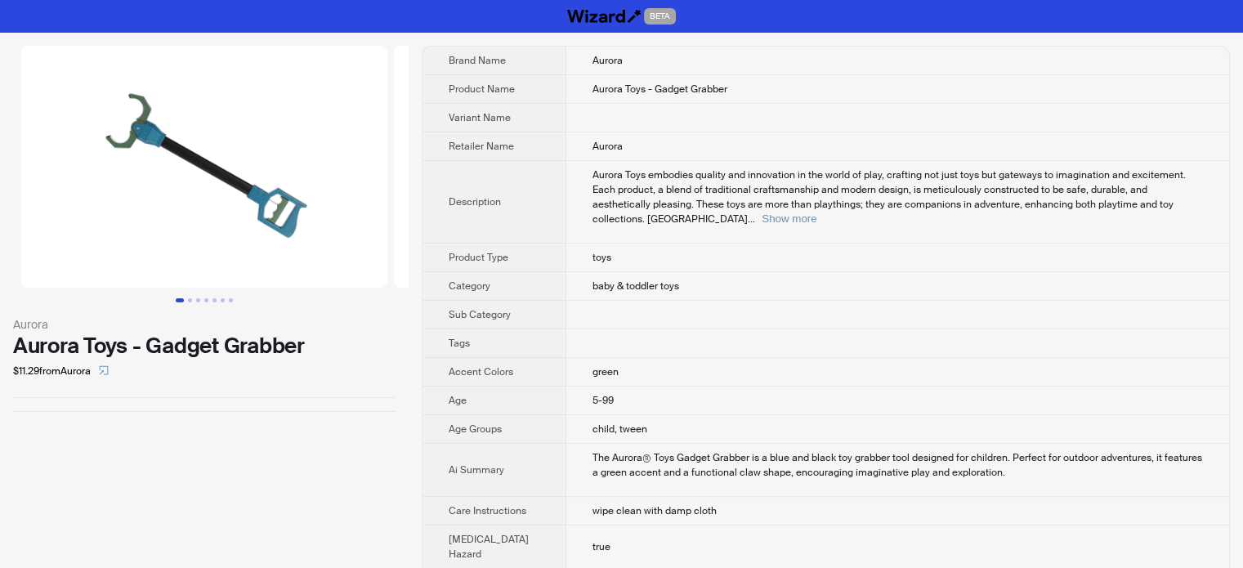
click at [660, 329] on td at bounding box center [897, 343] width 663 height 29
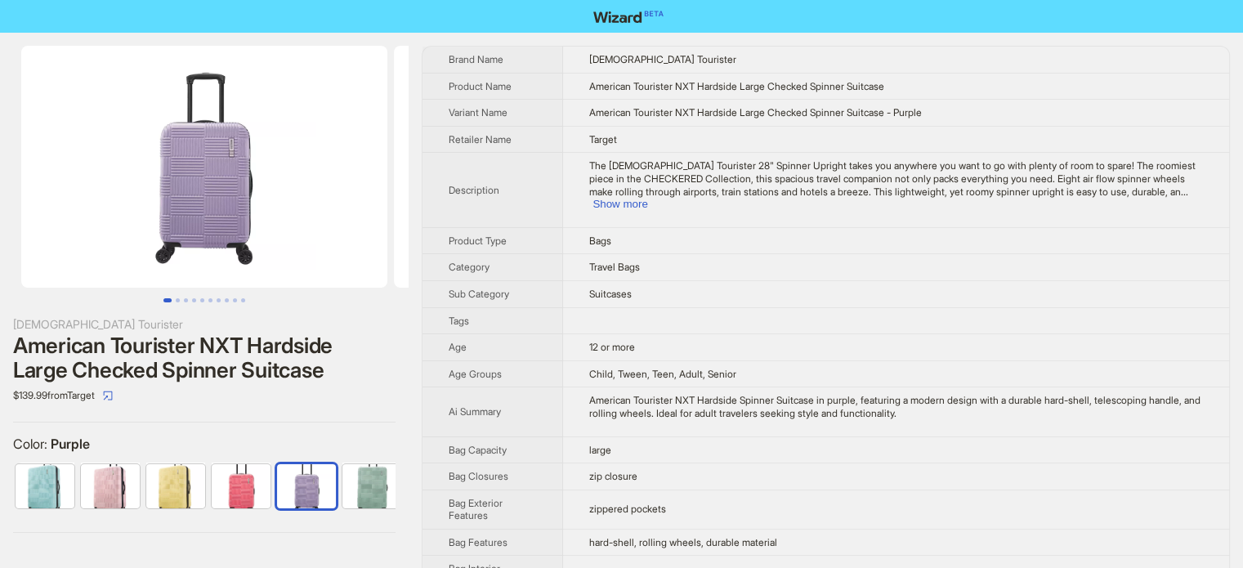
scroll to position [0, 141]
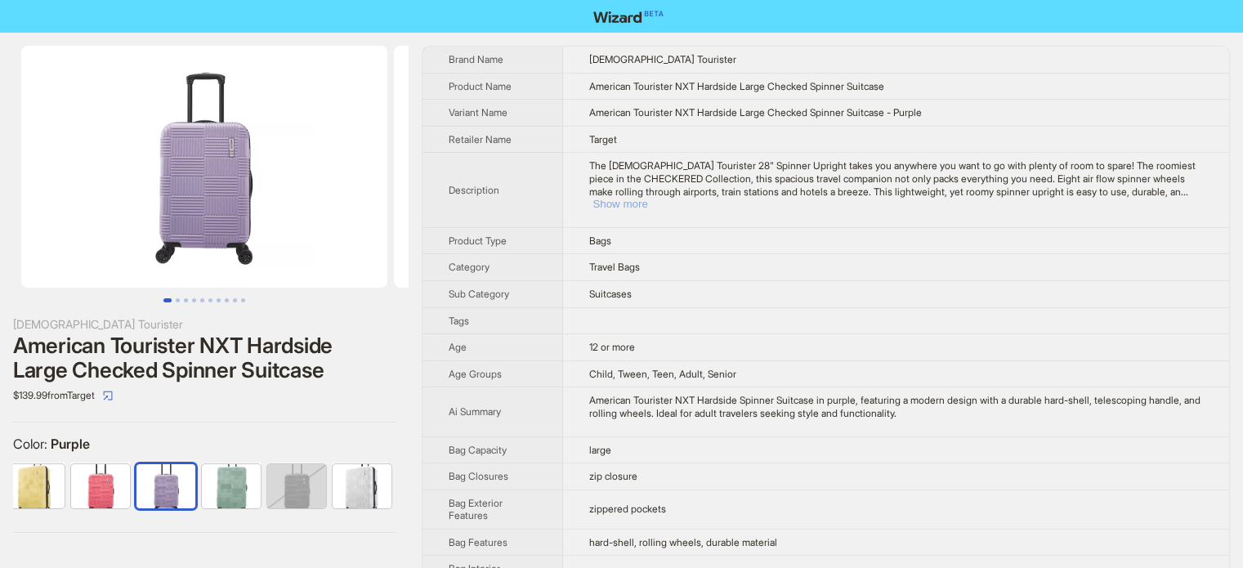
click at [647, 198] on button "Show more" at bounding box center [619, 204] width 55 height 12
click at [620, 352] on td "12 or more" at bounding box center [895, 347] width 668 height 27
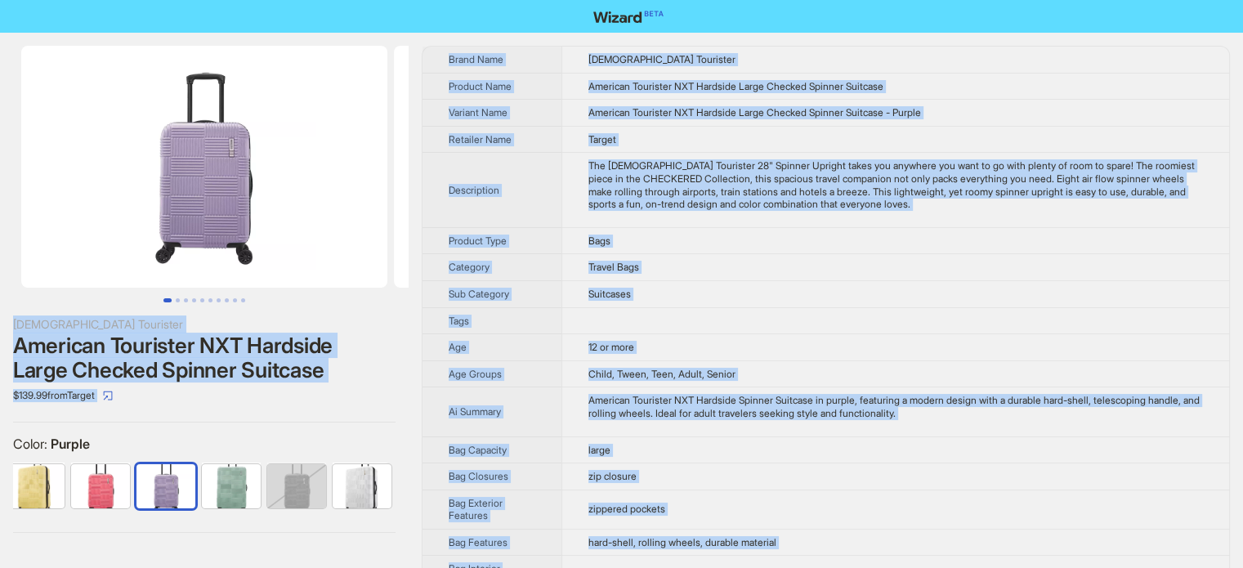
type textarea "**********"
click at [673, 323] on td at bounding box center [895, 320] width 668 height 27
click at [739, 205] on div "The American Tourister 28" Spinner Upright takes you anywhere you want to go wi…" at bounding box center [895, 184] width 615 height 51
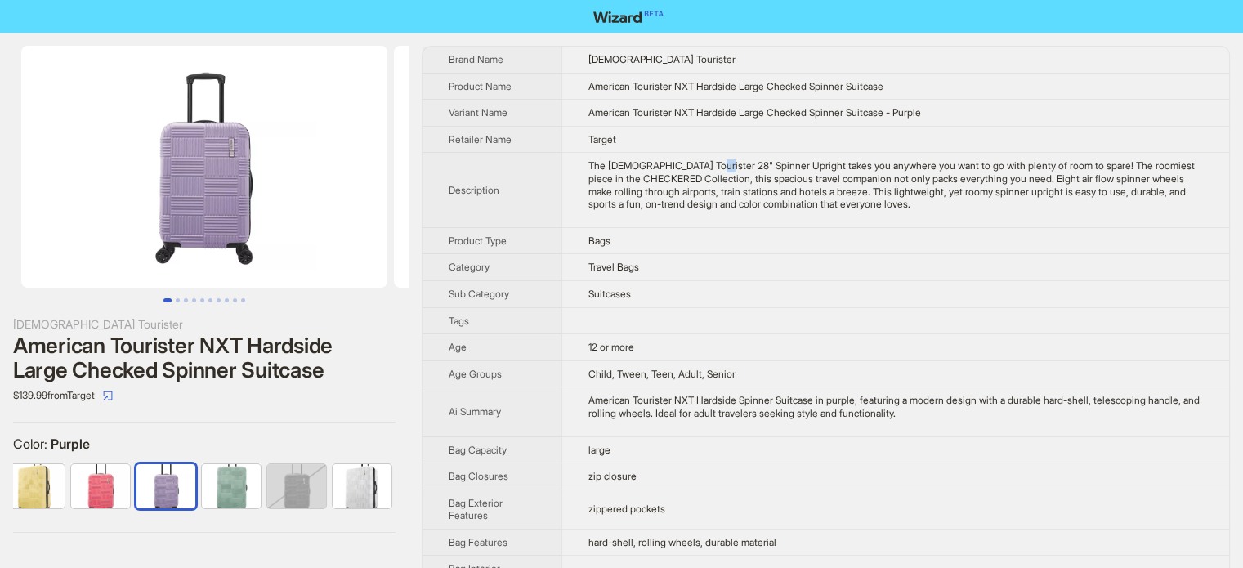
click at [699, 166] on div "The American Tourister 28" Spinner Upright takes you anywhere you want to go wi…" at bounding box center [895, 184] width 615 height 51
copy div """
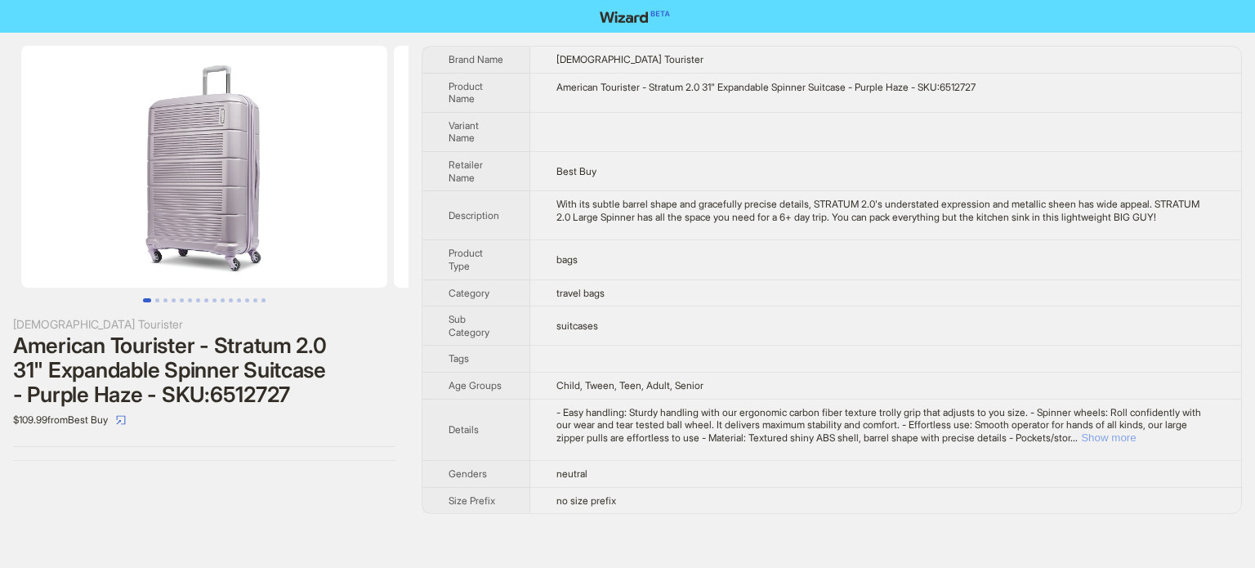
click at [1136, 444] on button "Show more" at bounding box center [1108, 437] width 55 height 12
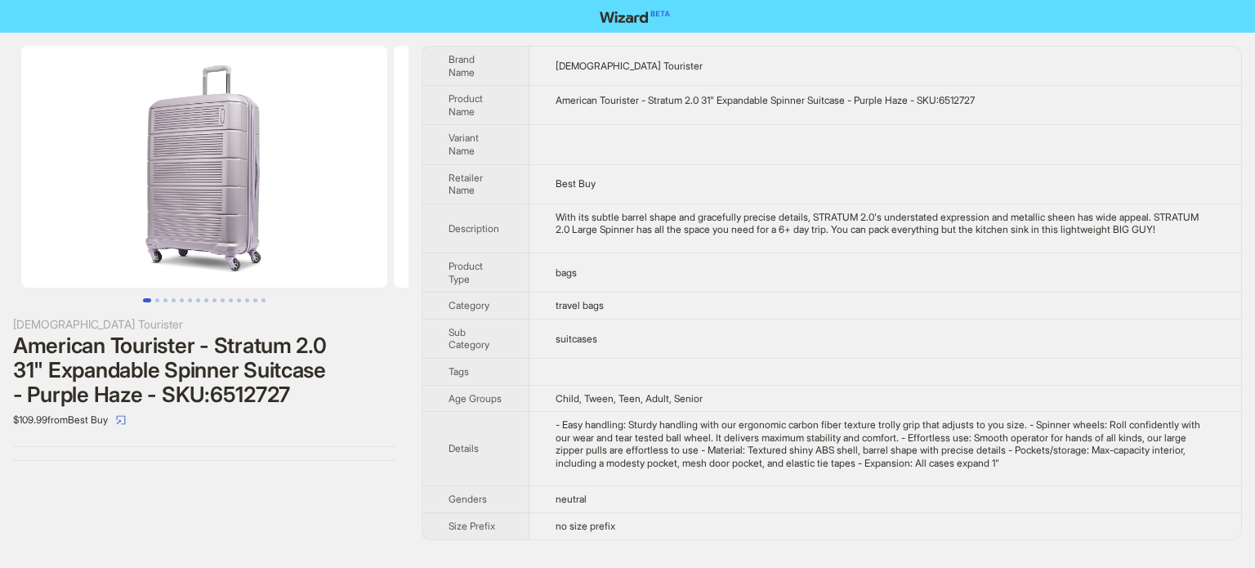
drag, startPoint x: 807, startPoint y: 189, endPoint x: 791, endPoint y: 192, distance: 16.7
click at [803, 189] on td "Best Buy" at bounding box center [886, 183] width 712 height 39
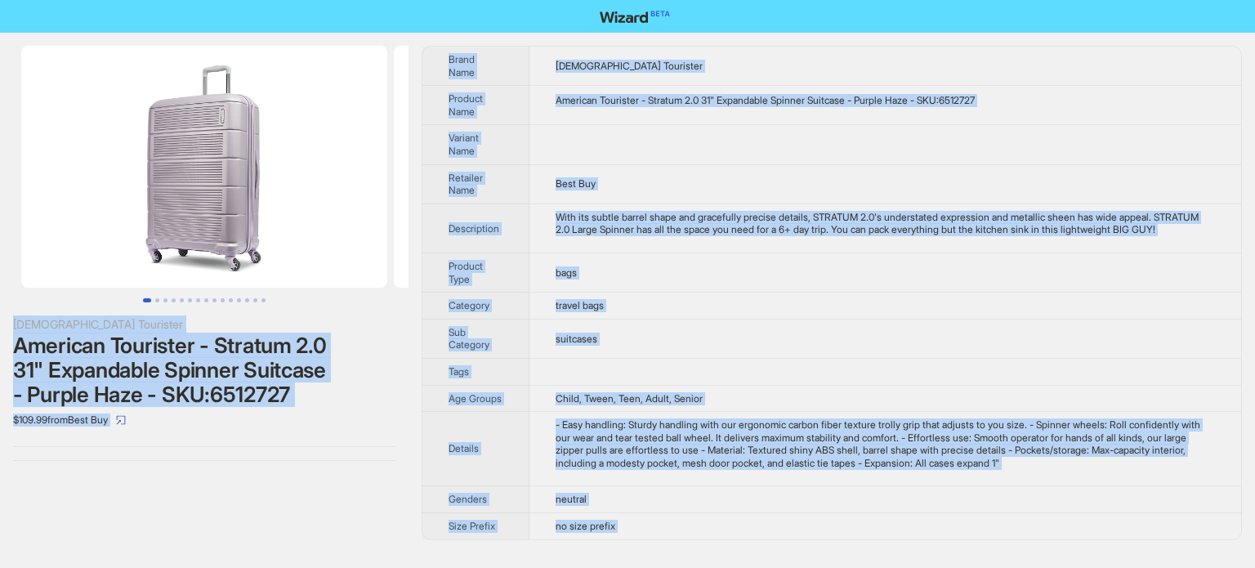
type textarea "**********"
click at [690, 233] on div "With its subtle barrel shape and gracefully precise details, STRATUM 2.0's unde…" at bounding box center [885, 223] width 659 height 25
click at [677, 284] on td "bags" at bounding box center [886, 272] width 712 height 39
click at [739, 169] on td "Best Buy" at bounding box center [886, 183] width 712 height 39
click at [739, 203] on td "With its subtle barrel shape and gracefully precise details, STRATUM 2.0's unde…" at bounding box center [886, 227] width 712 height 49
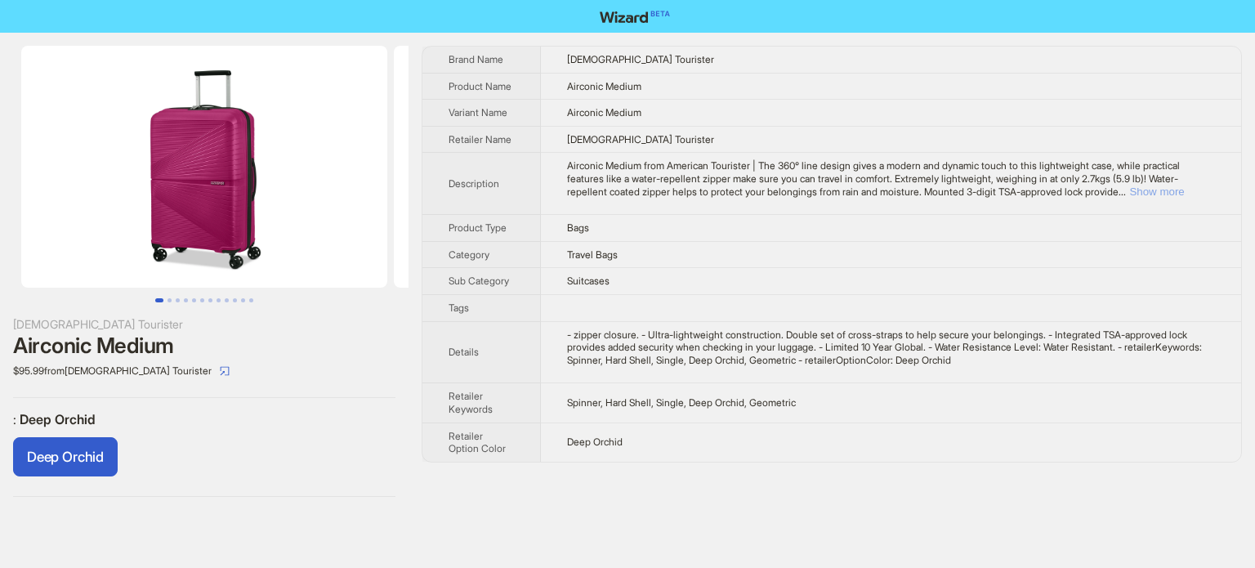
click at [1184, 193] on button "Show more" at bounding box center [1156, 191] width 55 height 12
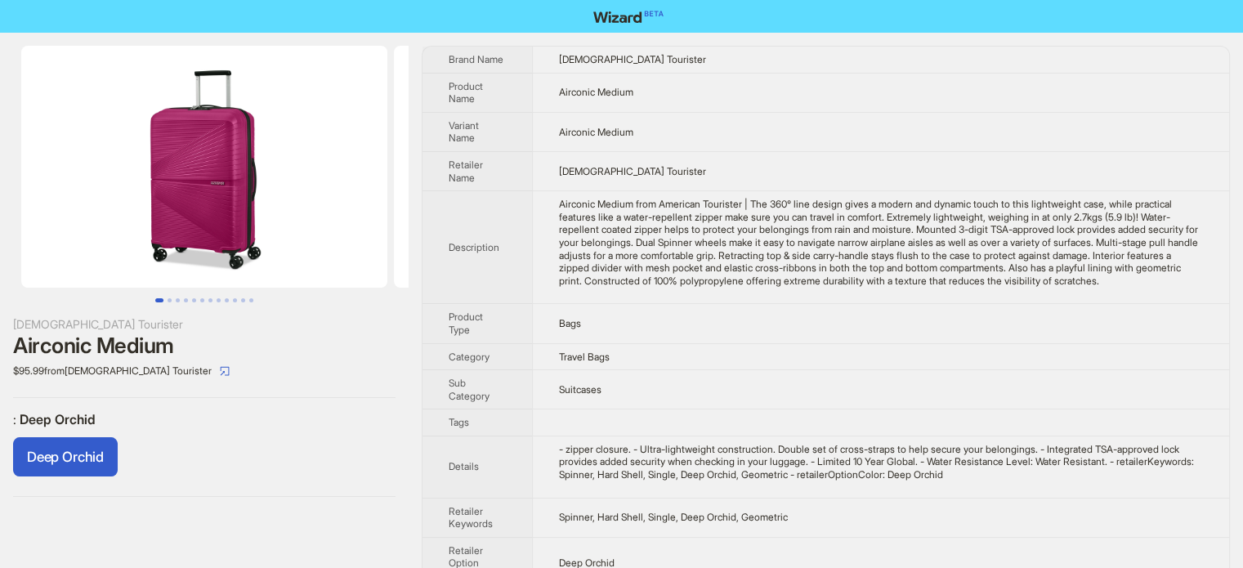
click at [661, 248] on div "Airconic Medium from American Tourister | The 360° line design gives a modern a…" at bounding box center [881, 242] width 644 height 89
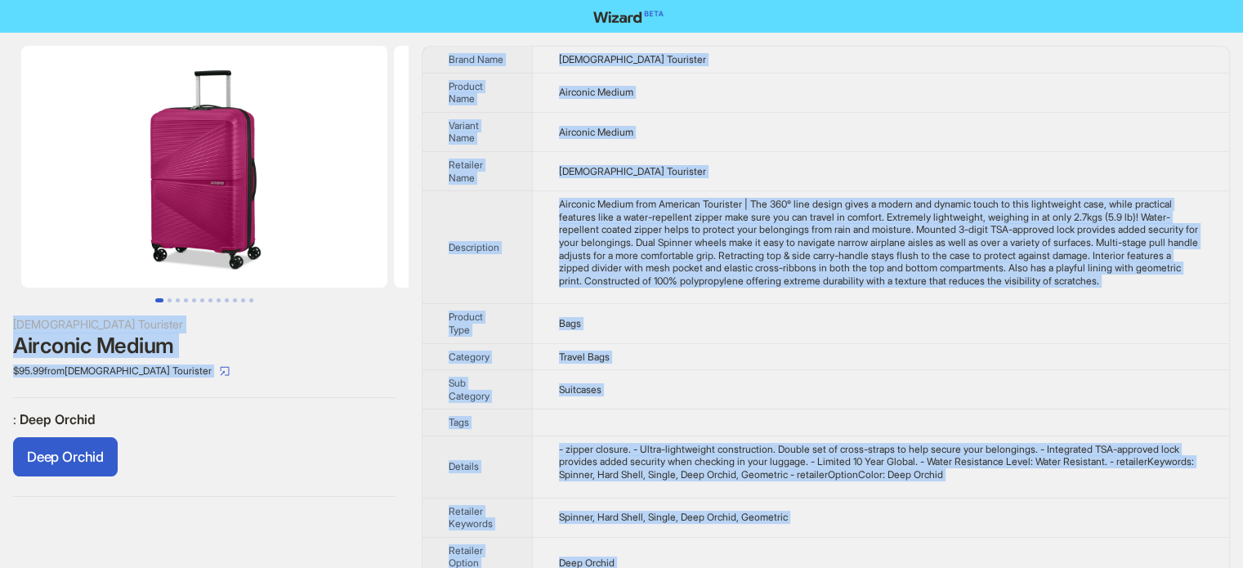
type textarea "**********"
click at [642, 224] on div "Airconic Medium from American Tourister | The 360° line design gives a modern a…" at bounding box center [881, 242] width 644 height 89
click at [691, 270] on div "Airconic Medium from American Tourister | The 360° line design gives a modern a…" at bounding box center [881, 242] width 644 height 89
click at [648, 155] on td "[DEMOGRAPHIC_DATA] Tourister" at bounding box center [880, 170] width 697 height 39
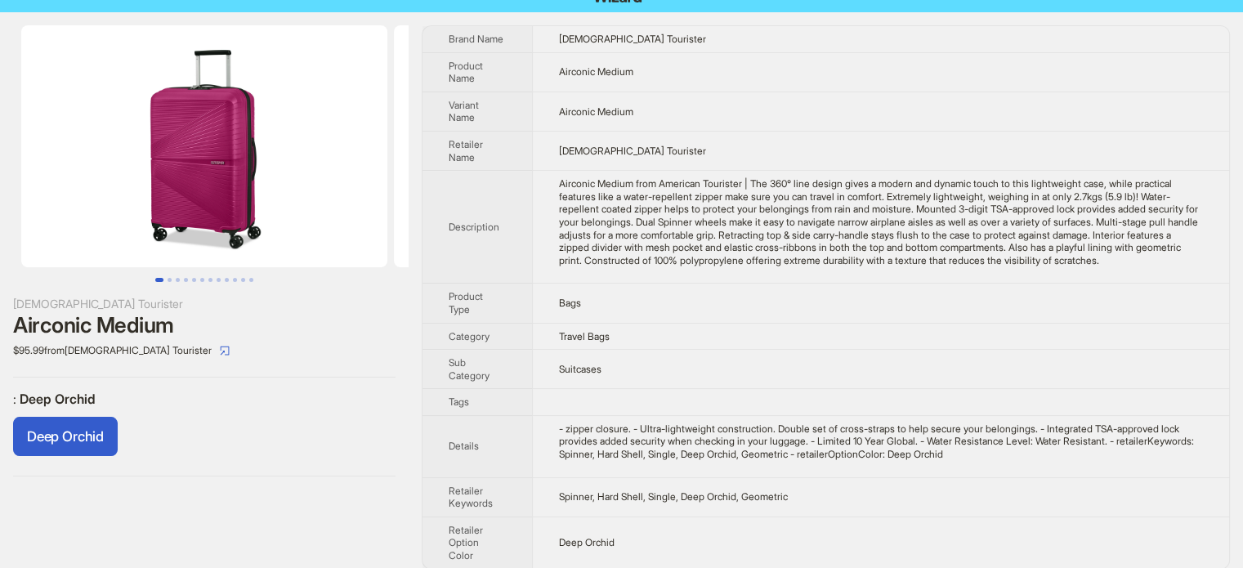
scroll to position [33, 0]
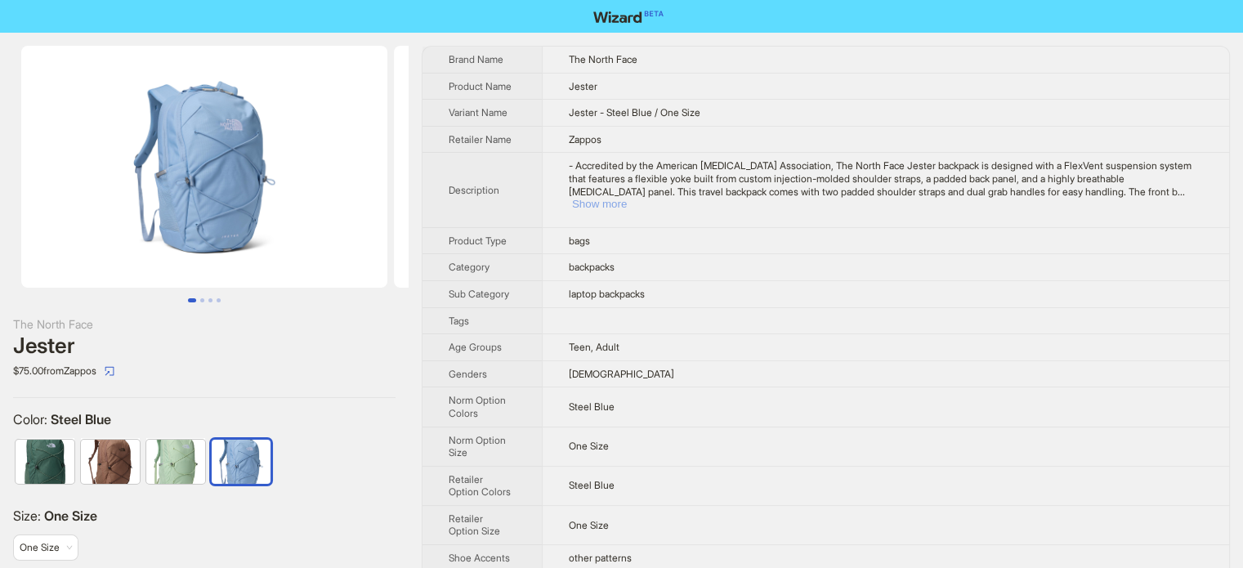
click at [627, 198] on button "Show more" at bounding box center [599, 204] width 55 height 12
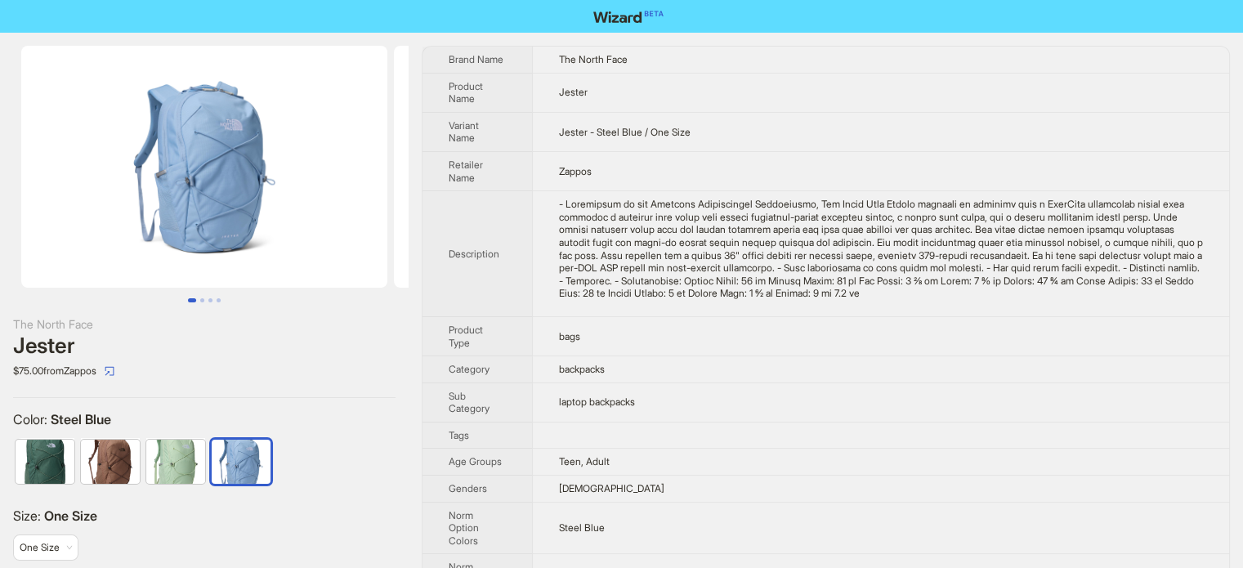
scroll to position [163, 0]
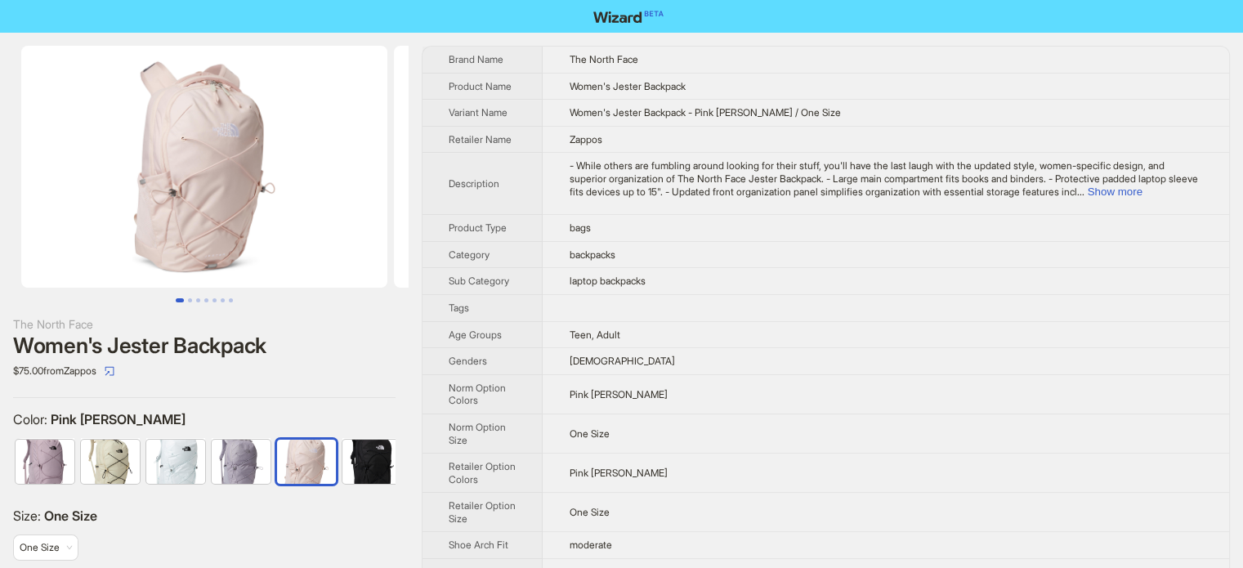
scroll to position [0, 75]
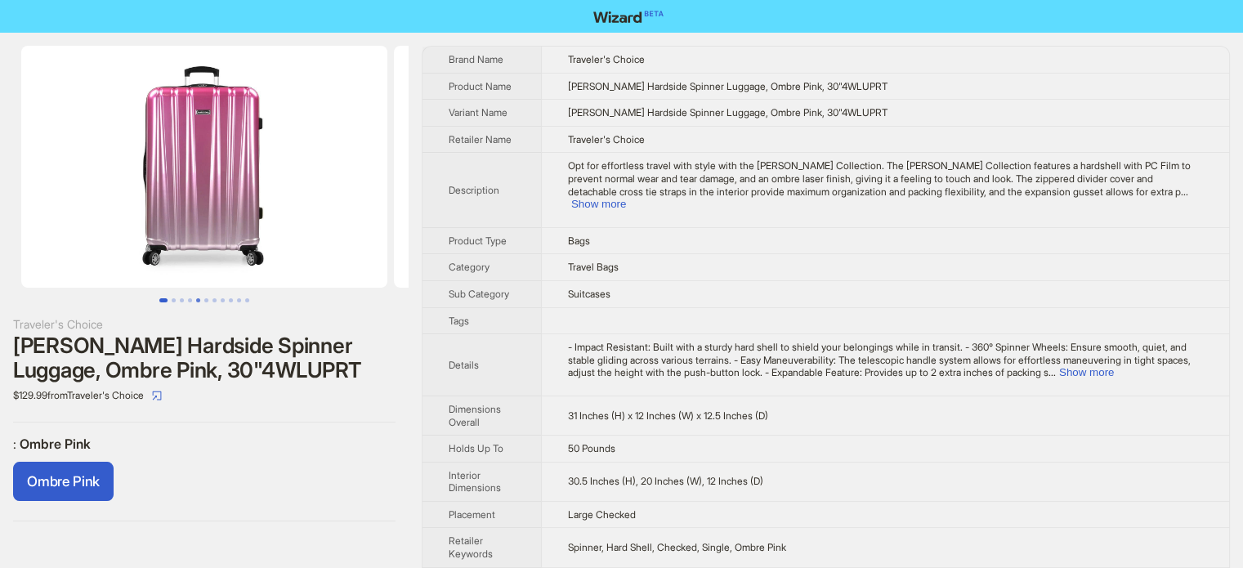
click at [199, 298] on button "Go to slide 5" at bounding box center [198, 300] width 4 height 4
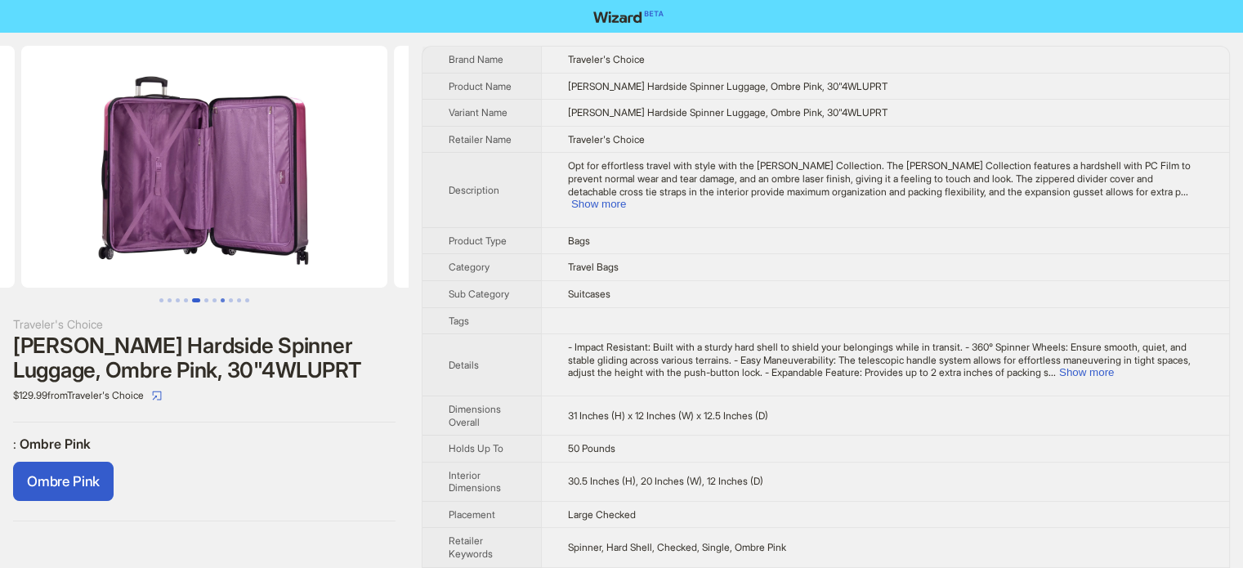
click at [221, 300] on button "Go to slide 8" at bounding box center [223, 300] width 4 height 4
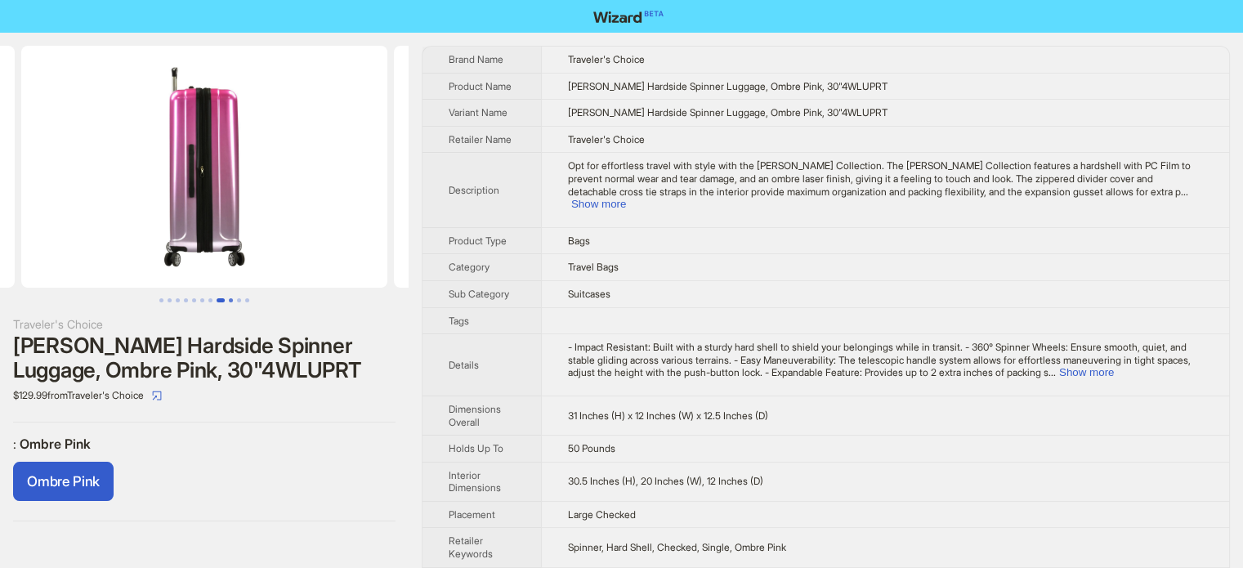
click at [230, 298] on button "Go to slide 9" at bounding box center [231, 300] width 4 height 4
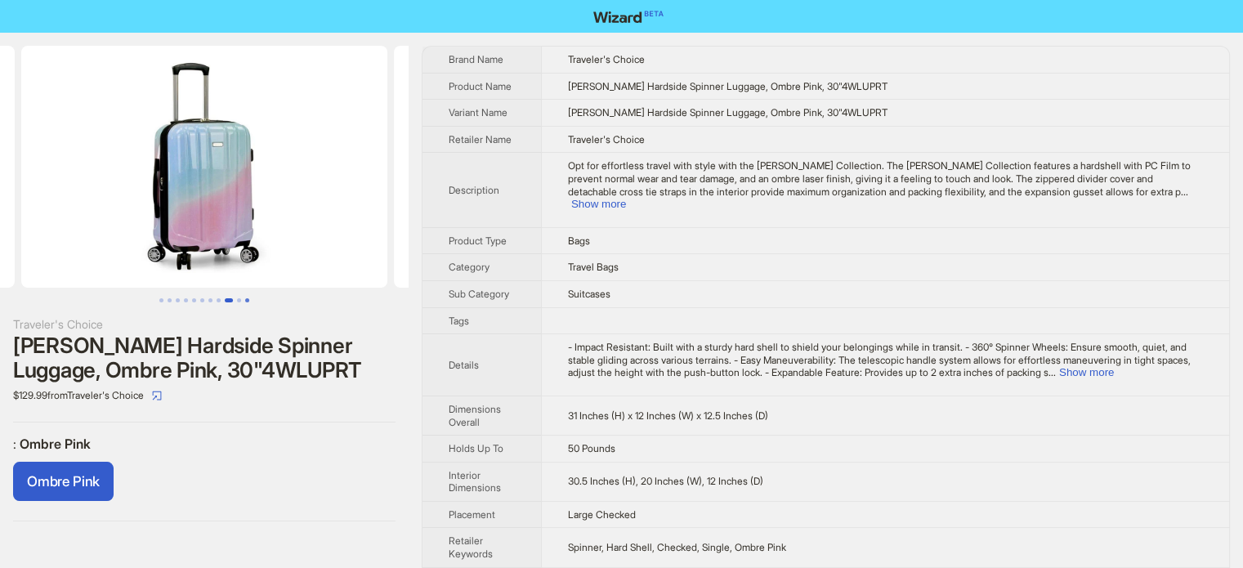
click at [248, 298] on button "Go to slide 11" at bounding box center [247, 300] width 4 height 4
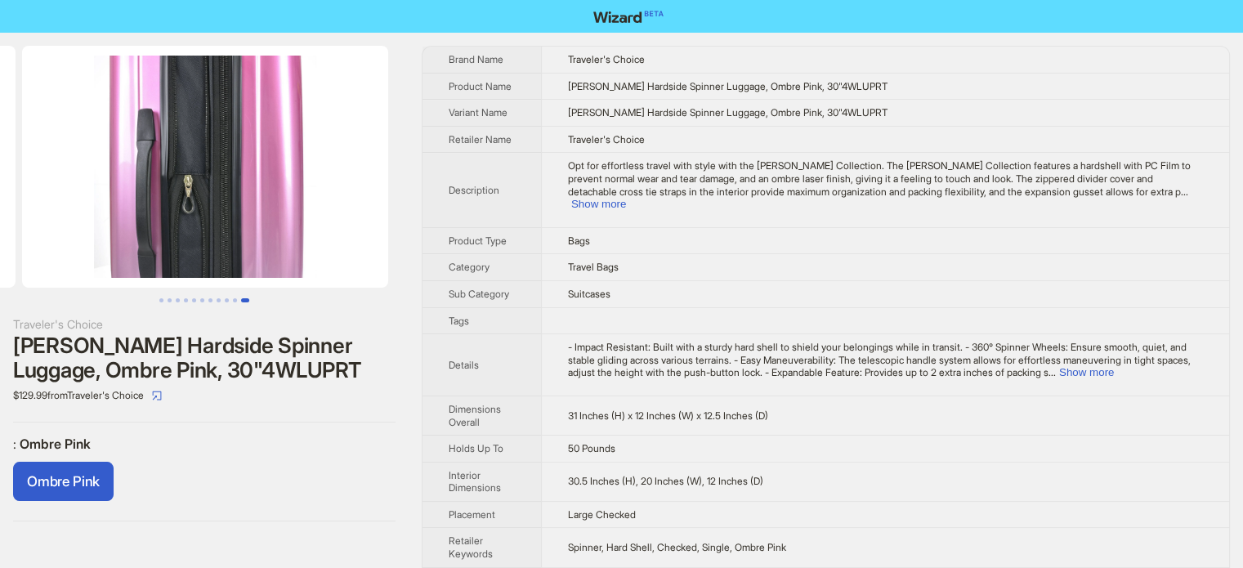
scroll to position [0, 3707]
click at [168, 298] on button "Go to slide 2" at bounding box center [170, 300] width 4 height 4
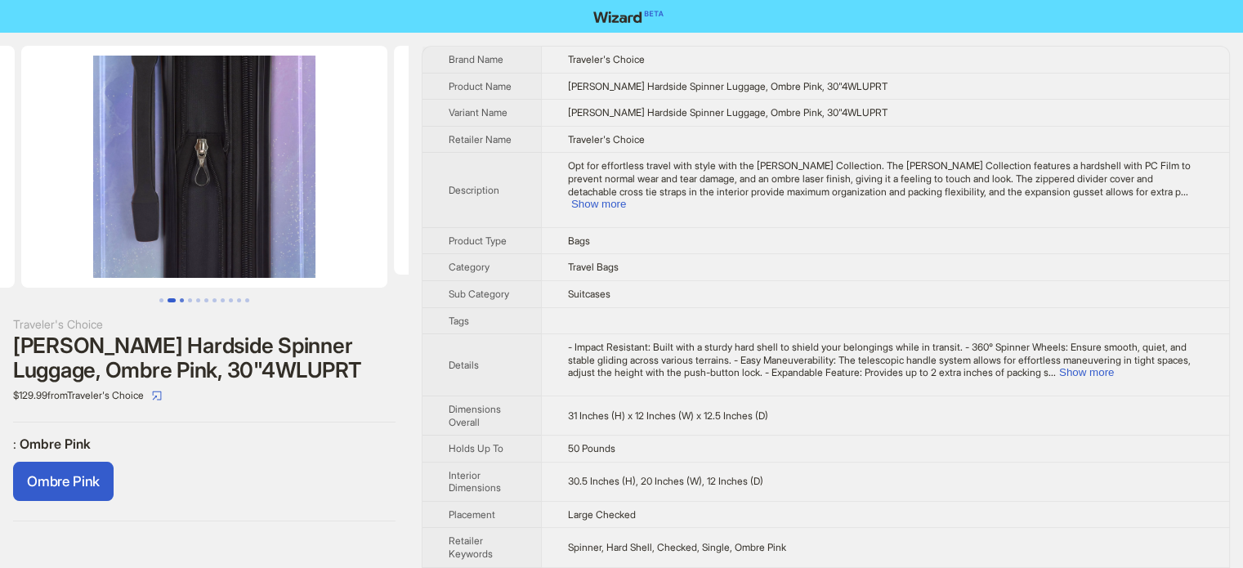
click at [184, 299] on button "Go to slide 3" at bounding box center [182, 300] width 4 height 4
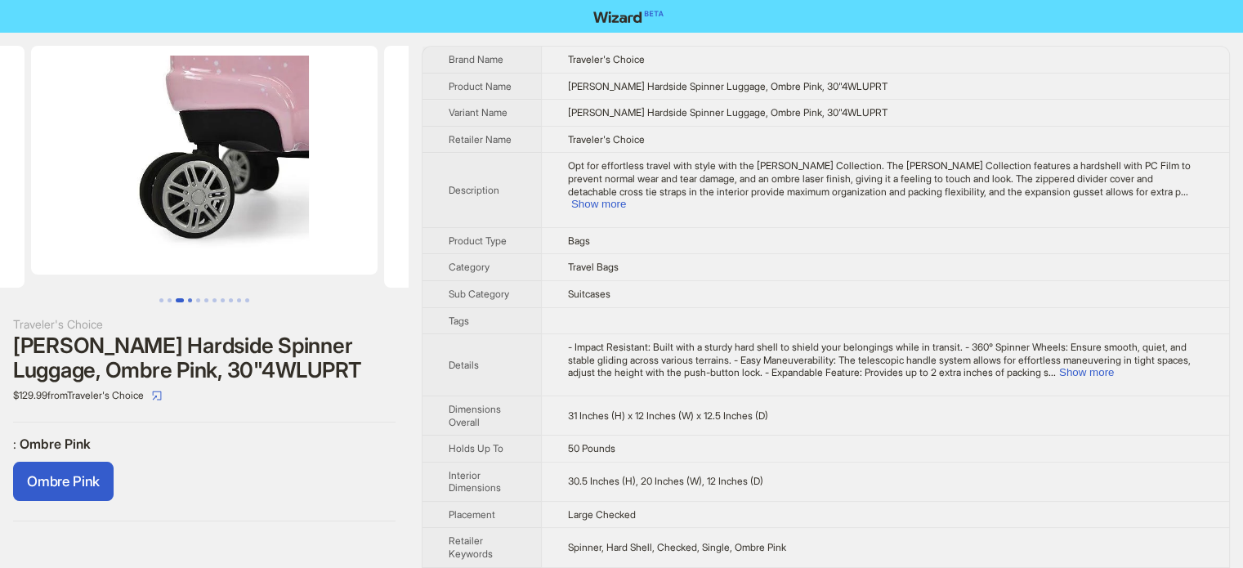
click at [188, 299] on button "Go to slide 4" at bounding box center [190, 300] width 4 height 4
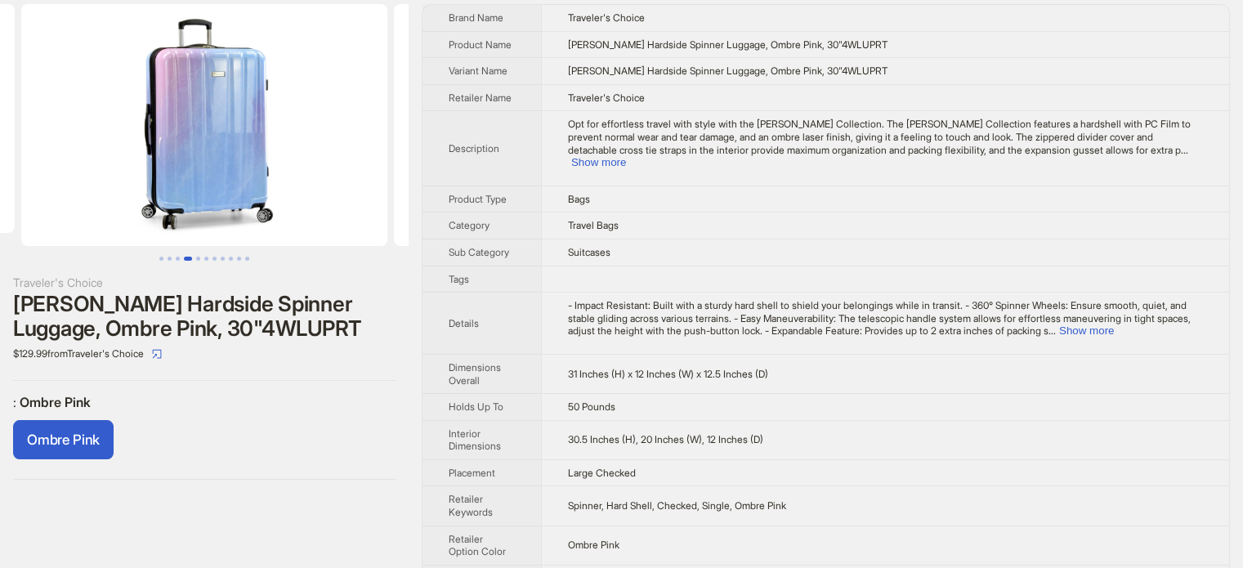
scroll to position [64, 0]
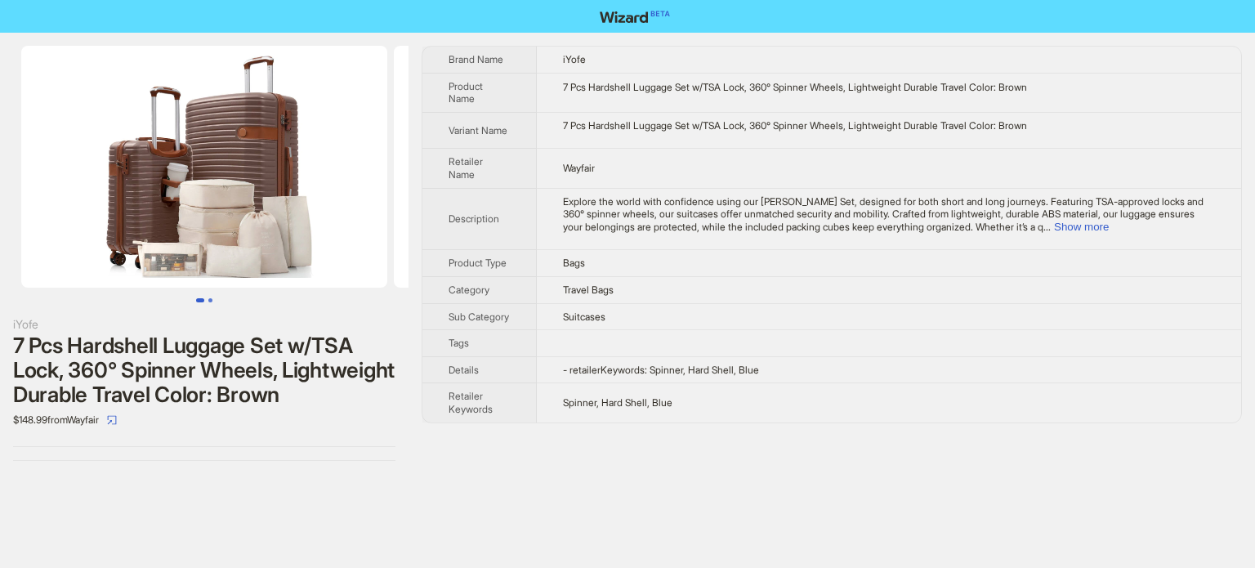
click at [209, 300] on button "Go to slide 2" at bounding box center [210, 300] width 4 height 4
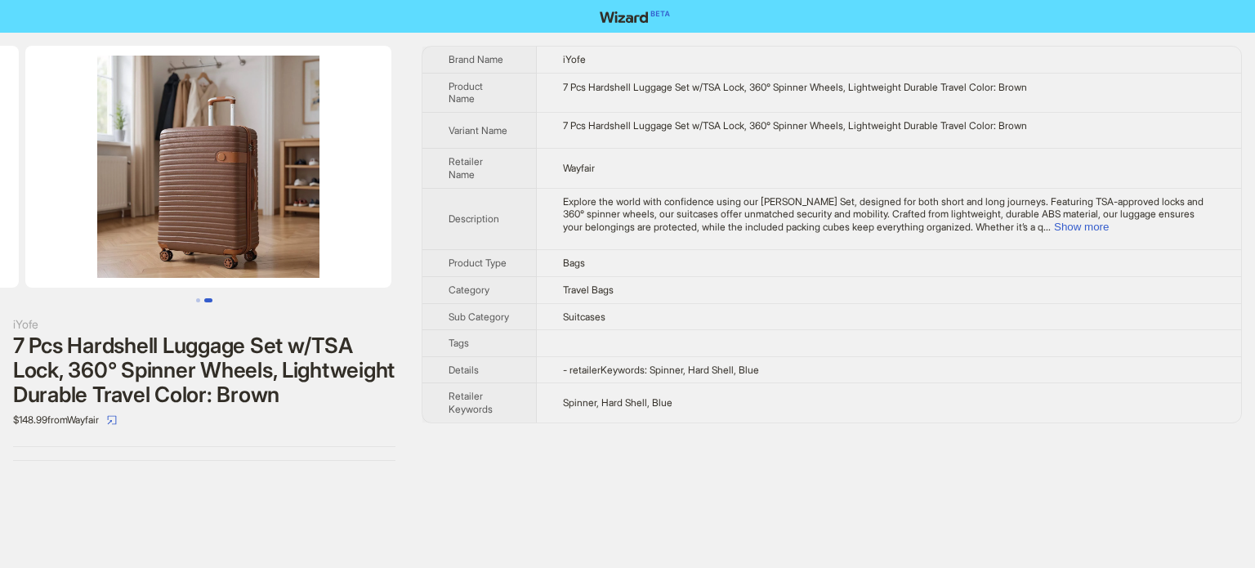
scroll to position [0, 373]
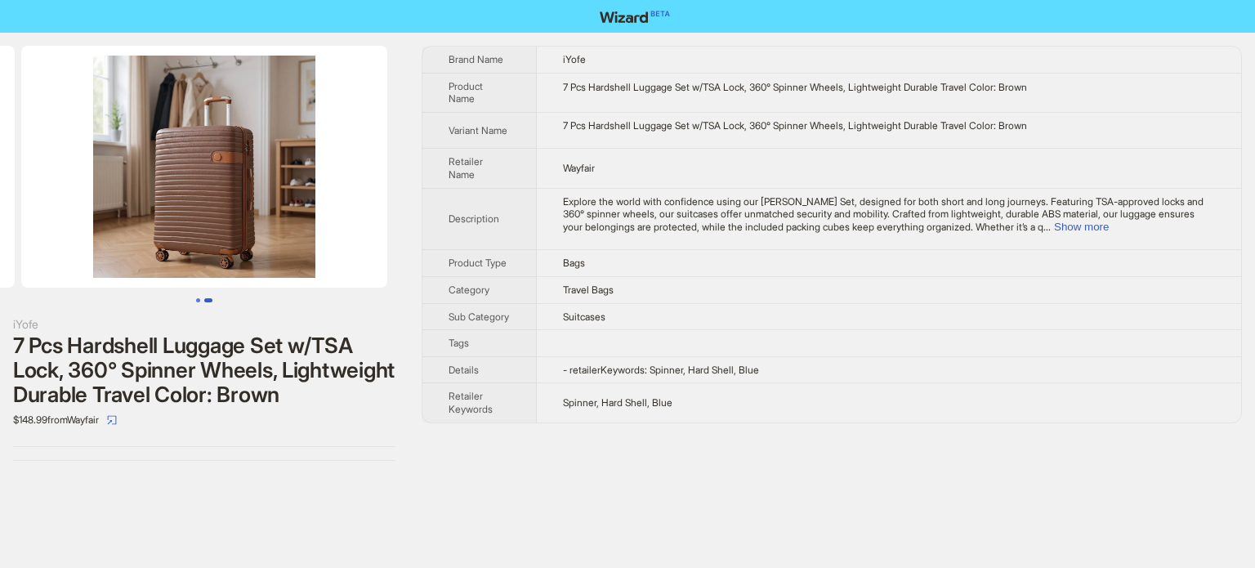
click at [196, 298] on button "Go to slide 1" at bounding box center [198, 300] width 4 height 4
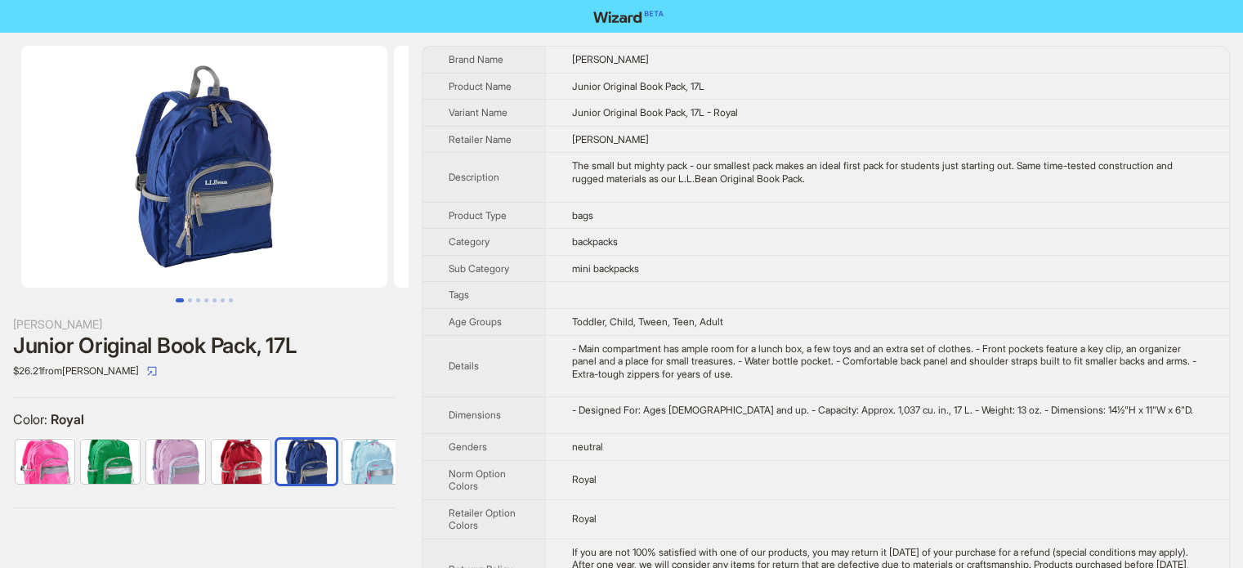
scroll to position [0, 10]
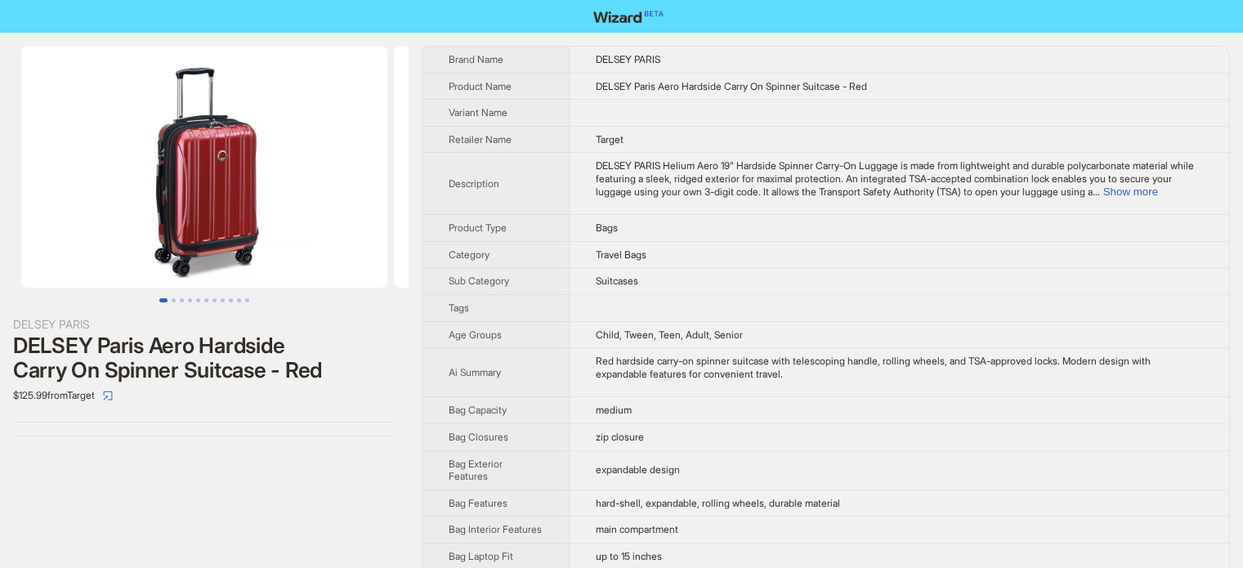
click at [569, 417] on td "medium" at bounding box center [899, 410] width 660 height 27
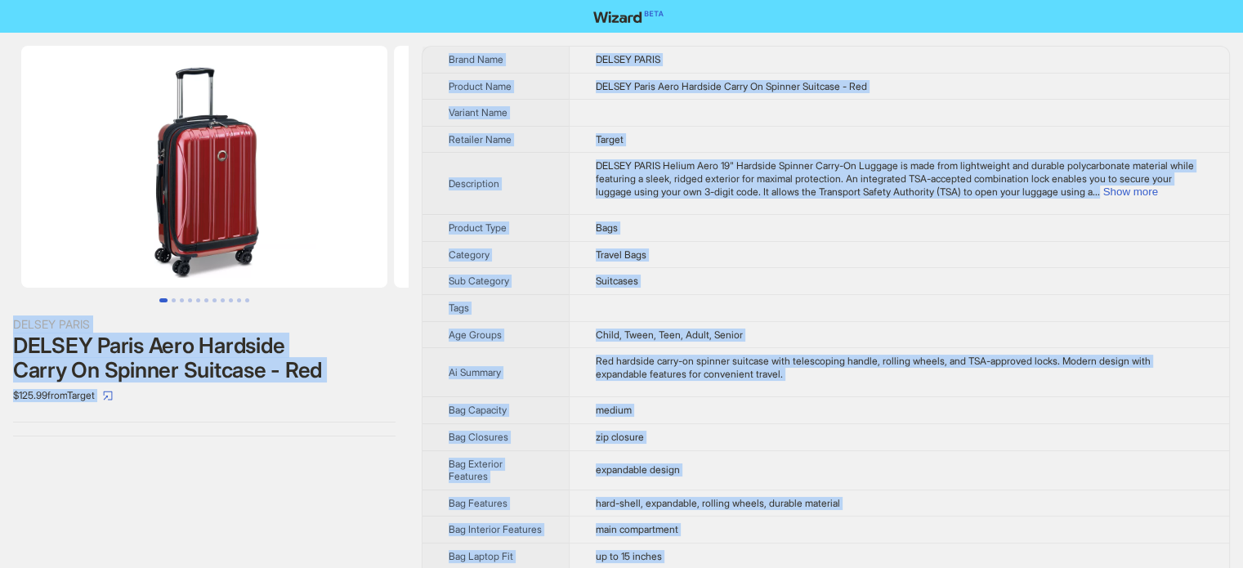
copy body "DELSEY PARIS DELSEY Paris Aero Hardside Carry On Spinner Suitcase - Red $125.99…"
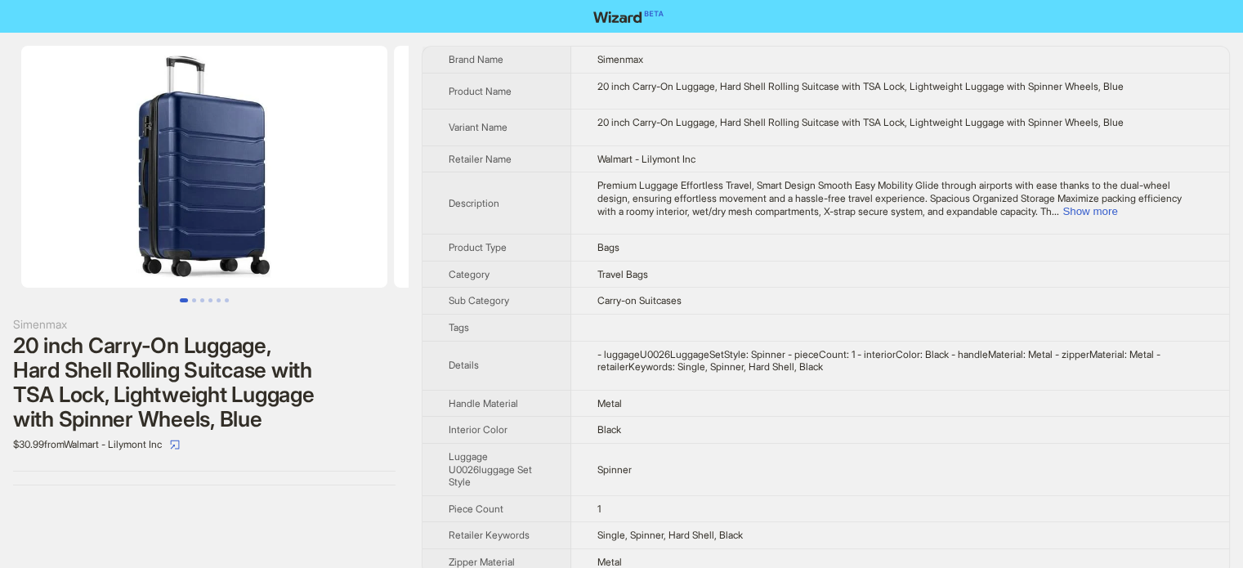
click at [764, 460] on td "Spinner" at bounding box center [900, 469] width 658 height 52
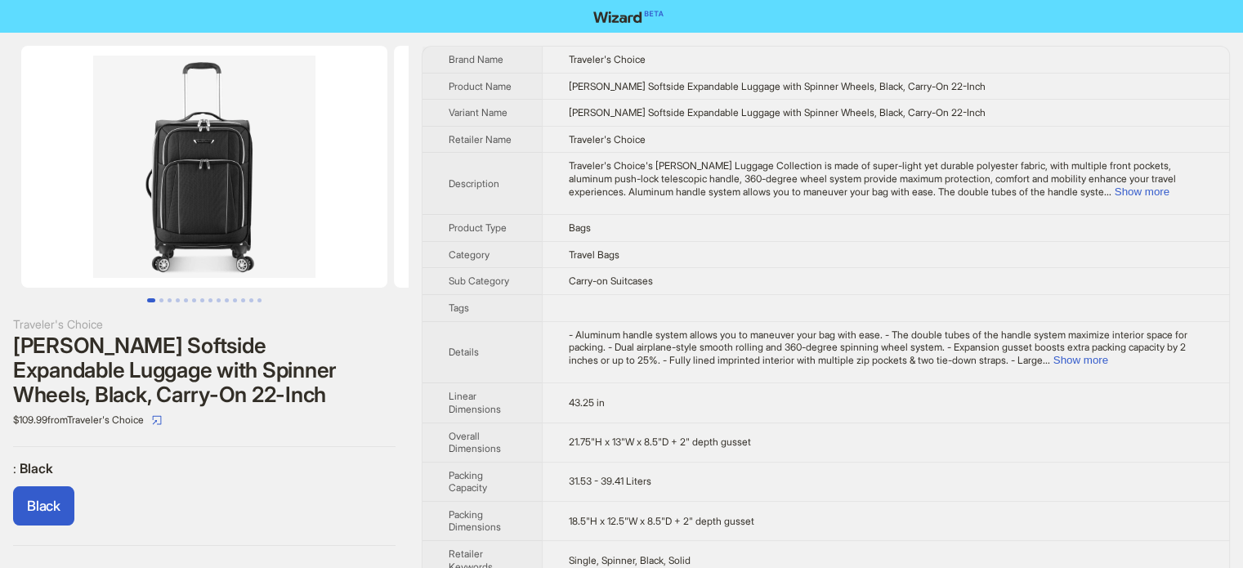
click at [791, 323] on td "- Aluminum handle system allows you to maneuver your bag with ease. - The doubl…" at bounding box center [885, 352] width 687 height 62
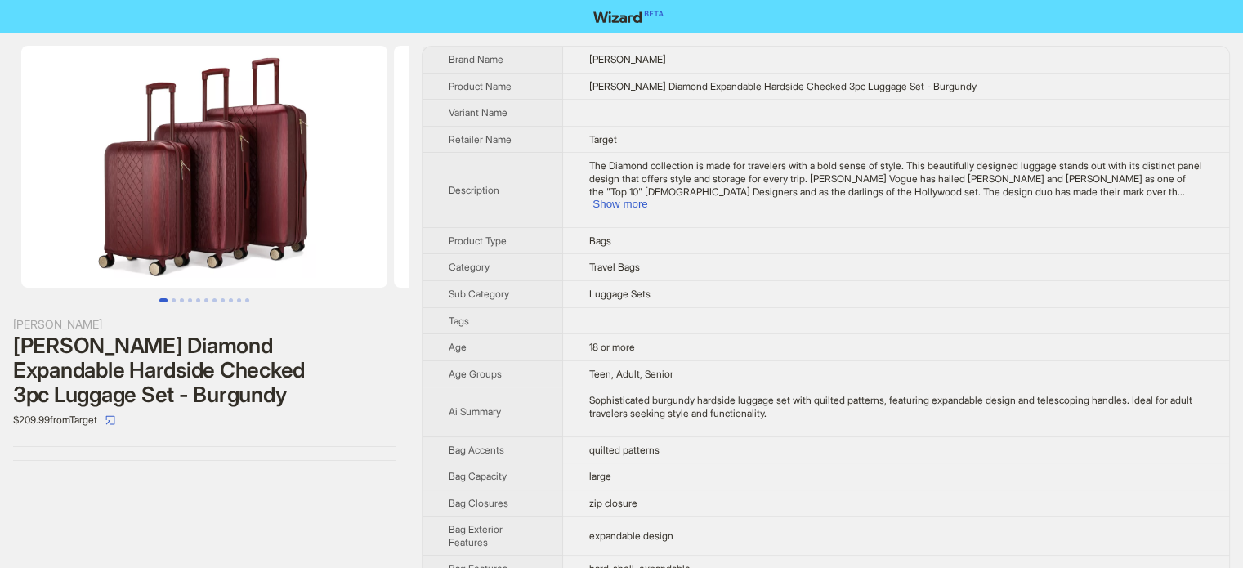
click at [854, 349] on td "18 or more" at bounding box center [896, 347] width 666 height 27
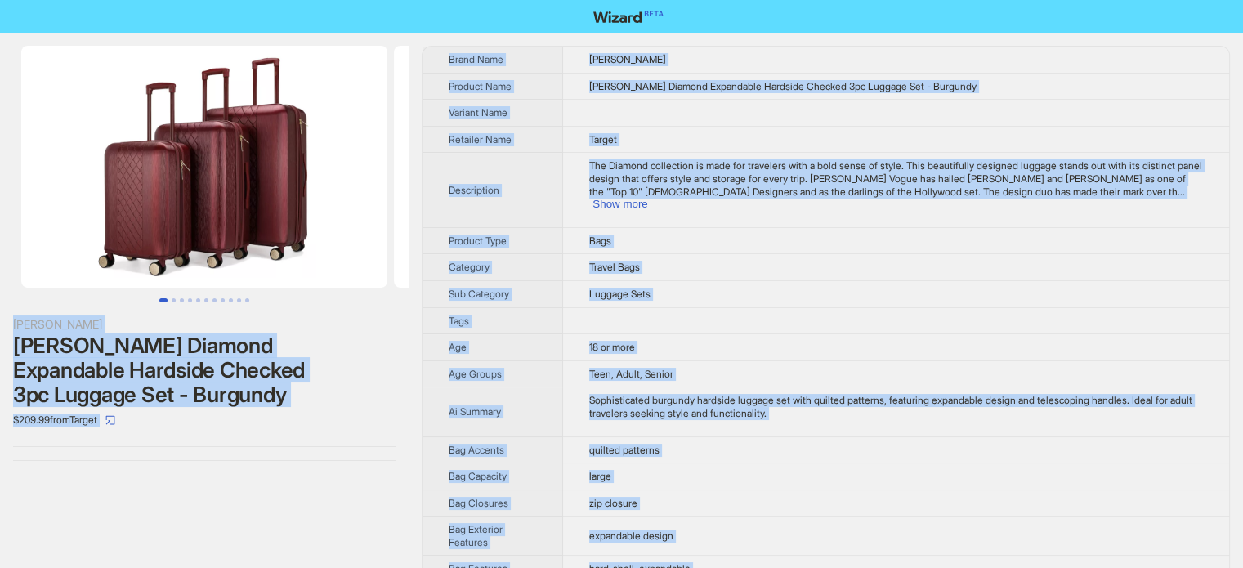
copy body "[PERSON_NAME] [PERSON_NAME] Diamond Expandable Hardside Checked 3pc Luggage Set…"
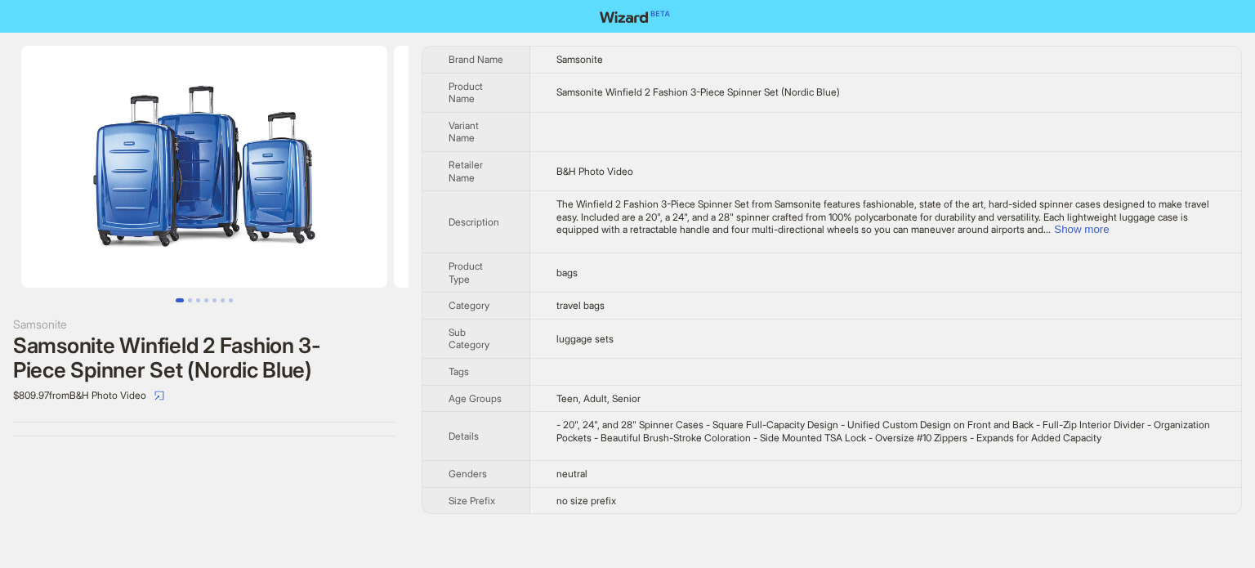
click at [867, 238] on td "The Winfield 2 Fashion 3-Piece Spinner Set from Samsonite features fashionable,…" at bounding box center [885, 222] width 711 height 62
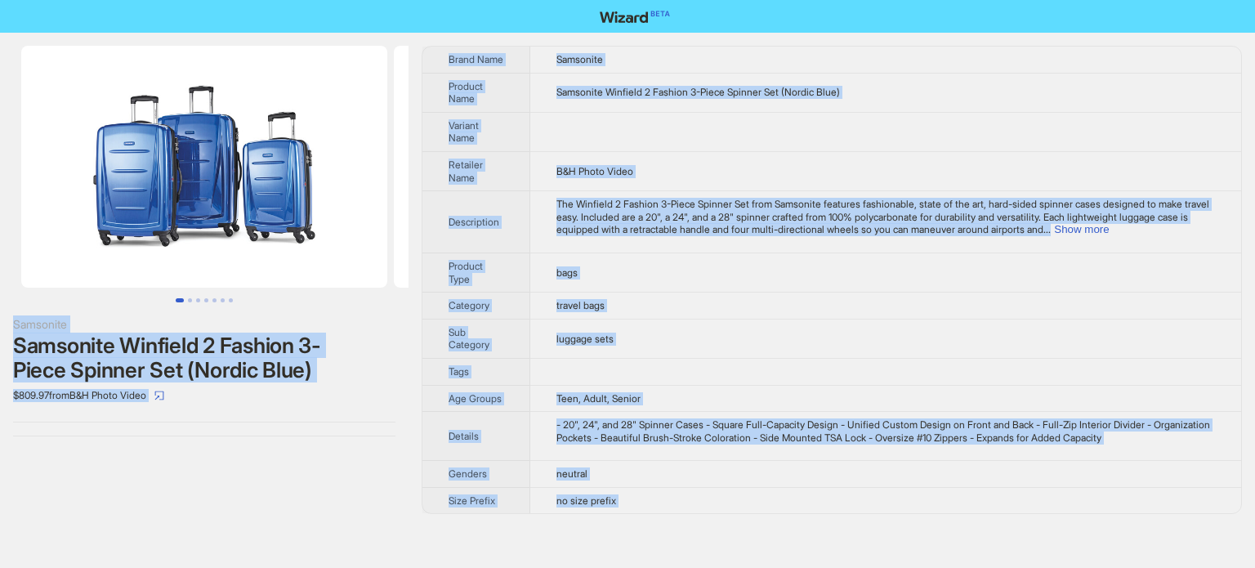
type textarea "**********"
click at [651, 107] on td "Samsonite Winfield 2 Fashion 3-Piece Spinner Set (Nordic Blue)" at bounding box center [885, 92] width 711 height 39
click at [661, 92] on span "Samsonite Winfield 2 Fashion 3-Piece Spinner Set (Nordic Blue)" at bounding box center [698, 92] width 284 height 12
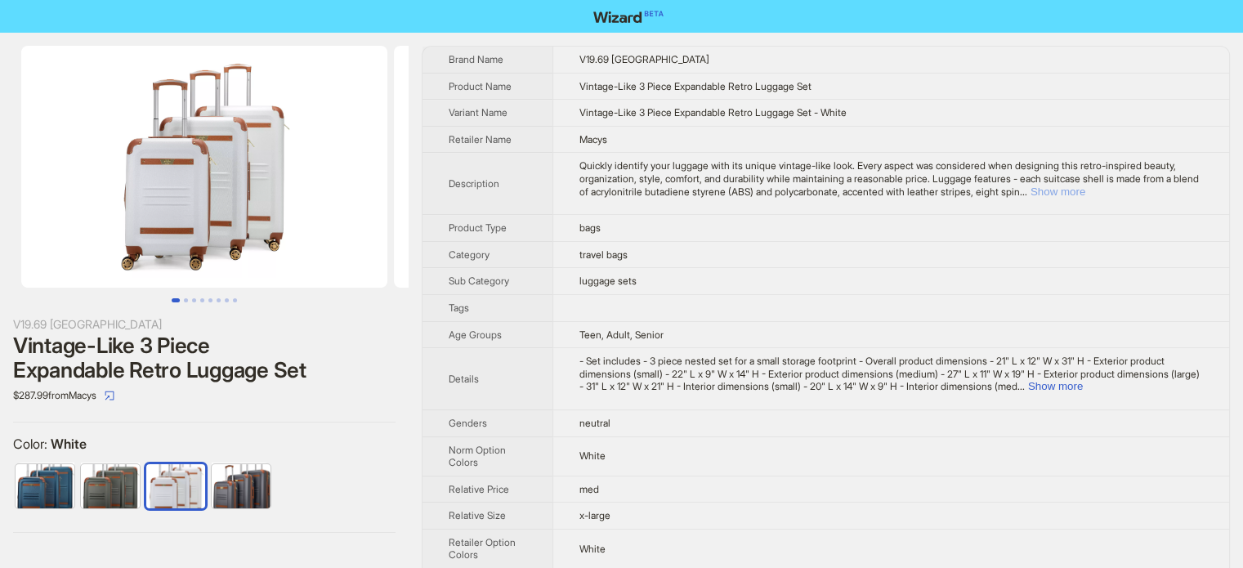
click at [1085, 194] on button "Show more" at bounding box center [1057, 191] width 55 height 12
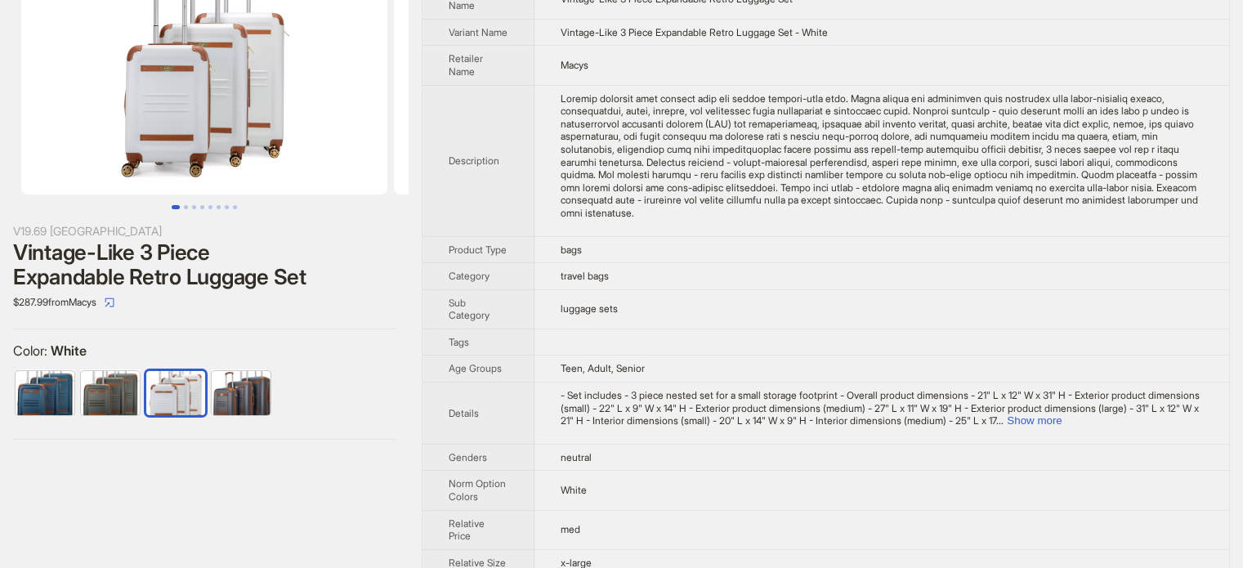
scroll to position [163, 0]
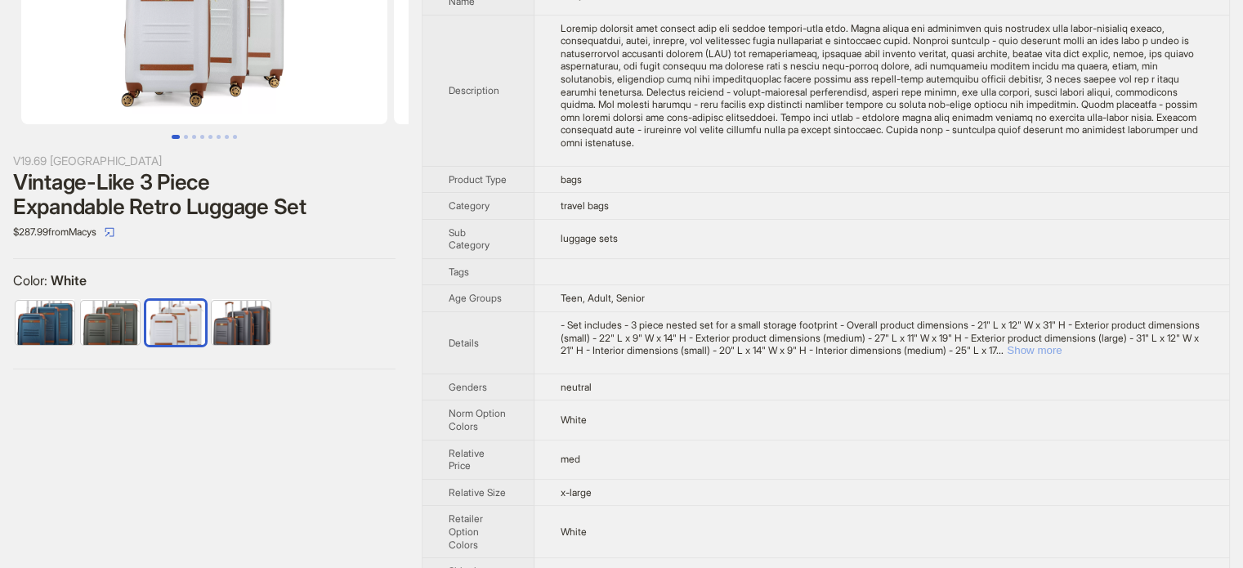
click at [1062, 356] on button "Show more" at bounding box center [1034, 350] width 55 height 12
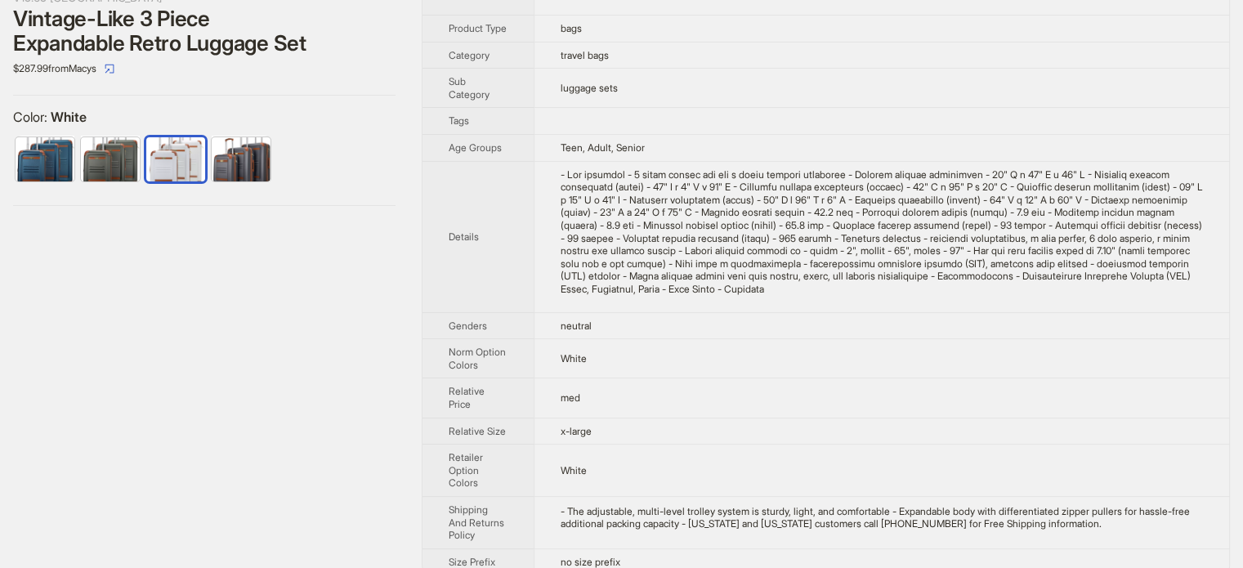
scroll to position [0, 0]
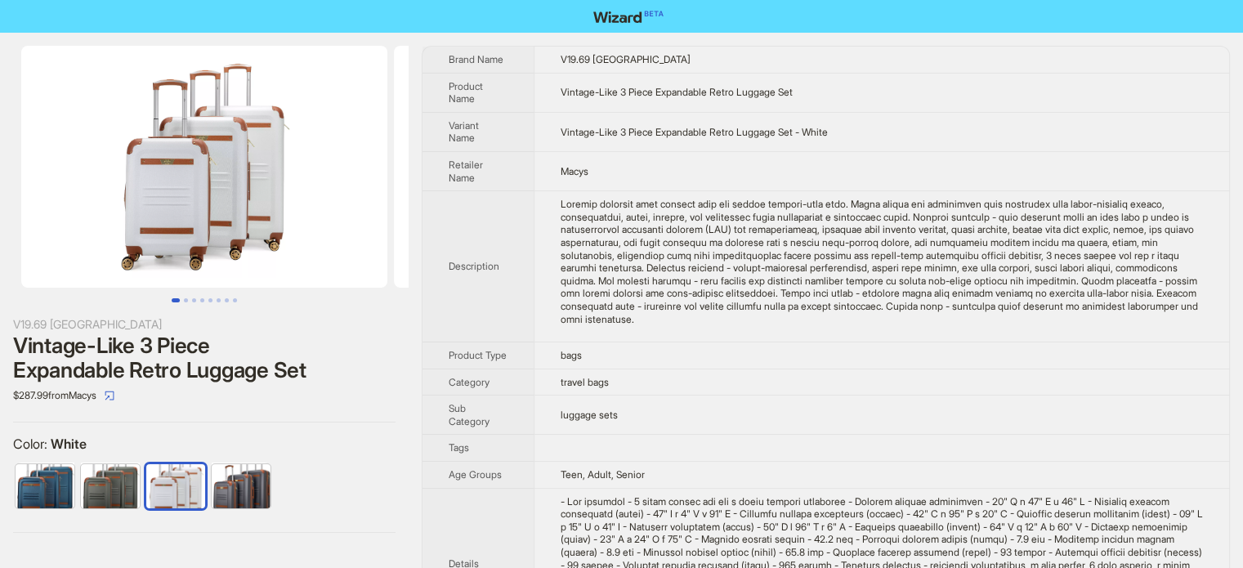
click at [803, 369] on td "bags" at bounding box center [881, 355] width 695 height 27
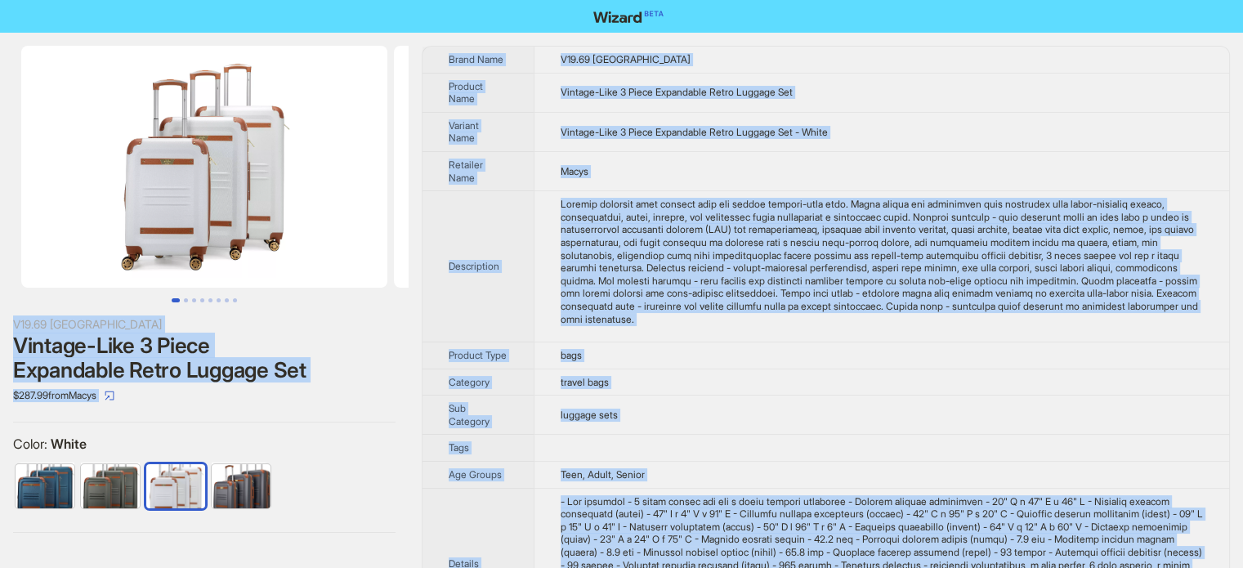
copy body "V19.69 Italia Vintage-Like 3 Piece Expandable Retro Luggage Set $287.99 from Ma…"
type textarea "**********"
click at [641, 92] on span "Vintage-Like 3 Piece Expandable Retro Luggage Set" at bounding box center [677, 92] width 232 height 12
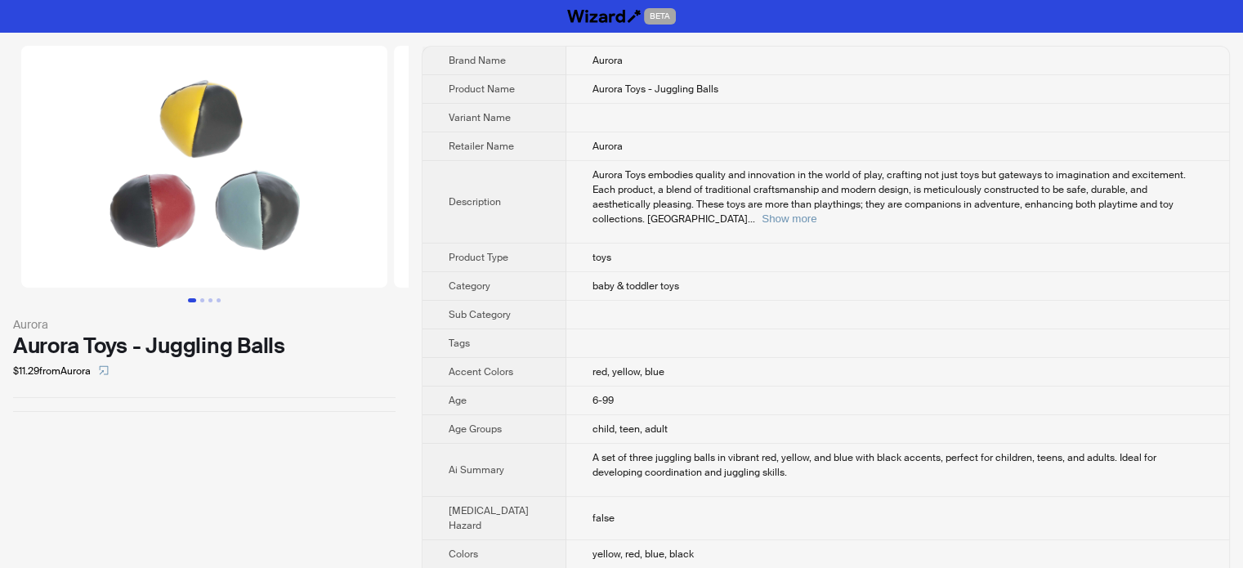
click at [196, 301] on button "Go to slide 1" at bounding box center [192, 300] width 8 height 4
click at [200, 299] on button "Go to slide 2" at bounding box center [202, 300] width 4 height 4
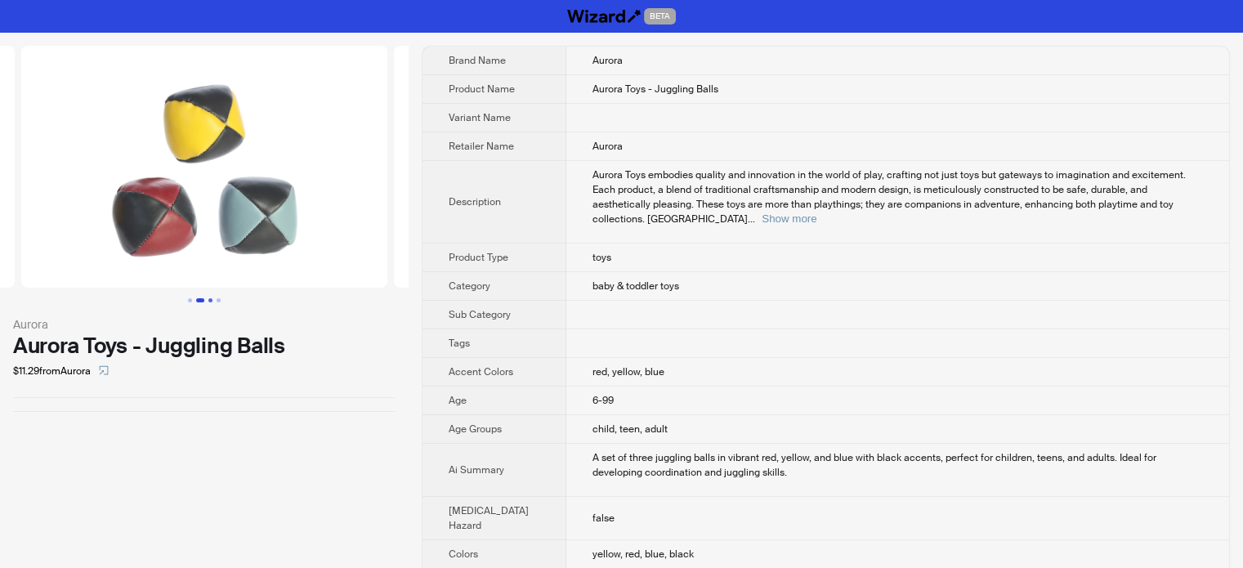
click at [208, 299] on button "Go to slide 3" at bounding box center [210, 300] width 4 height 4
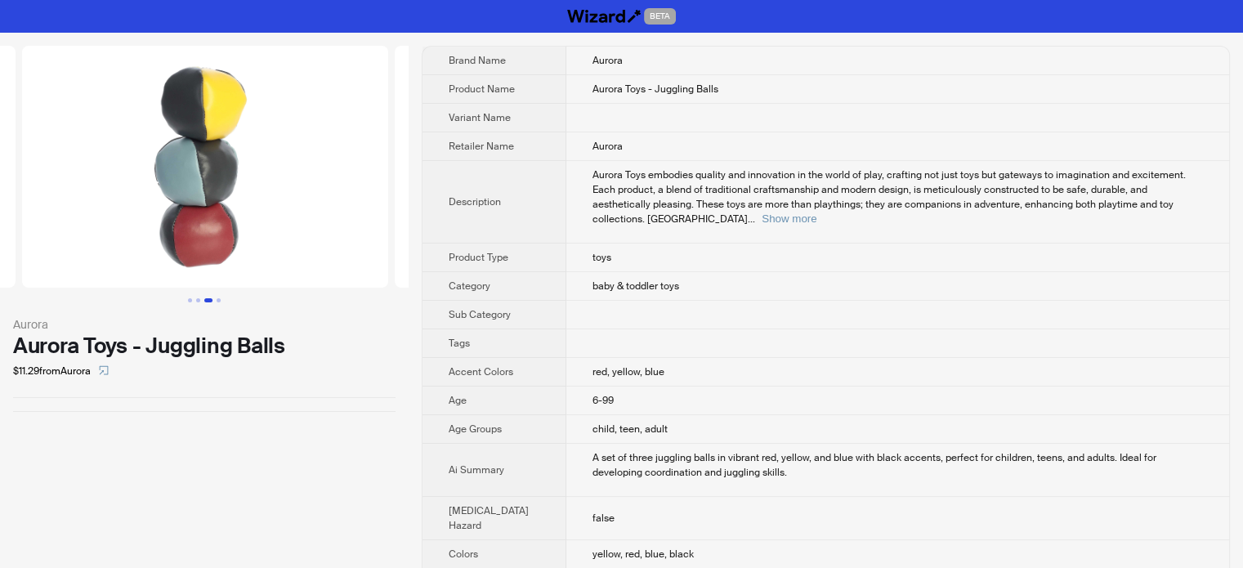
scroll to position [0, 745]
click at [707, 244] on td "toys" at bounding box center [897, 258] width 663 height 29
drag, startPoint x: 569, startPoint y: 378, endPoint x: 606, endPoint y: 378, distance: 36.8
type textarea "****"
click at [606, 387] on td "6-99" at bounding box center [897, 401] width 663 height 29
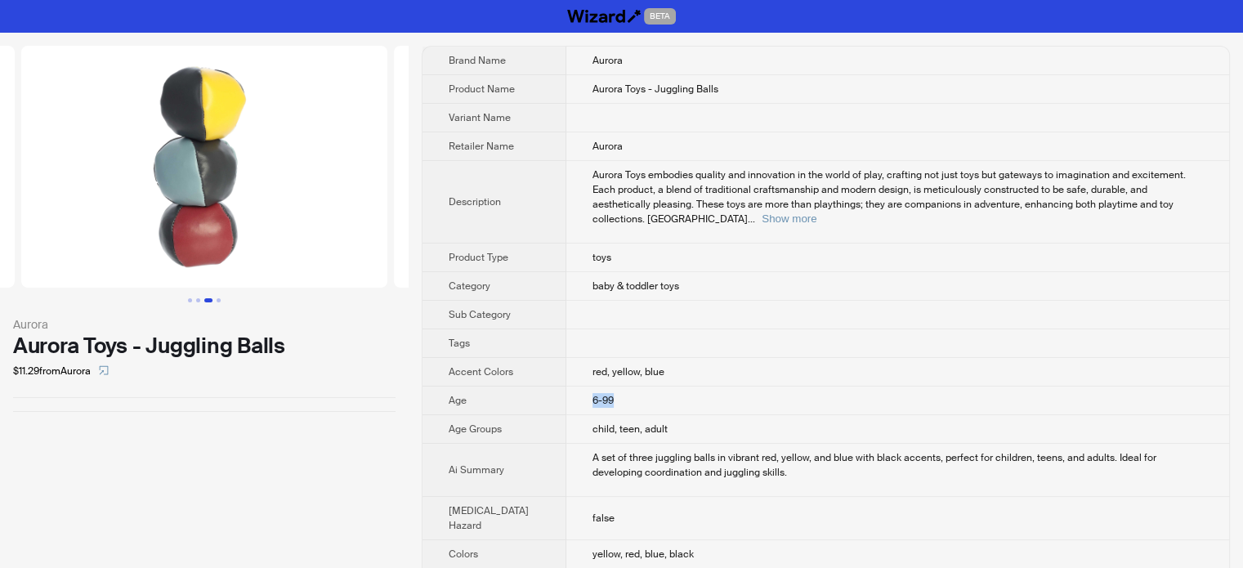
click at [594, 394] on span "6-99" at bounding box center [602, 400] width 21 height 13
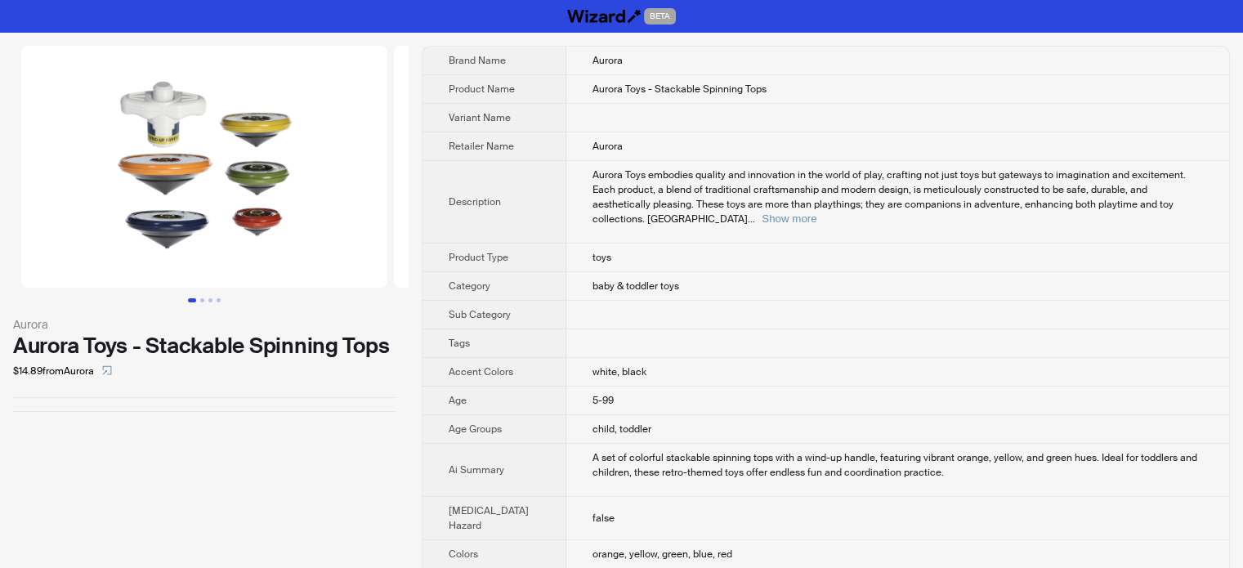
click at [794, 332] on td at bounding box center [897, 343] width 663 height 29
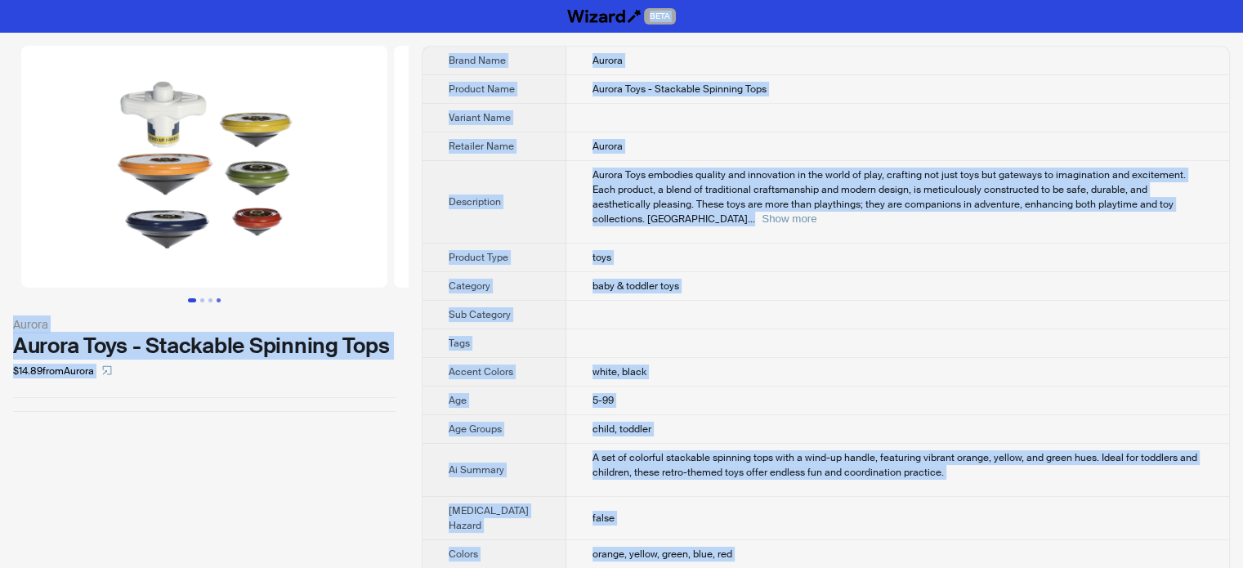
type textarea "**********"
click at [217, 298] on button "Go to slide 4" at bounding box center [219, 300] width 4 height 4
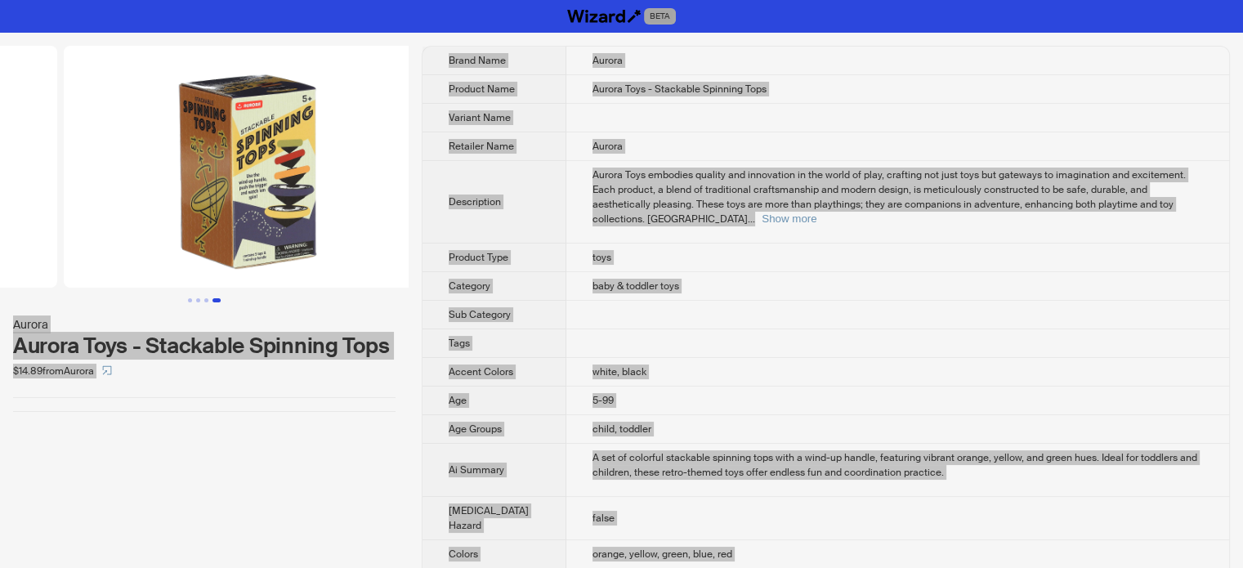
scroll to position [0, 1118]
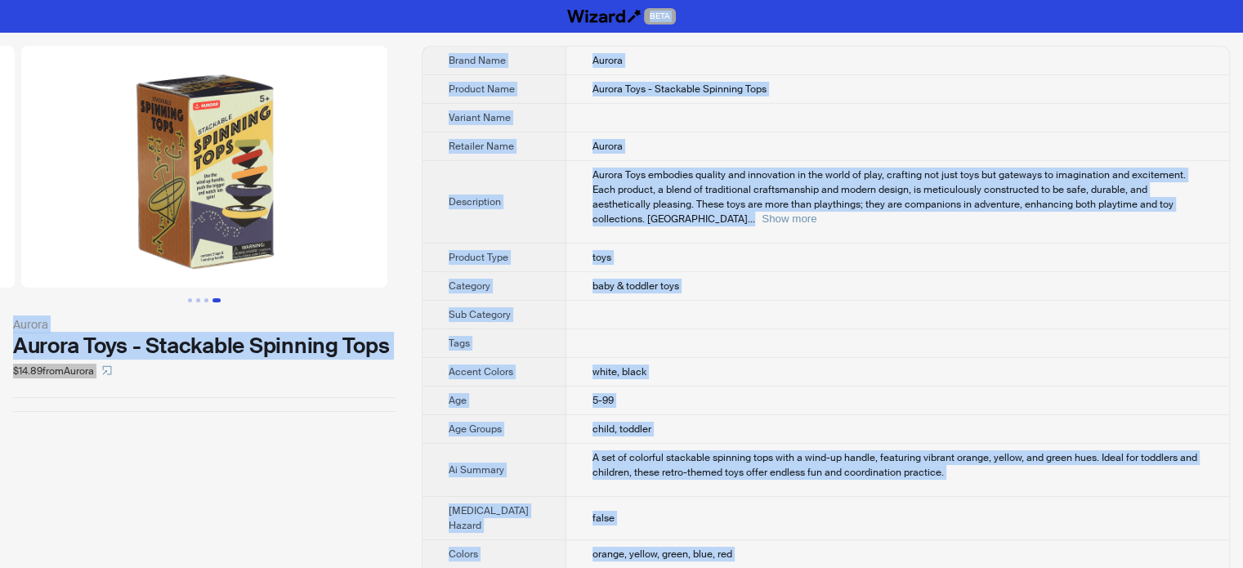
click at [664, 272] on td "baby & toddler toys" at bounding box center [897, 286] width 663 height 29
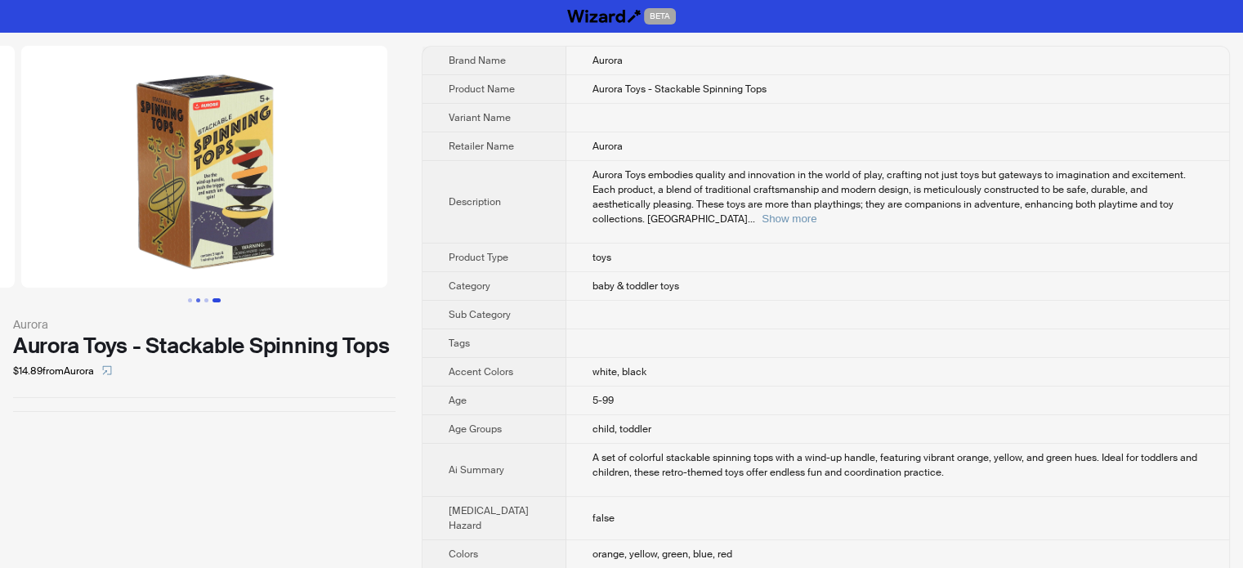
click at [198, 300] on button "Go to slide 2" at bounding box center [198, 300] width 4 height 4
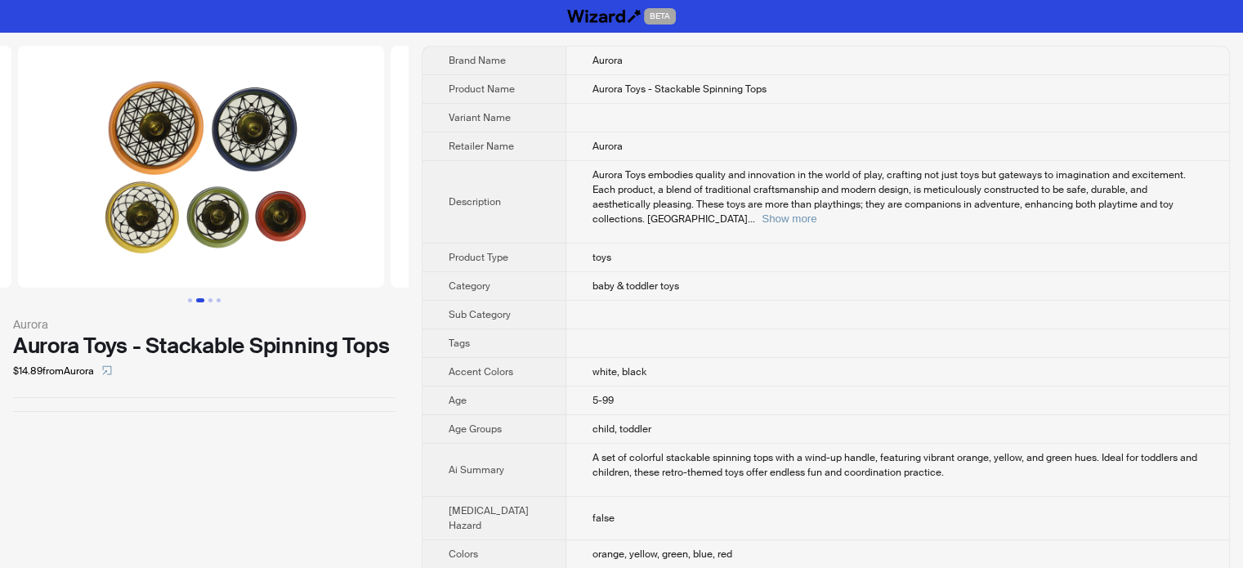
scroll to position [0, 373]
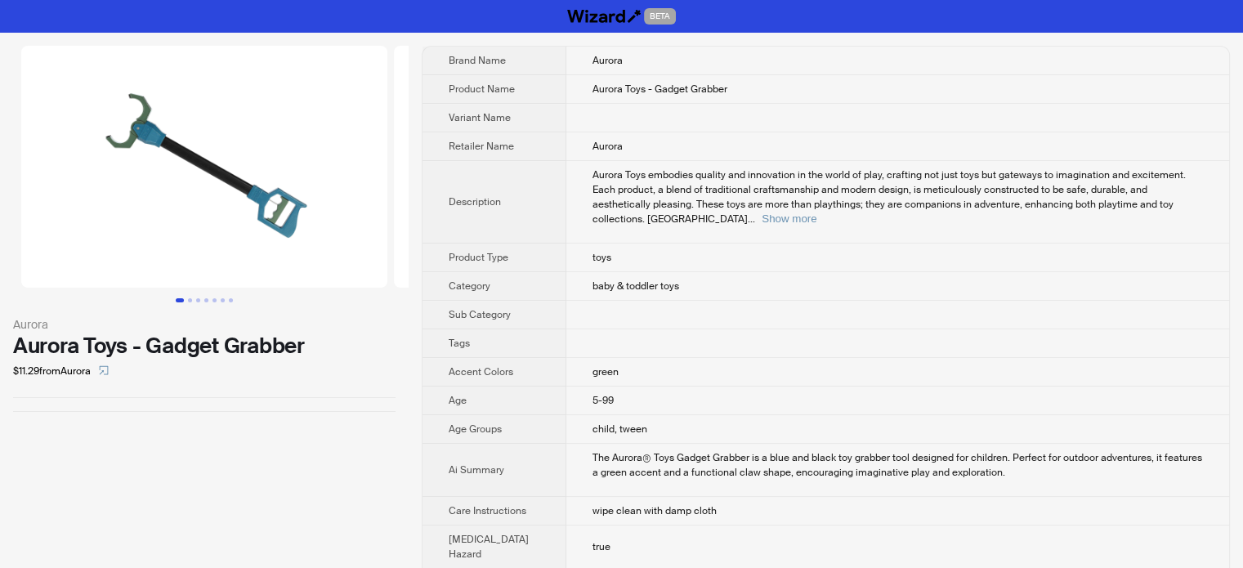
click at [707, 150] on td "Aurora" at bounding box center [897, 146] width 663 height 29
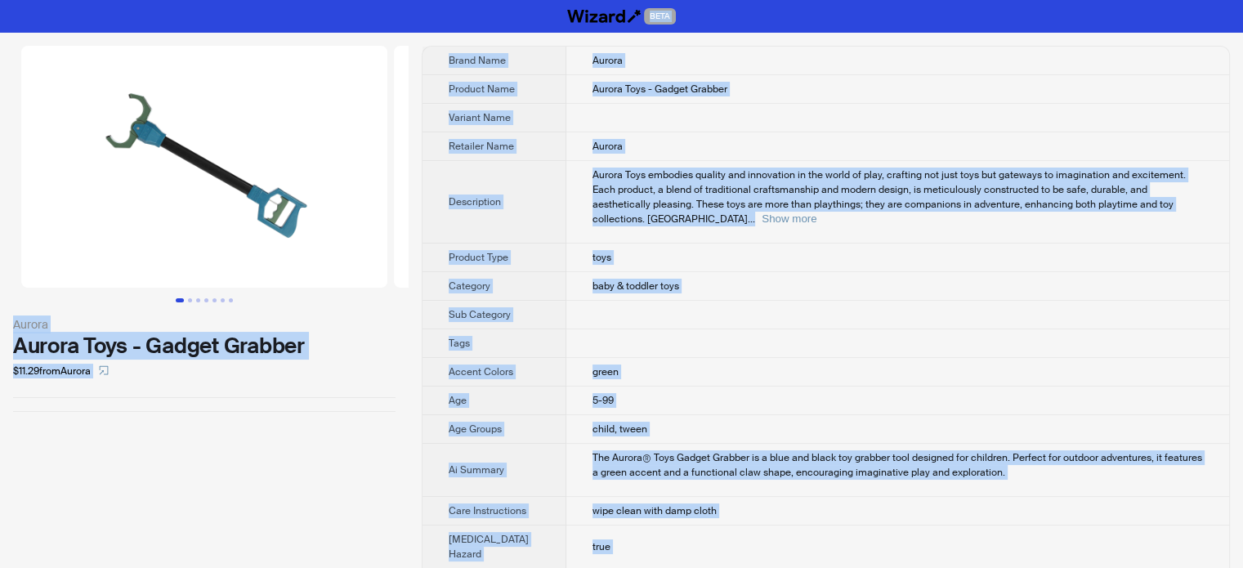
type textarea "**********"
click at [650, 110] on td at bounding box center [897, 118] width 663 height 29
click at [191, 298] on button "Go to slide 2" at bounding box center [190, 300] width 4 height 4
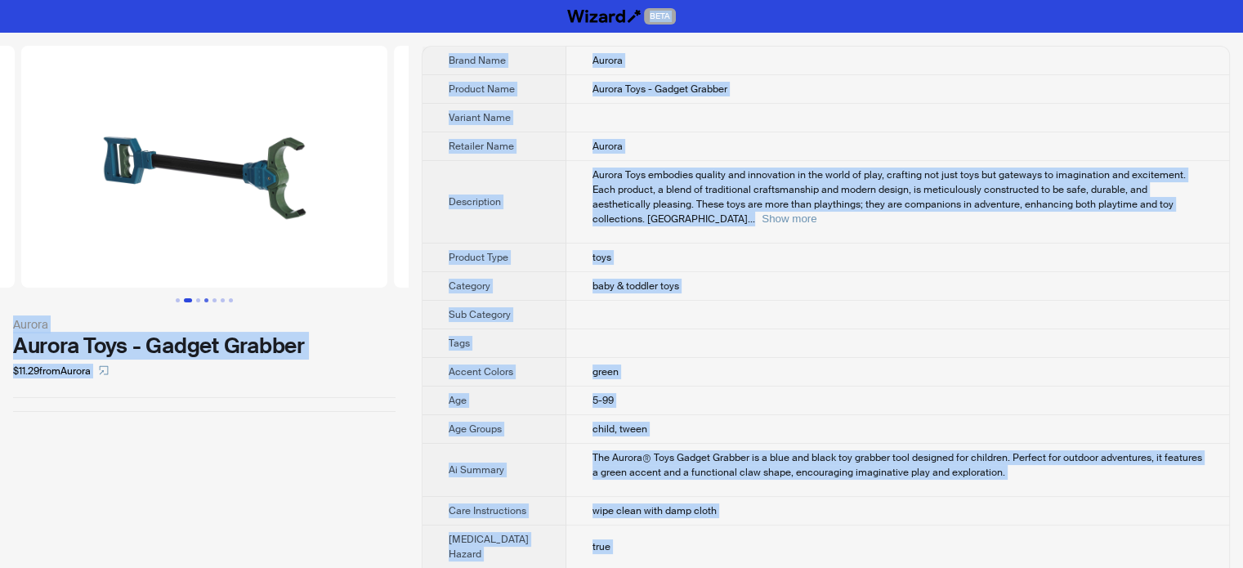
click at [204, 299] on button "Go to slide 4" at bounding box center [206, 300] width 4 height 4
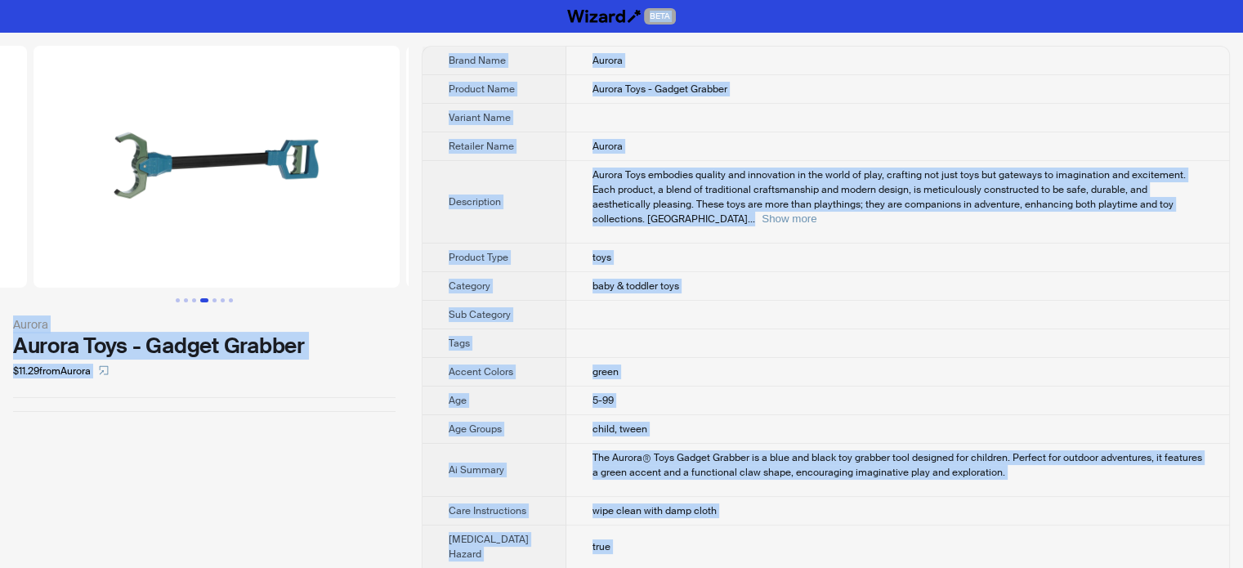
scroll to position [0, 1118]
click at [649, 176] on span "Aurora Toys embodies quality and innovation in the world of play, crafting not …" at bounding box center [888, 196] width 593 height 57
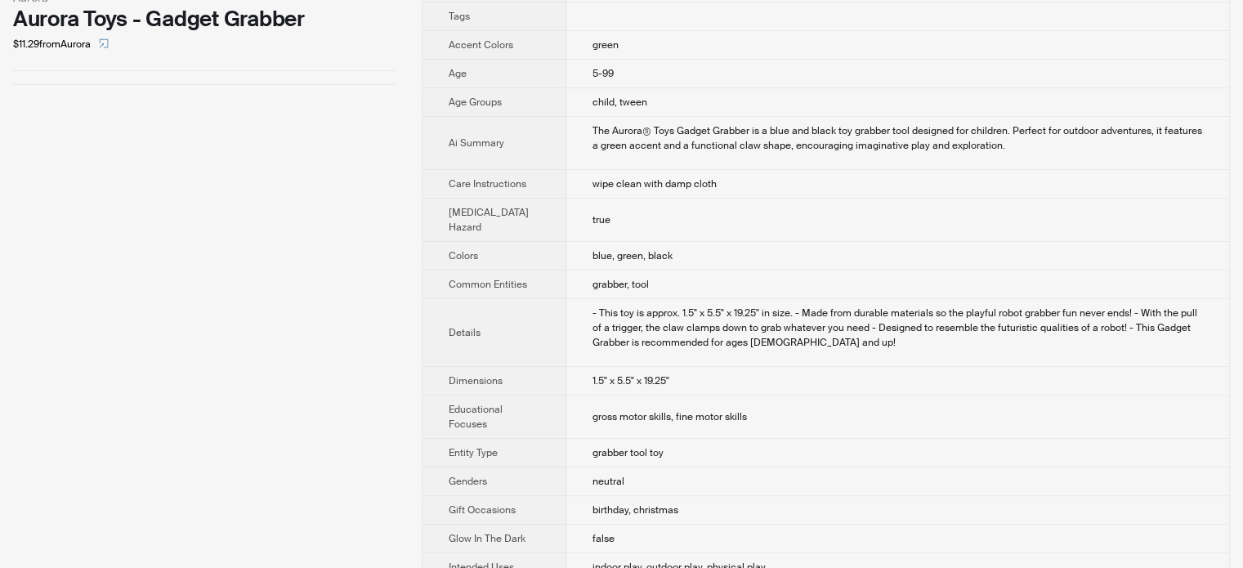
scroll to position [0, 0]
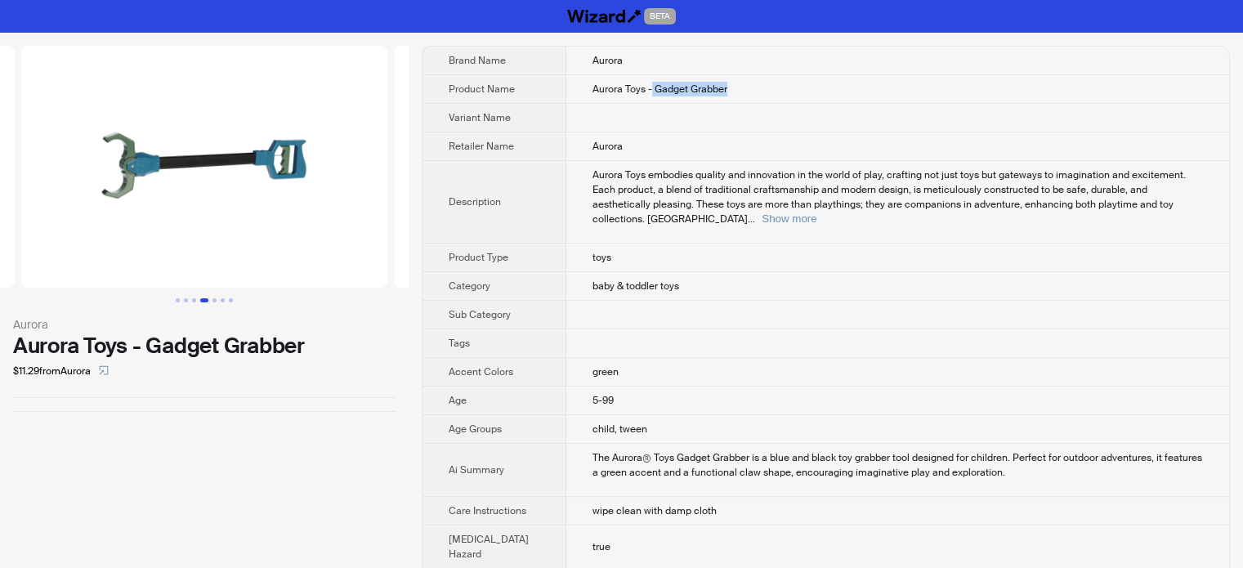
drag, startPoint x: 632, startPoint y: 87, endPoint x: 730, endPoint y: 85, distance: 97.3
click at [730, 85] on td "Aurora Toys - Gadget Grabber" at bounding box center [897, 89] width 663 height 29
click at [178, 298] on button "Go to slide 1" at bounding box center [178, 300] width 4 height 4
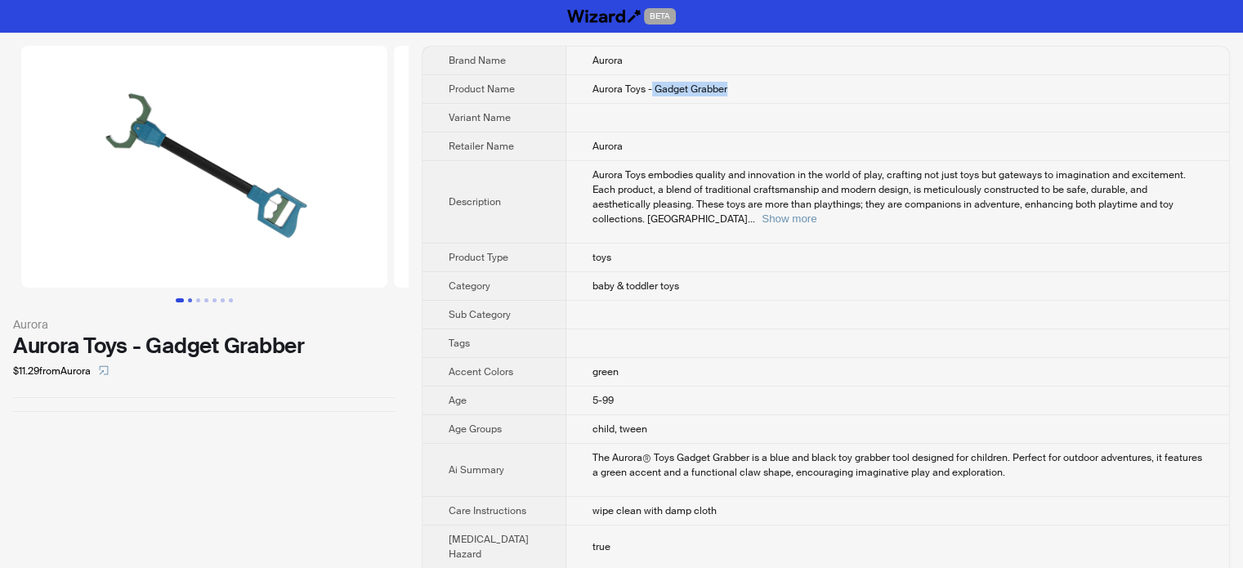
click at [191, 298] on button "Go to slide 2" at bounding box center [190, 300] width 4 height 4
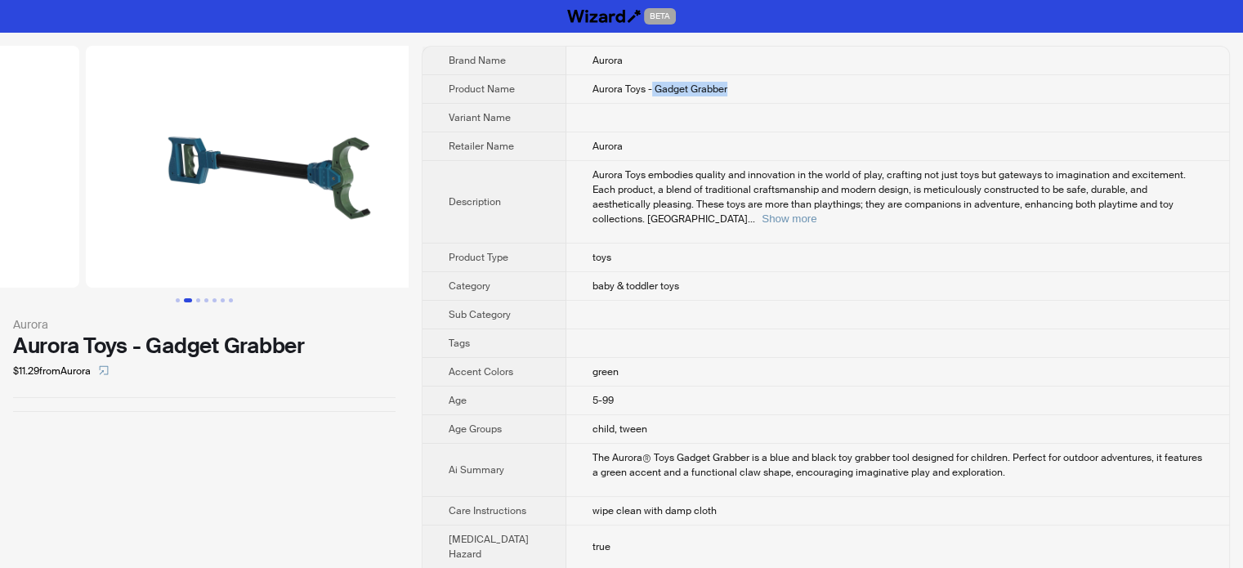
scroll to position [0, 373]
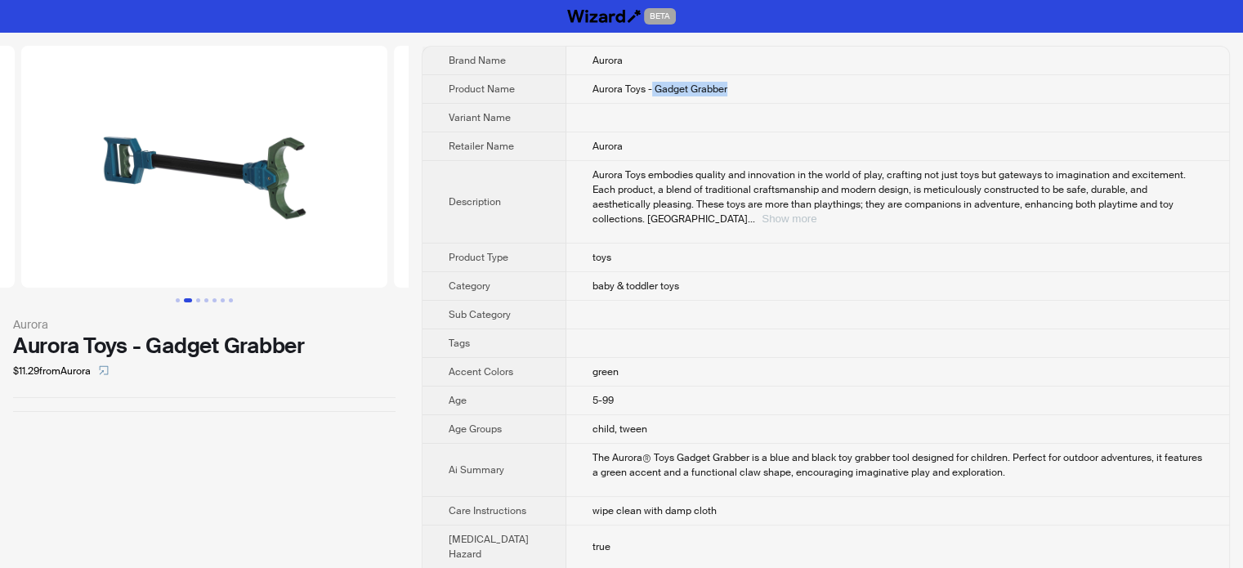
click at [816, 212] on button "Show more" at bounding box center [789, 218] width 55 height 12
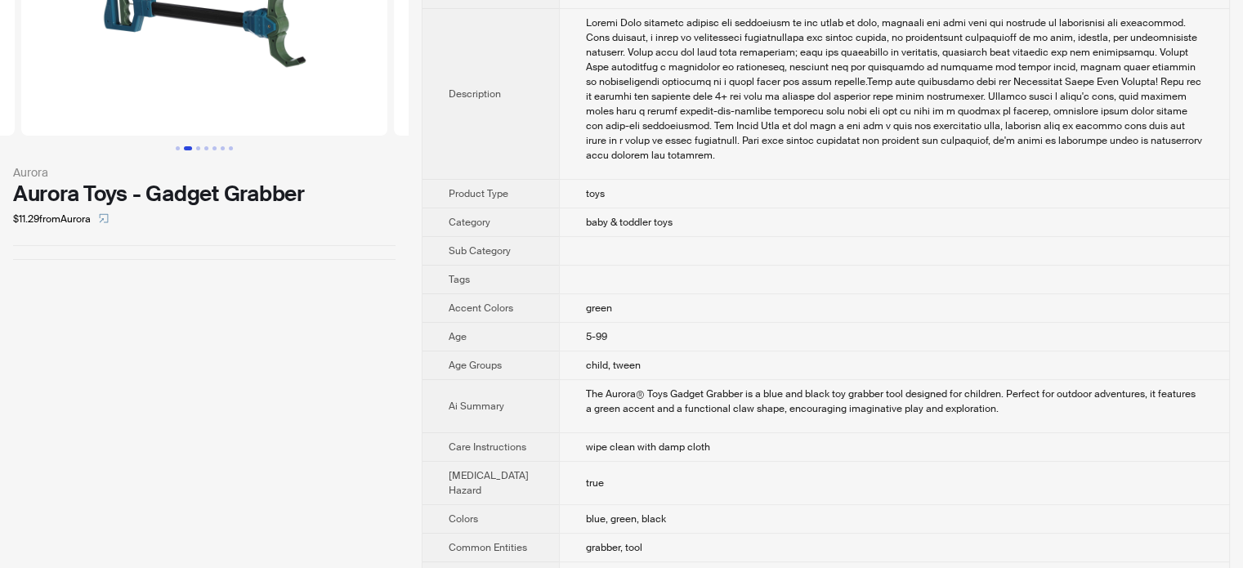
scroll to position [82, 0]
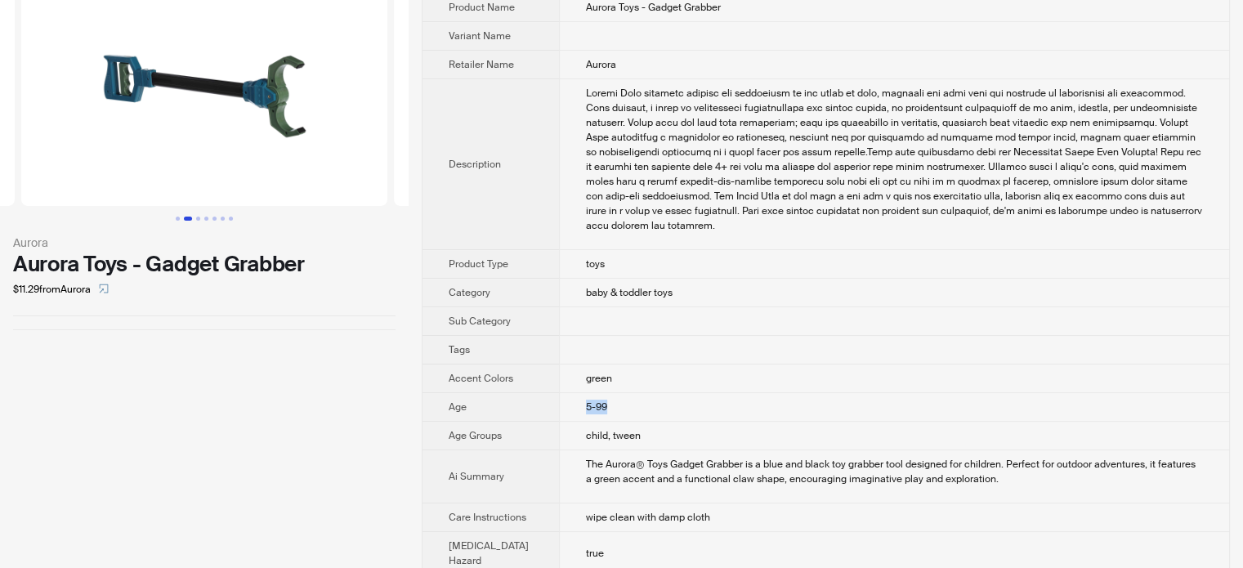
drag, startPoint x: 557, startPoint y: 463, endPoint x: 596, endPoint y: 460, distance: 38.5
click at [596, 422] on td "5-99" at bounding box center [894, 407] width 670 height 29
